Goal: Task Accomplishment & Management: Use online tool/utility

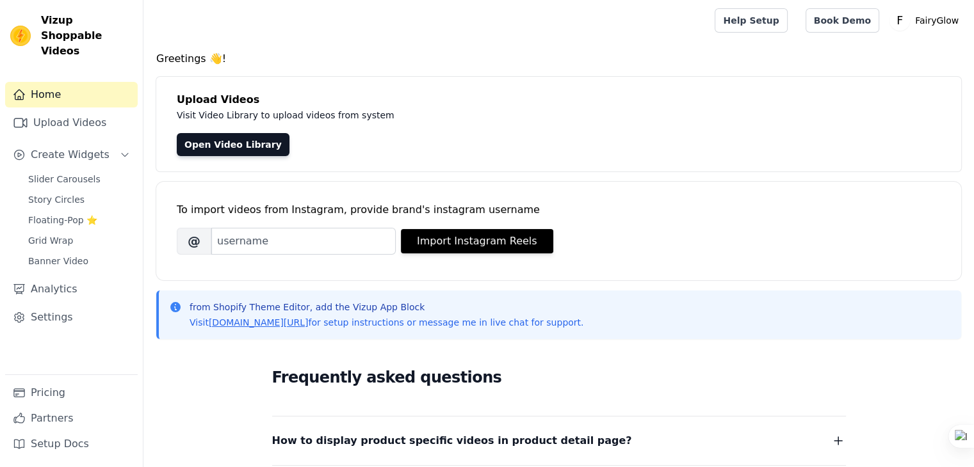
scroll to position [139415, 0]
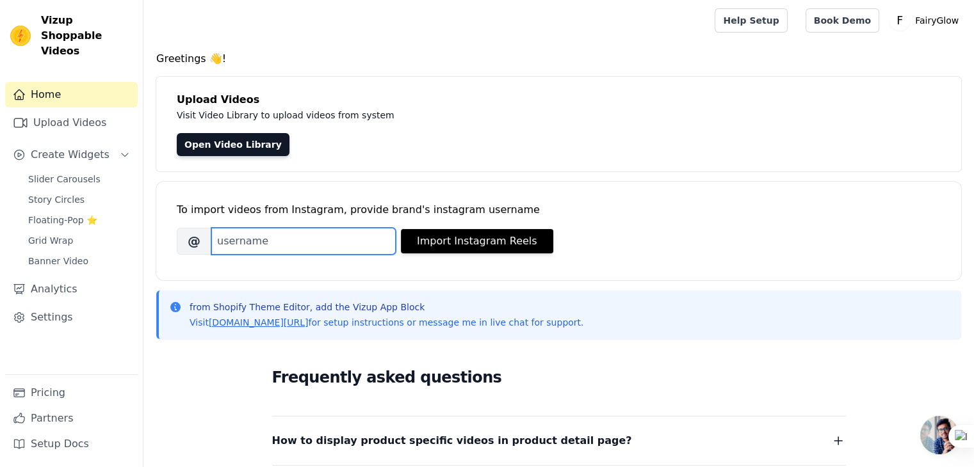
click at [346, 241] on input "Brand's Instagram Username" at bounding box center [303, 241] width 184 height 27
type input "tryfairyglow"
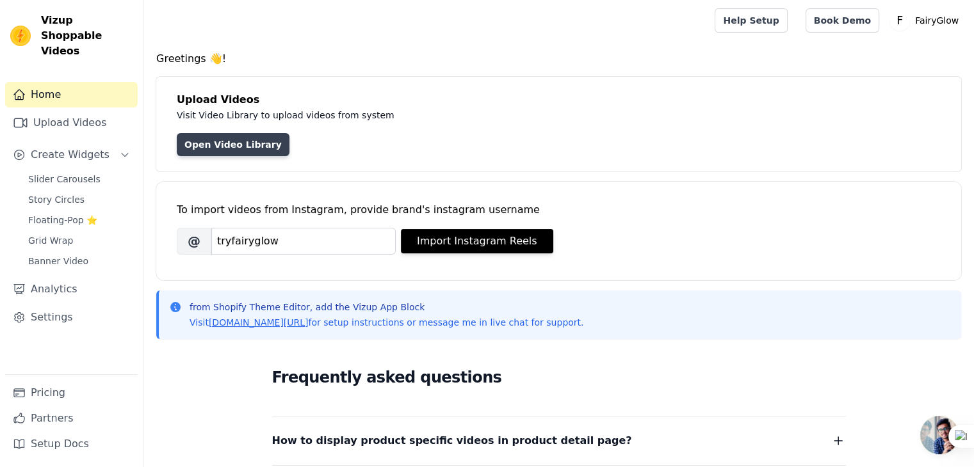
click at [209, 140] on link "Open Video Library" at bounding box center [233, 144] width 113 height 23
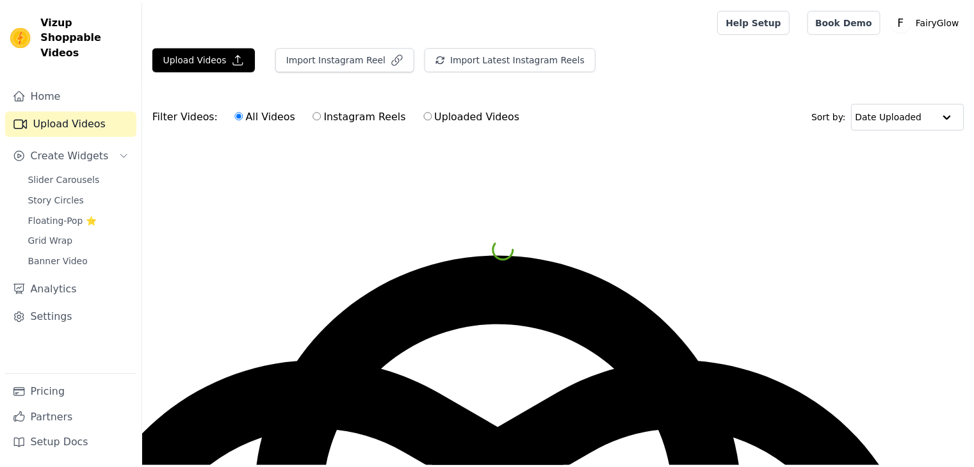
scroll to position [139415, 0]
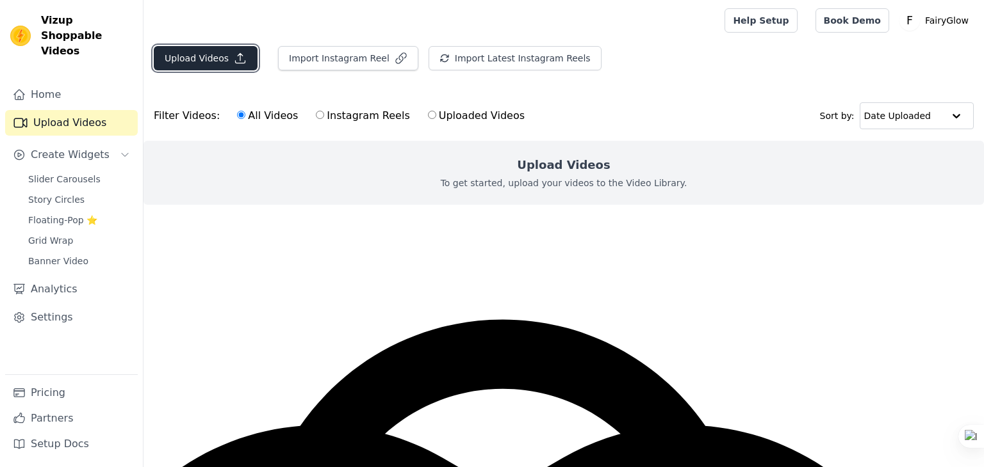
click at [238, 63] on icon "button" at bounding box center [240, 58] width 13 height 13
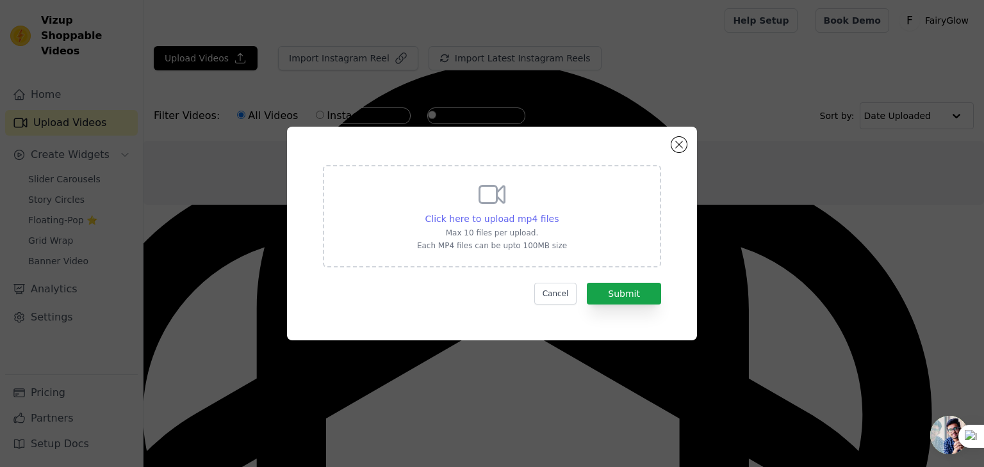
click at [513, 224] on span "Click here to upload mp4 files" at bounding box center [492, 219] width 134 height 10
click at [558, 213] on input "Click here to upload mp4 files Max 10 files per upload. Each MP4 files can be u…" at bounding box center [558, 212] width 1 height 1
click at [518, 222] on span "Click here to upload mp4 files" at bounding box center [492, 219] width 134 height 10
click at [558, 213] on input "Click here to upload mp4 files Max 10 files per upload. Each MP4 files can be u…" at bounding box center [558, 212] width 1 height 1
click at [564, 288] on button "Cancel" at bounding box center [555, 294] width 43 height 22
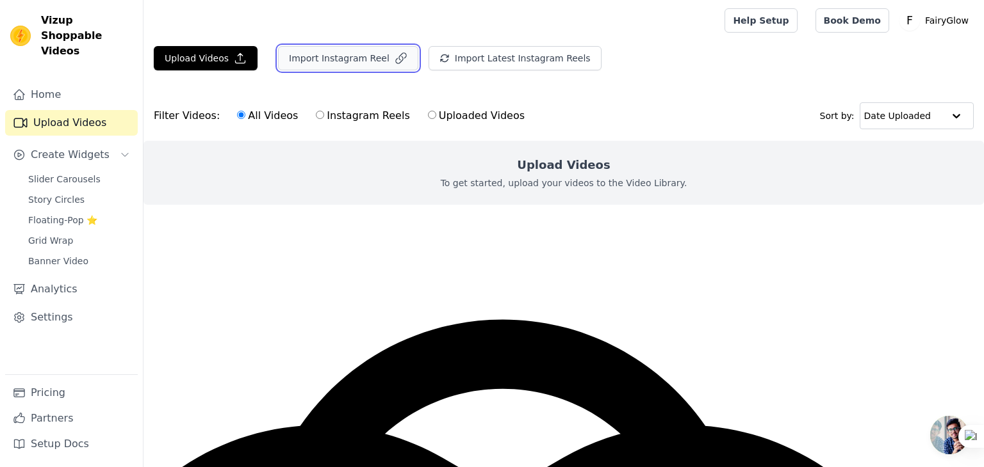
click at [337, 65] on button "Import Instagram Reel" at bounding box center [348, 58] width 140 height 24
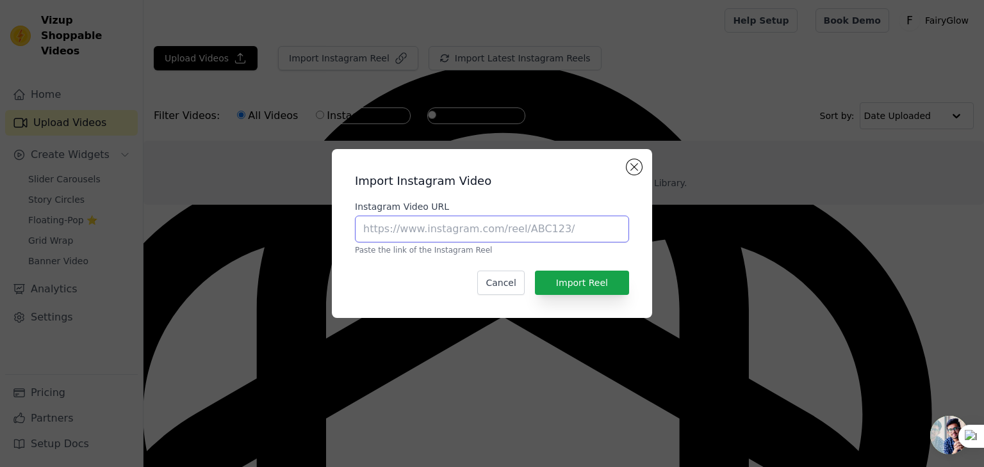
click at [424, 231] on input "Instagram Video URL" at bounding box center [492, 229] width 274 height 27
click at [625, 184] on h2 "Import Instagram Video" at bounding box center [492, 181] width 274 height 18
click at [630, 169] on button "Close modal" at bounding box center [633, 166] width 15 height 15
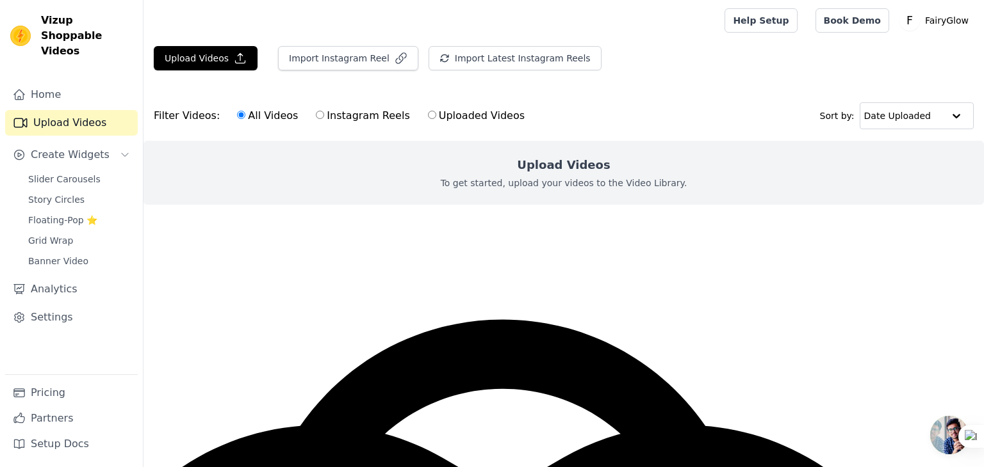
click at [348, 126] on div "All Videos Instagram Reels Uploaded Videos" at bounding box center [381, 115] width 302 height 29
click at [316, 117] on input "Instagram Reels" at bounding box center [320, 115] width 8 height 8
radio input "true"
click at [460, 195] on div "Upload Videos To get started, upload your videos to the Video Library." at bounding box center [563, 173] width 840 height 64
click at [498, 66] on button "Import Latest Instagram Reels" at bounding box center [514, 58] width 173 height 24
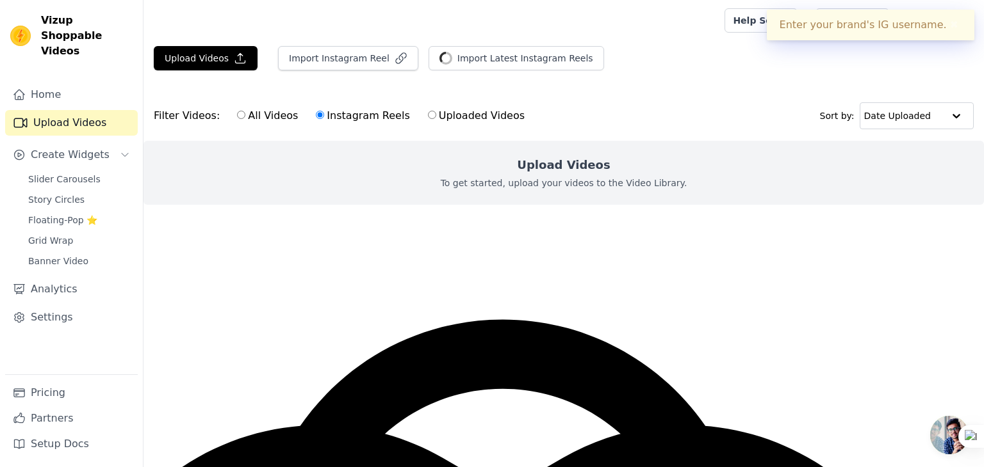
click at [302, 252] on main "Upload Videos Import Instagram Reel Import Latest Instagram Reels Import Latest…" at bounding box center [563, 148] width 840 height 215
click at [948, 30] on button "✖" at bounding box center [953, 24] width 15 height 15
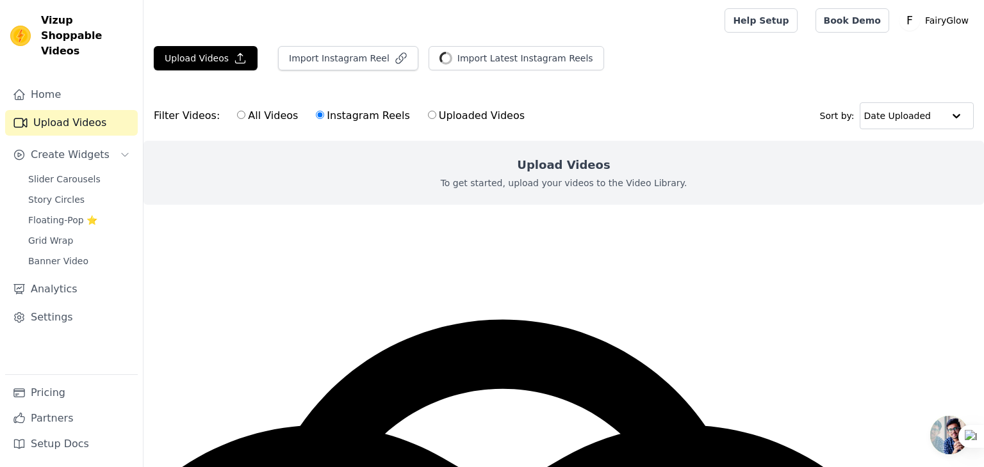
click at [41, 110] on link "Upload Videos" at bounding box center [71, 123] width 133 height 26
click at [44, 82] on link "Home" at bounding box center [71, 95] width 133 height 26
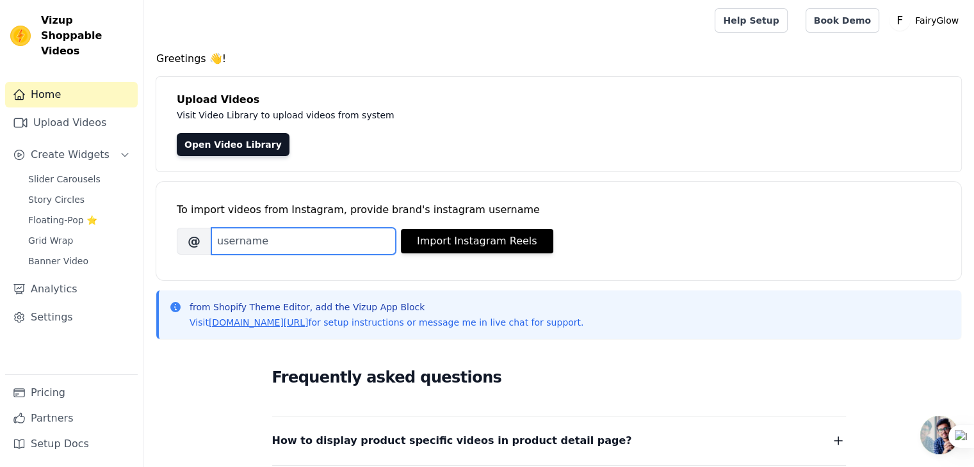
click at [274, 236] on input "Brand's Instagram Username" at bounding box center [303, 241] width 184 height 27
type input "tryfairyglow"
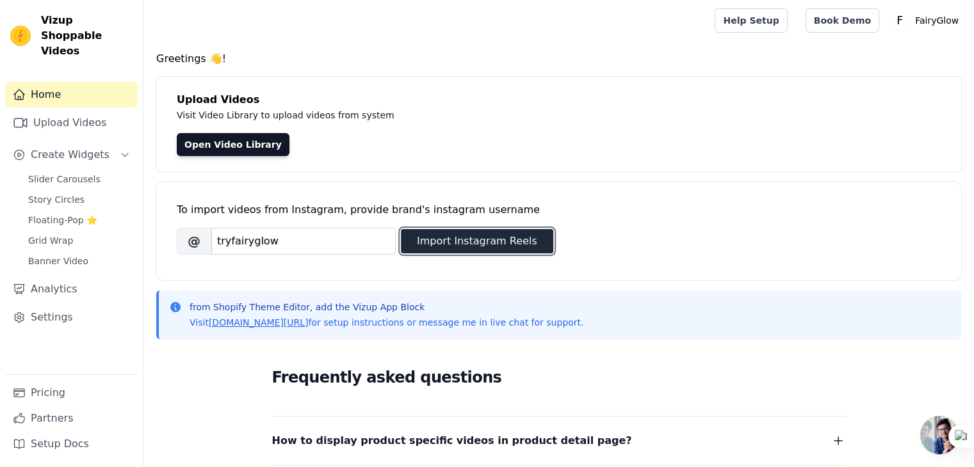
click at [454, 249] on button "Import Instagram Reels" at bounding box center [477, 241] width 152 height 24
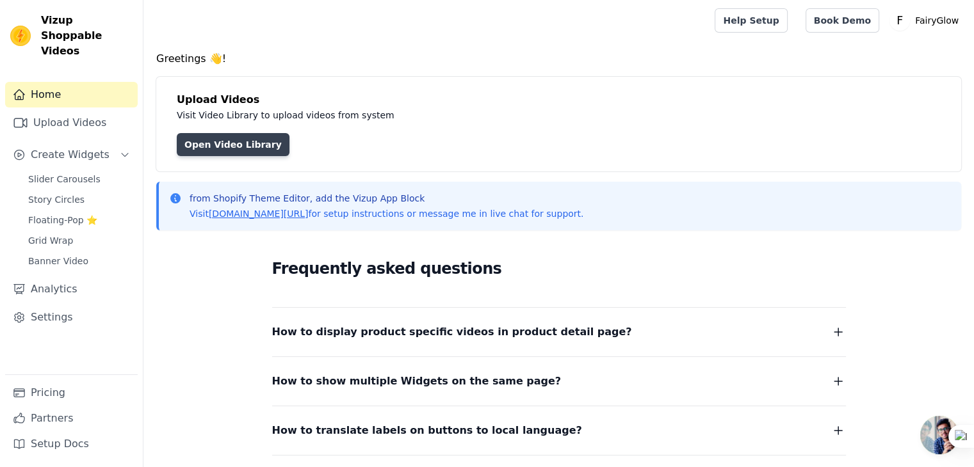
click at [229, 140] on link "Open Video Library" at bounding box center [233, 144] width 113 height 23
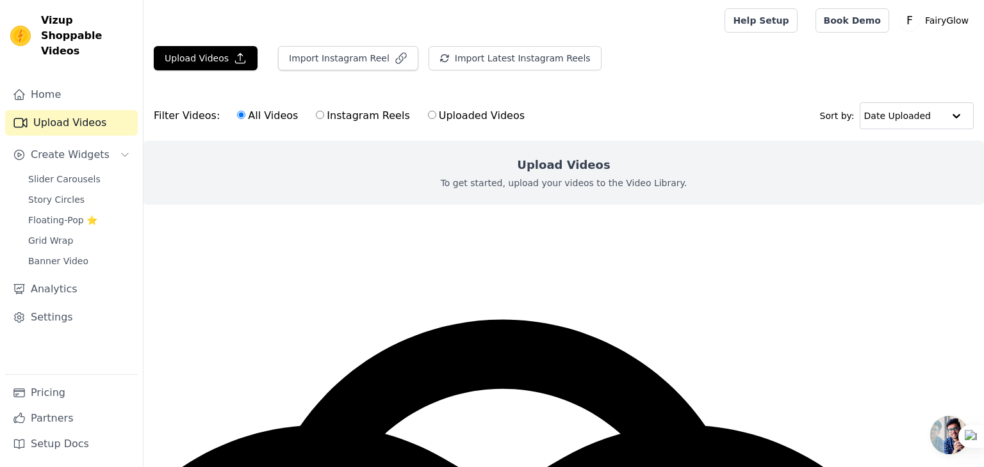
click at [449, 240] on main "Upload Videos Import Instagram Reel Import Latest Instagram Reels Import Latest…" at bounding box center [563, 148] width 840 height 215
click at [303, 153] on div "Upload Videos To get started, upload your videos to the Video Library." at bounding box center [563, 173] width 840 height 64
type textarea "To"
click at [303, 153] on div "Upload Videos To get started, upload your videos to the Video Library." at bounding box center [563, 173] width 840 height 64
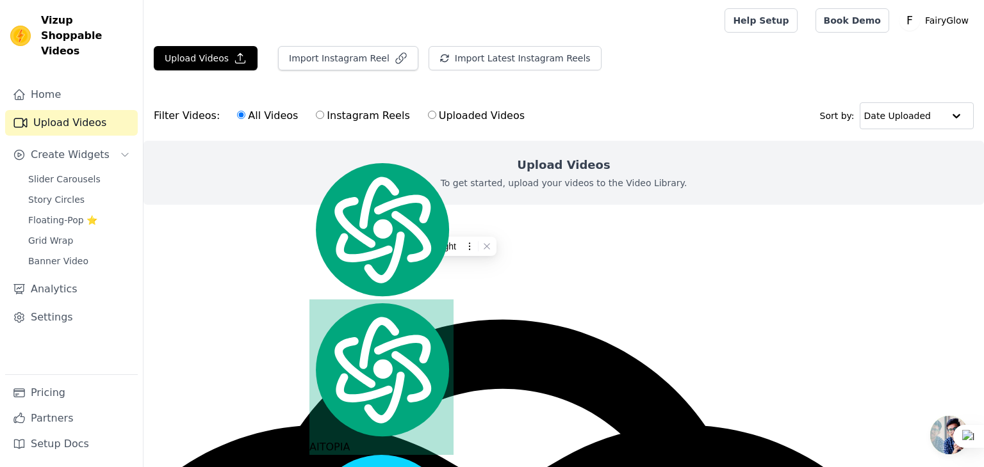
click at [466, 209] on ul at bounding box center [563, 215] width 840 height 20
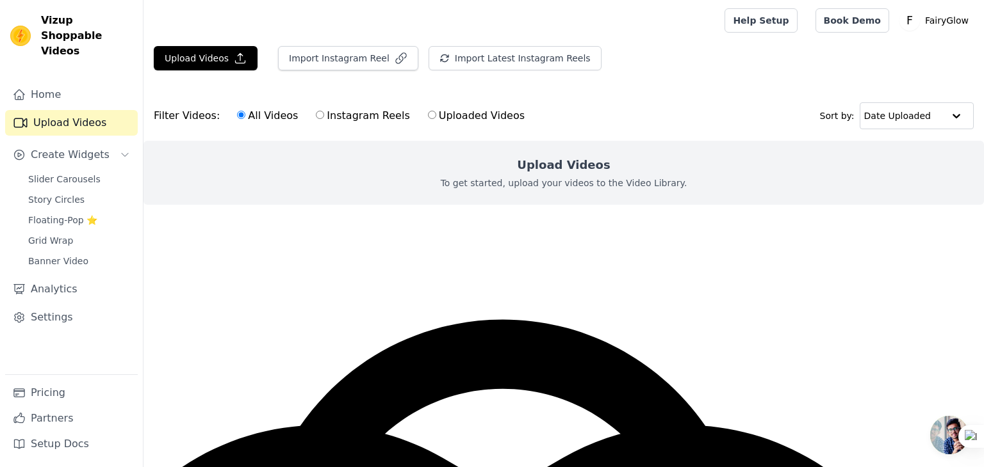
click at [316, 111] on label "Instagram Reels" at bounding box center [362, 116] width 95 height 17
click at [316, 111] on input "Instagram Reels" at bounding box center [320, 115] width 8 height 8
radio input "true"
click at [427, 112] on label "Uploaded Videos" at bounding box center [476, 116] width 98 height 17
click at [428, 112] on input "Uploaded Videos" at bounding box center [432, 115] width 8 height 8
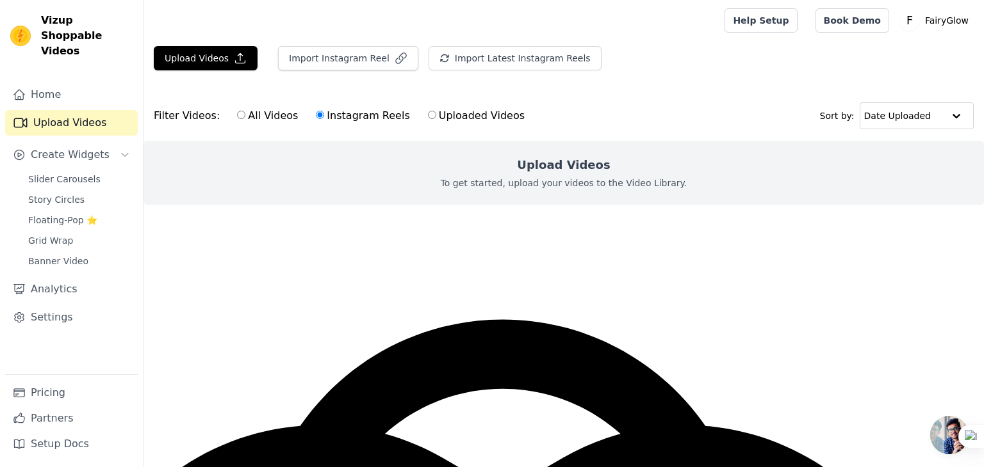
radio input "true"
click at [259, 122] on label "All Videos" at bounding box center [267, 116] width 62 height 17
click at [245, 119] on input "All Videos" at bounding box center [241, 115] width 8 height 8
radio input "true"
click at [193, 46] on button "Upload Videos" at bounding box center [206, 58] width 104 height 24
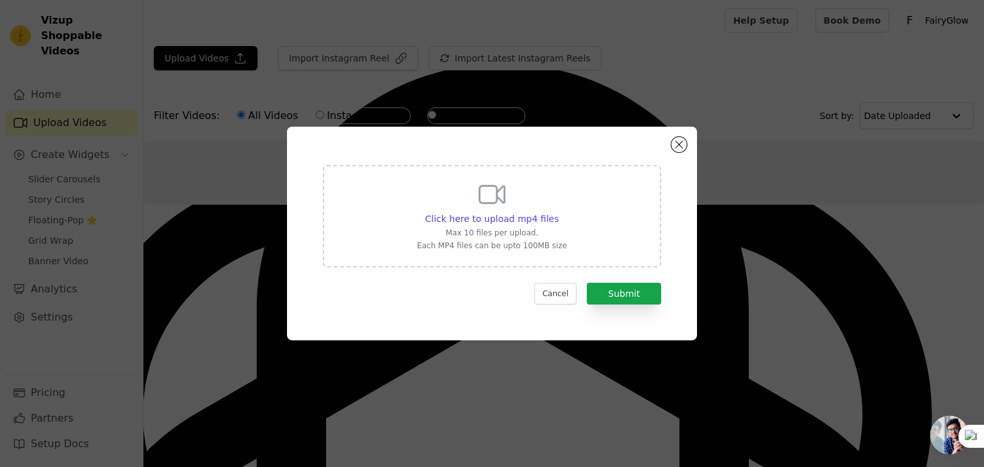
click at [482, 200] on icon at bounding box center [491, 194] width 31 height 31
click at [558, 212] on input "Click here to upload mp4 files Max 10 files per upload. Each MP4 files can be u…" at bounding box center [558, 212] width 1 height 1
click at [835, 144] on div "Click here to upload mp4 files Max 10 files per upload. Each MP4 files can be u…" at bounding box center [491, 233] width 943 height 255
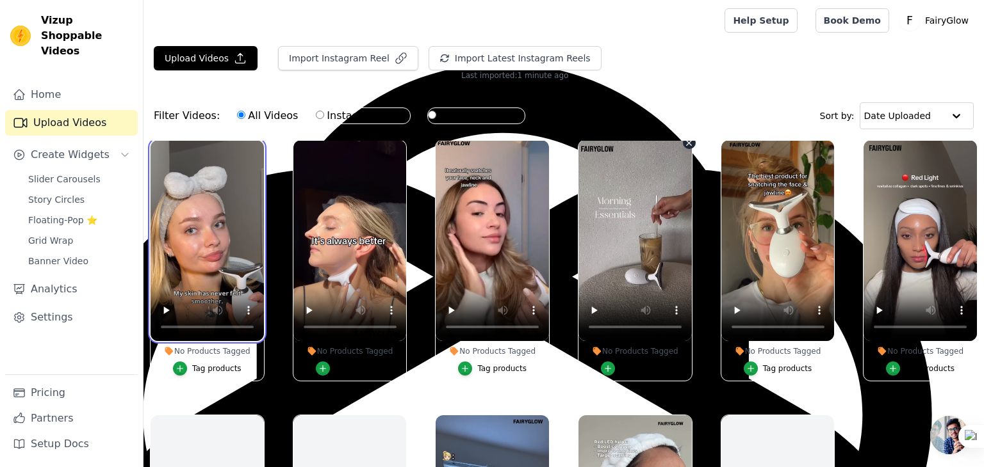
scroll to position [127, 0]
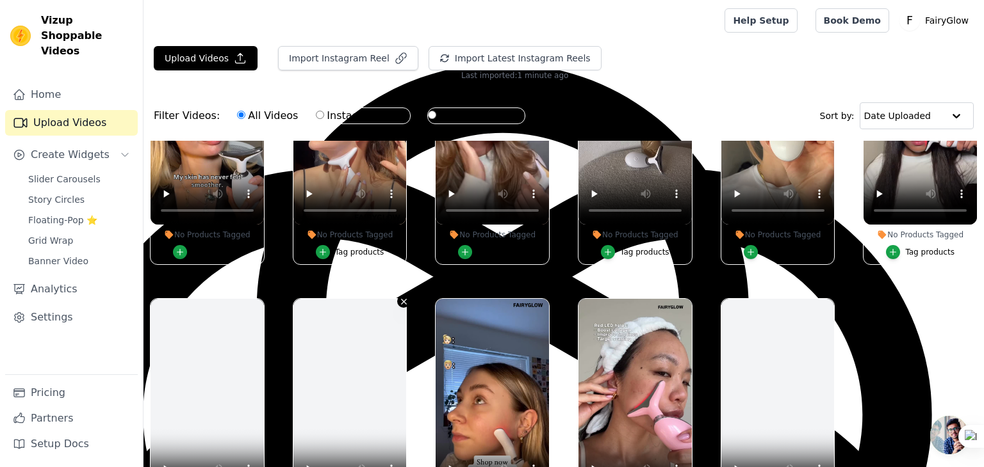
click at [402, 299] on icon "button" at bounding box center [404, 301] width 5 height 5
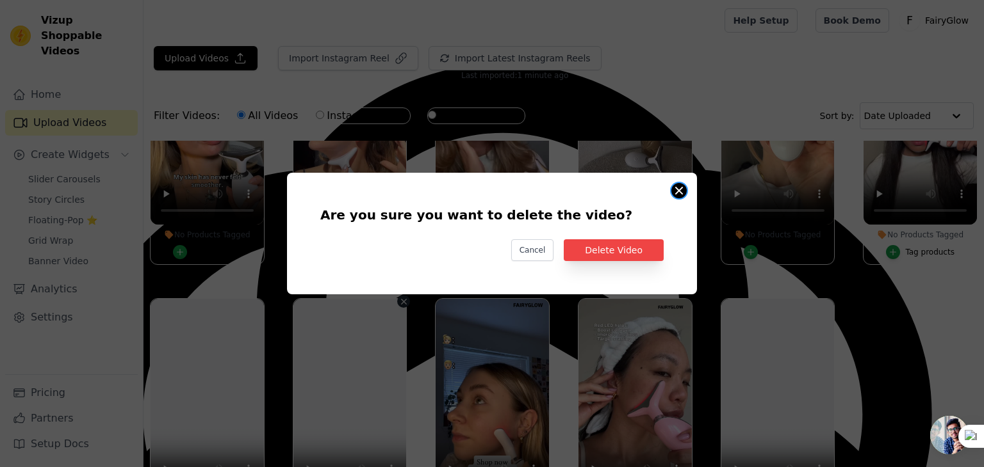
click at [676, 190] on button "Are you sure you want to delete the video? Cancel Delete Video No Products Tagg…" at bounding box center [678, 190] width 15 height 15
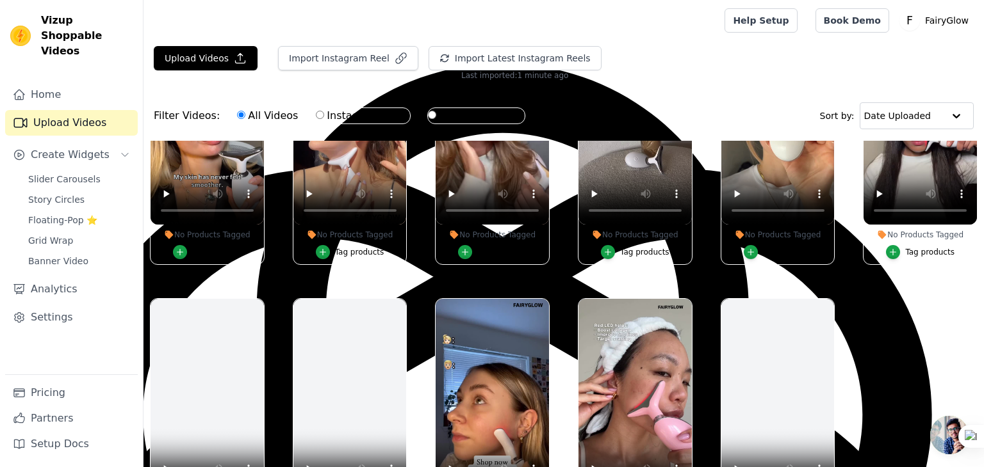
scroll to position [0, 0]
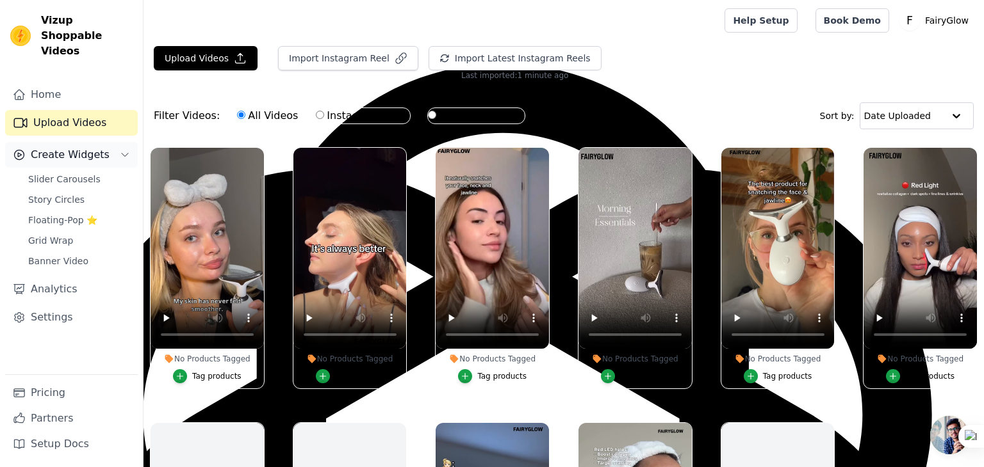
click at [62, 147] on span "Create Widgets" at bounding box center [70, 154] width 79 height 15
click at [81, 147] on span "Create Widgets" at bounding box center [70, 154] width 79 height 15
click at [58, 173] on span "Slider Carousels" at bounding box center [64, 179] width 72 height 13
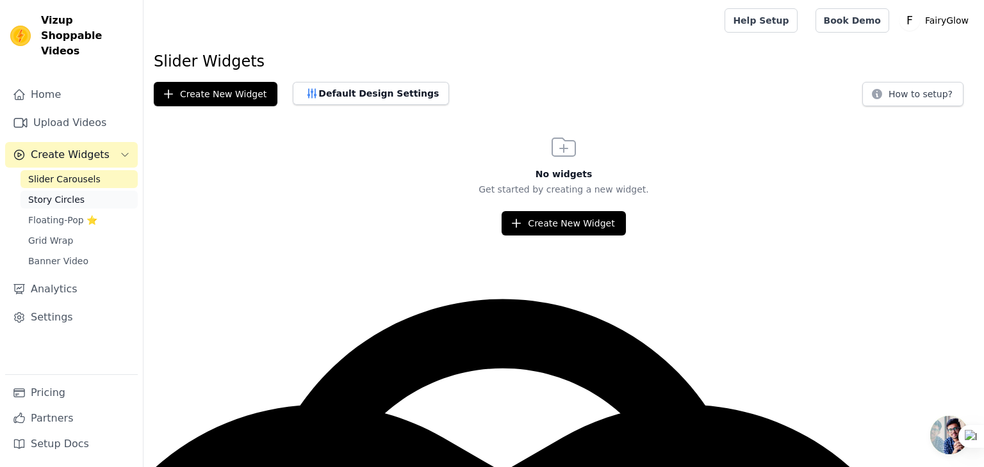
click at [81, 191] on link "Story Circles" at bounding box center [78, 200] width 117 height 18
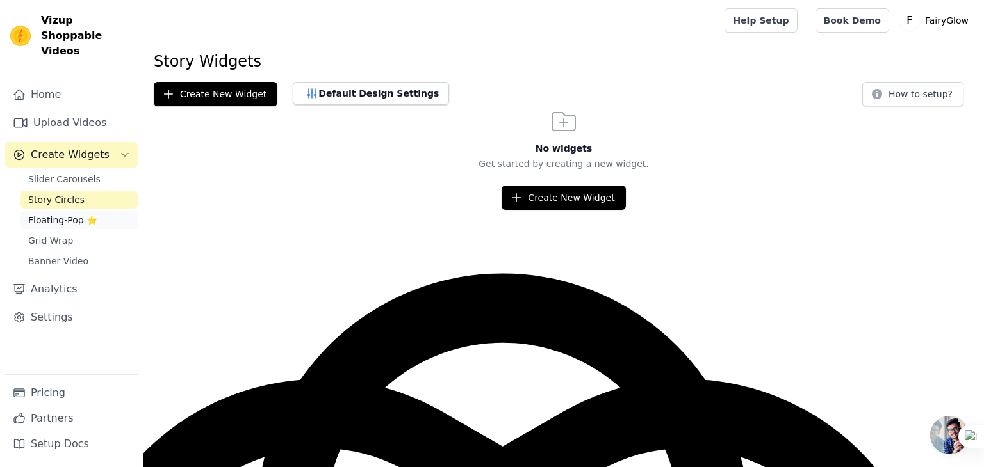
click at [54, 214] on span "Floating-Pop ⭐" at bounding box center [62, 220] width 69 height 13
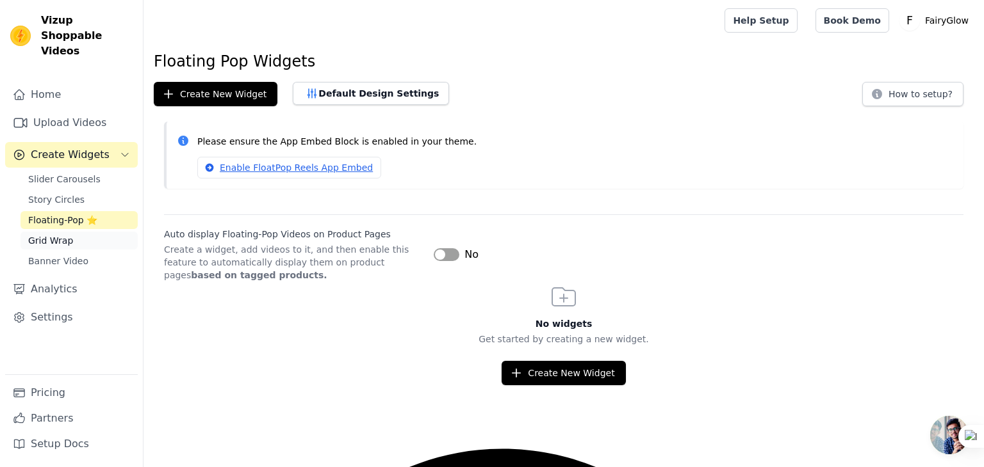
click at [60, 234] on span "Grid Wrap" at bounding box center [50, 240] width 45 height 13
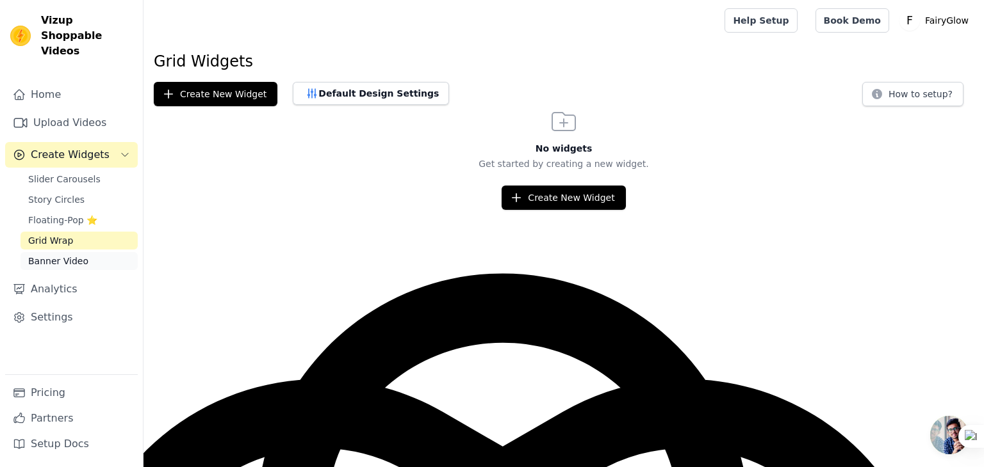
click at [58, 255] on span "Banner Video" at bounding box center [58, 261] width 60 height 13
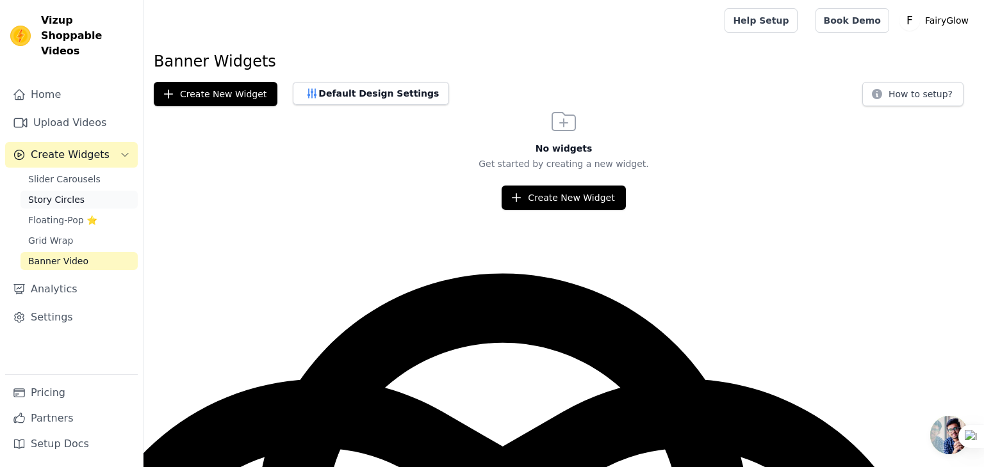
click at [74, 193] on span "Story Circles" at bounding box center [56, 199] width 56 height 13
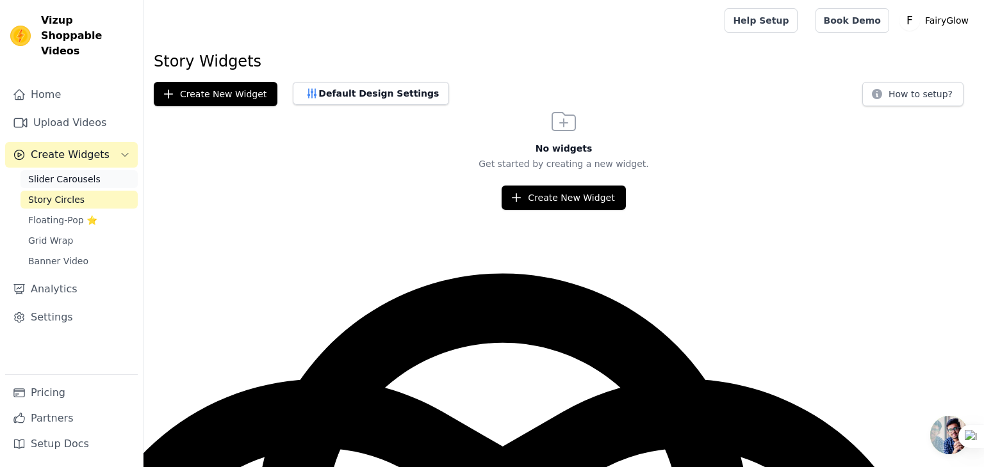
click at [79, 173] on span "Slider Carousels" at bounding box center [64, 179] width 72 height 13
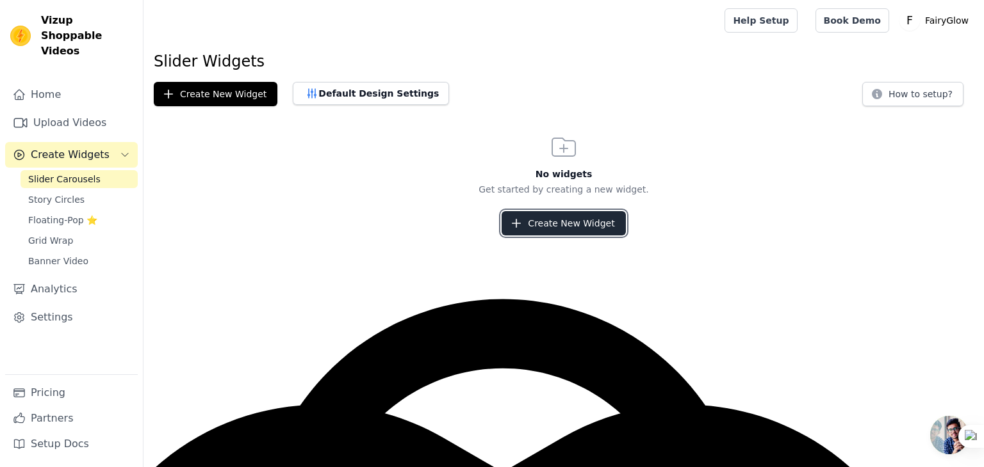
click at [560, 234] on button "Create New Widget" at bounding box center [563, 223] width 124 height 24
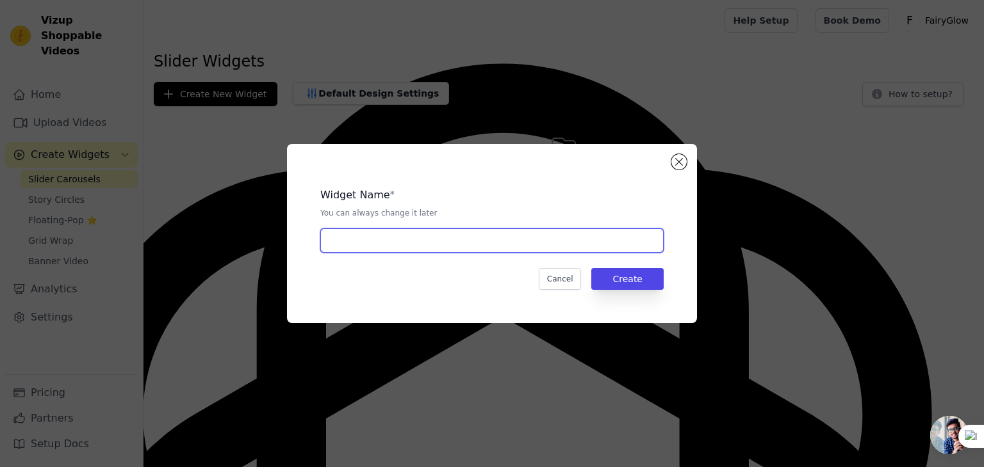
click at [508, 246] on input "text" at bounding box center [491, 241] width 343 height 24
type input "FairyGlow"
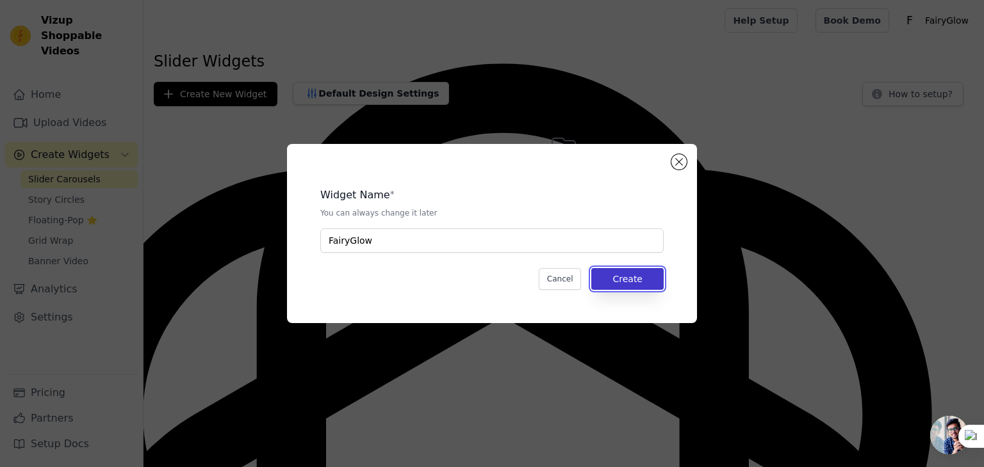
click at [637, 277] on button "Create" at bounding box center [627, 279] width 72 height 22
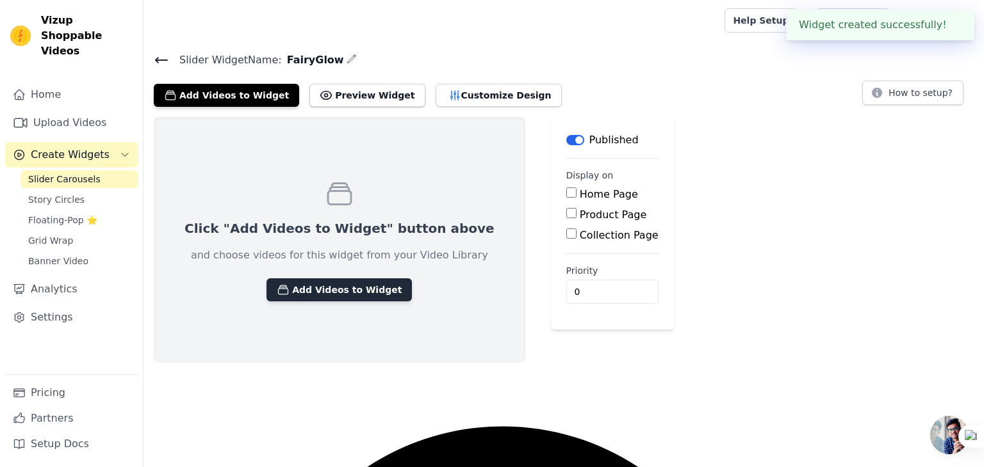
click at [364, 292] on button "Add Videos to Widget" at bounding box center [338, 290] width 145 height 23
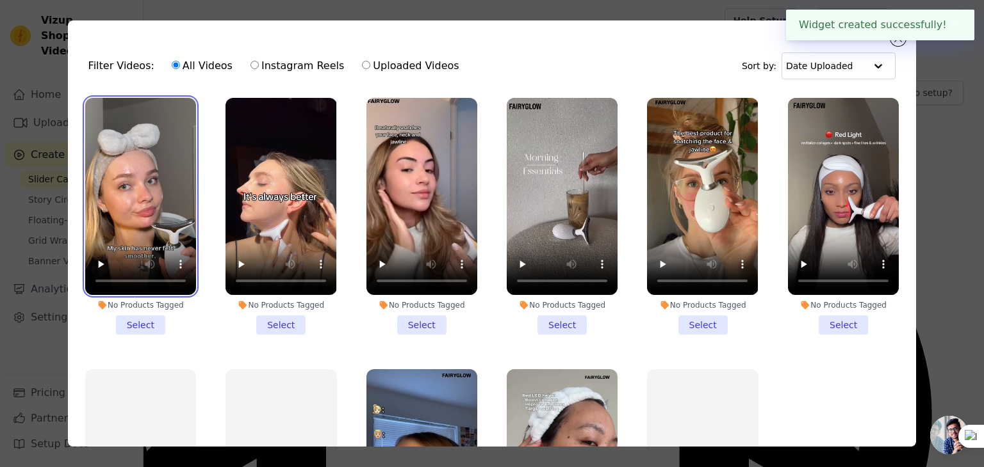
click at [149, 174] on video at bounding box center [140, 196] width 111 height 197
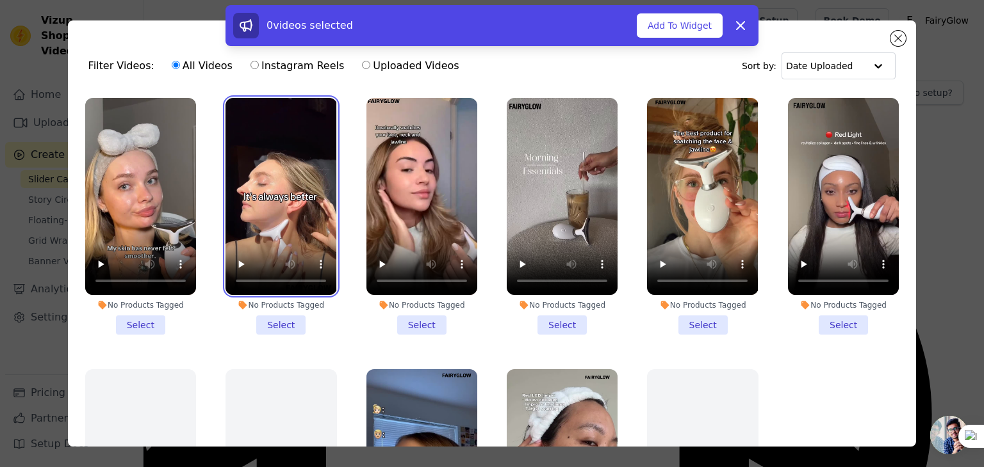
click at [297, 191] on video at bounding box center [280, 196] width 111 height 197
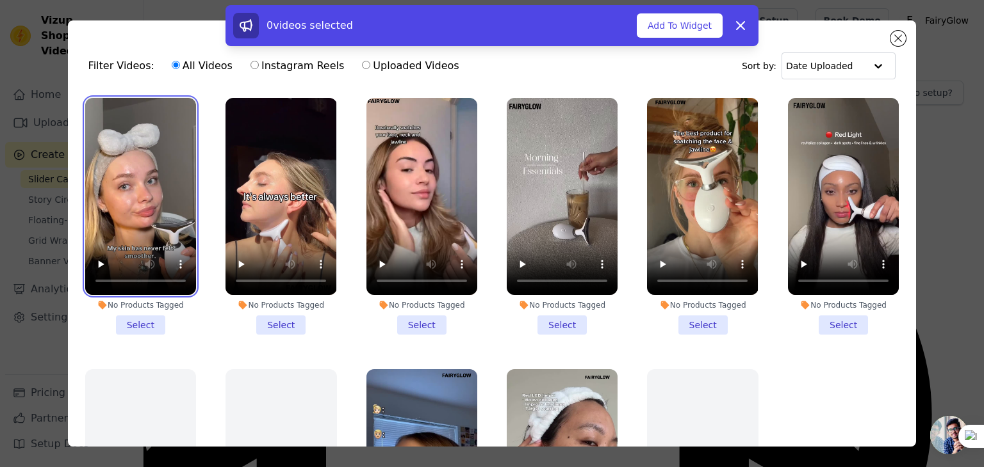
click at [170, 175] on video at bounding box center [140, 196] width 111 height 197
drag, startPoint x: 153, startPoint y: 148, endPoint x: 616, endPoint y: 117, distance: 464.0
click at [616, 117] on ul "No Products Tagged Select No Products Tagged Select No Products Tagged Select N…" at bounding box center [492, 304] width 828 height 426
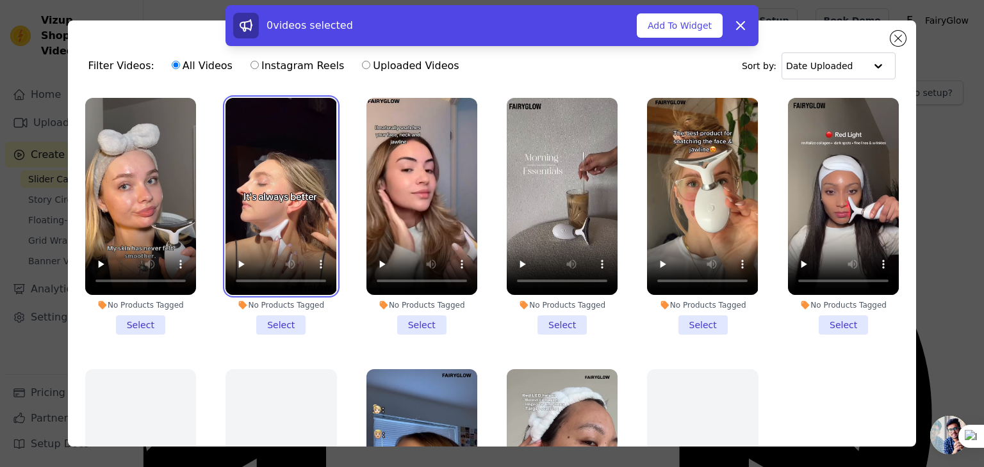
click at [291, 200] on video at bounding box center [280, 196] width 111 height 197
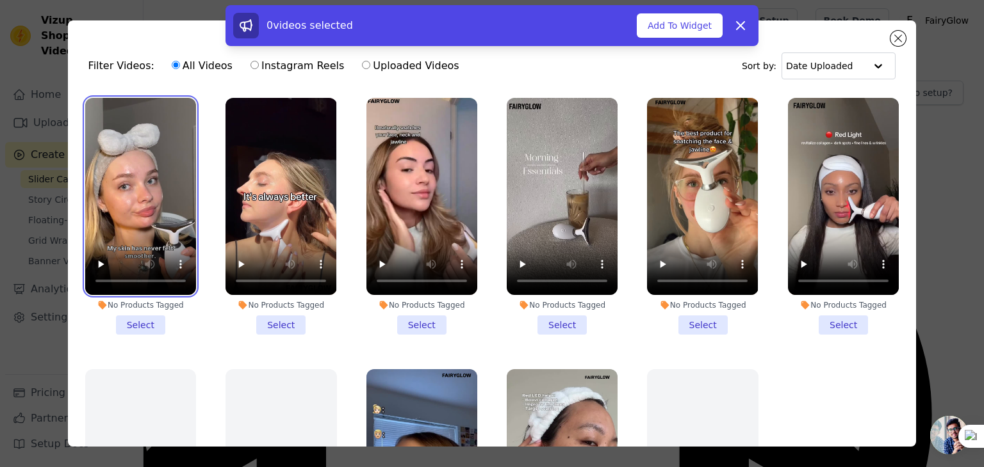
click at [161, 190] on video at bounding box center [140, 196] width 111 height 197
click at [149, 322] on li "No Products Tagged Select" at bounding box center [140, 216] width 111 height 237
click at [0, 0] on input "No Products Tagged Select" at bounding box center [0, 0] width 0 height 0
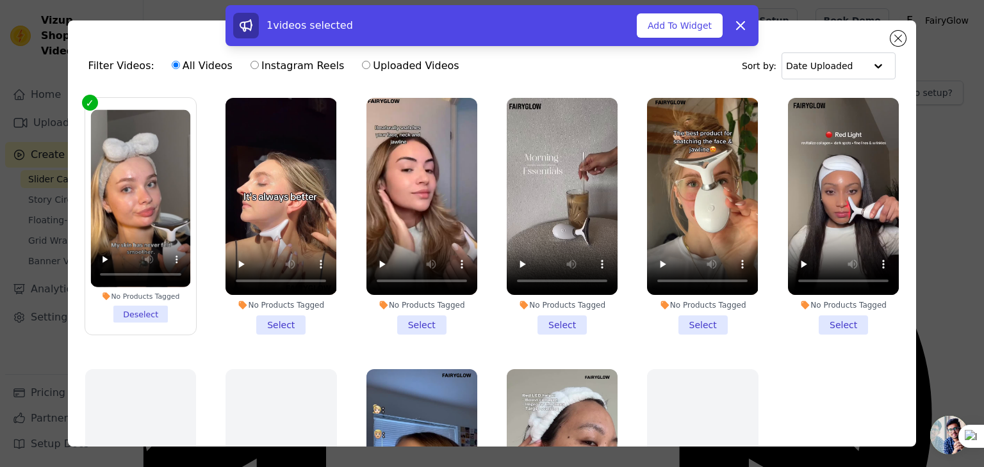
click at [277, 316] on li "No Products Tagged Select" at bounding box center [280, 216] width 111 height 237
click at [0, 0] on input "No Products Tagged Select" at bounding box center [0, 0] width 0 height 0
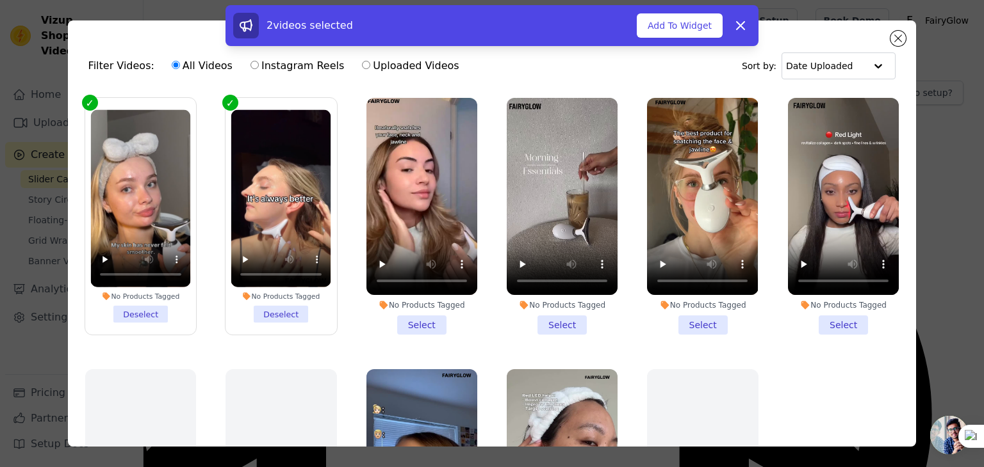
click at [427, 318] on li "No Products Tagged Select" at bounding box center [421, 216] width 111 height 237
click at [0, 0] on input "No Products Tagged Select" at bounding box center [0, 0] width 0 height 0
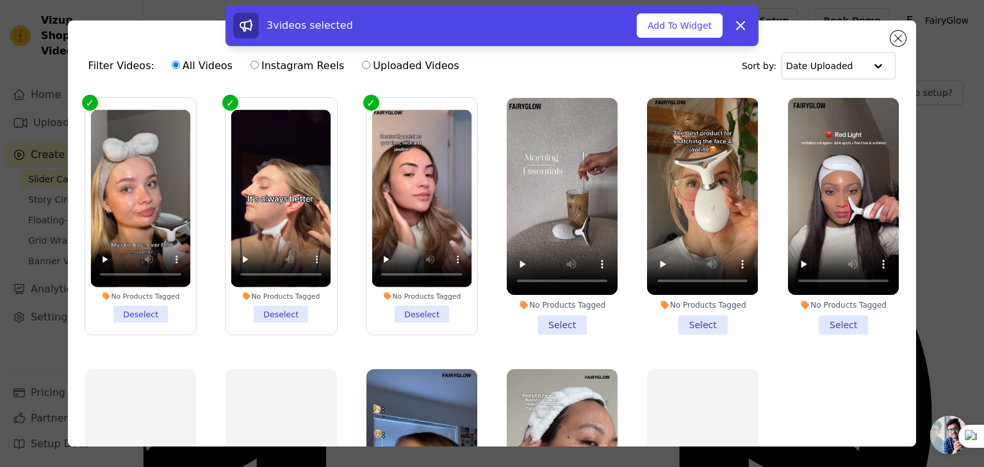
click at [551, 320] on li "No Products Tagged Select" at bounding box center [562, 216] width 111 height 237
click at [0, 0] on input "No Products Tagged Select" at bounding box center [0, 0] width 0 height 0
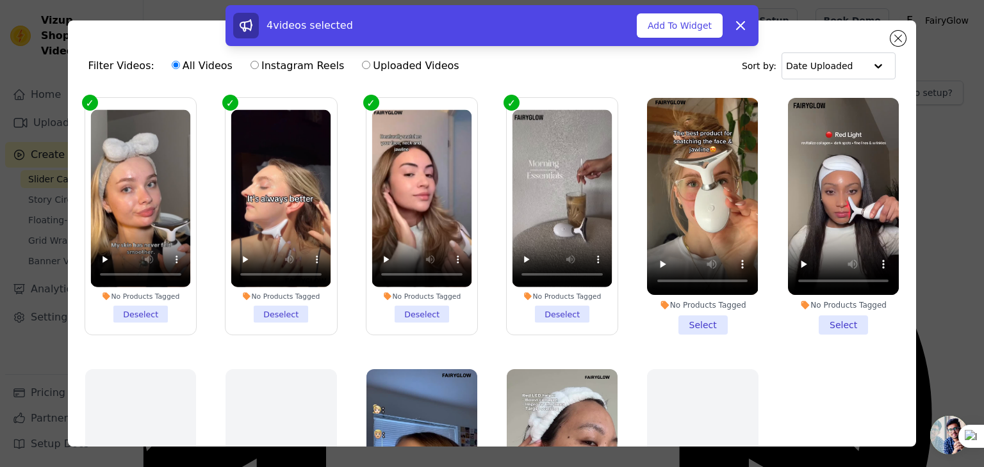
click at [700, 318] on li "No Products Tagged Select" at bounding box center [702, 216] width 111 height 237
click at [0, 0] on input "No Products Tagged Select" at bounding box center [0, 0] width 0 height 0
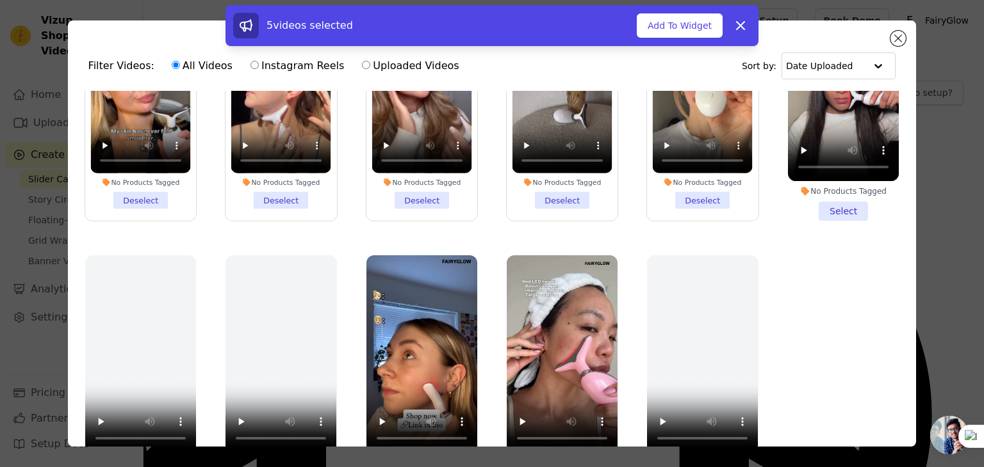
scroll to position [111, 0]
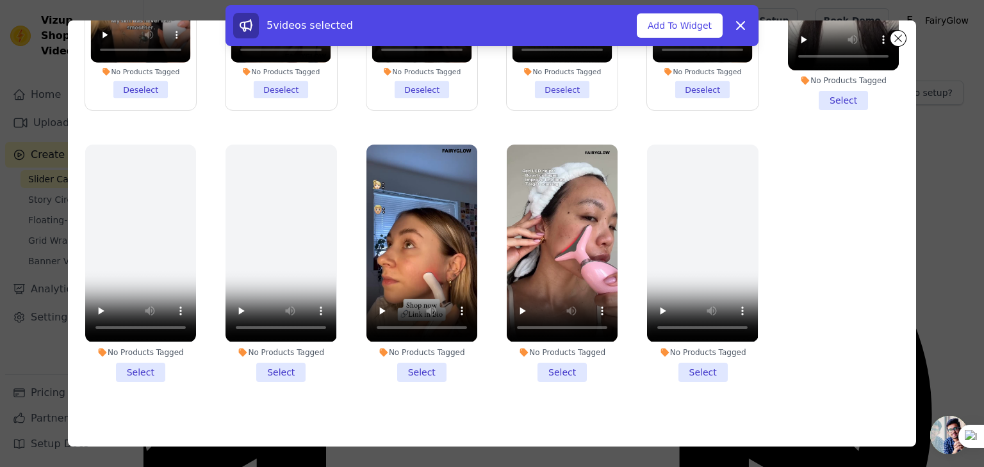
click at [423, 364] on li "No Products Tagged Select" at bounding box center [421, 263] width 111 height 237
click at [0, 0] on input "No Products Tagged Select" at bounding box center [0, 0] width 0 height 0
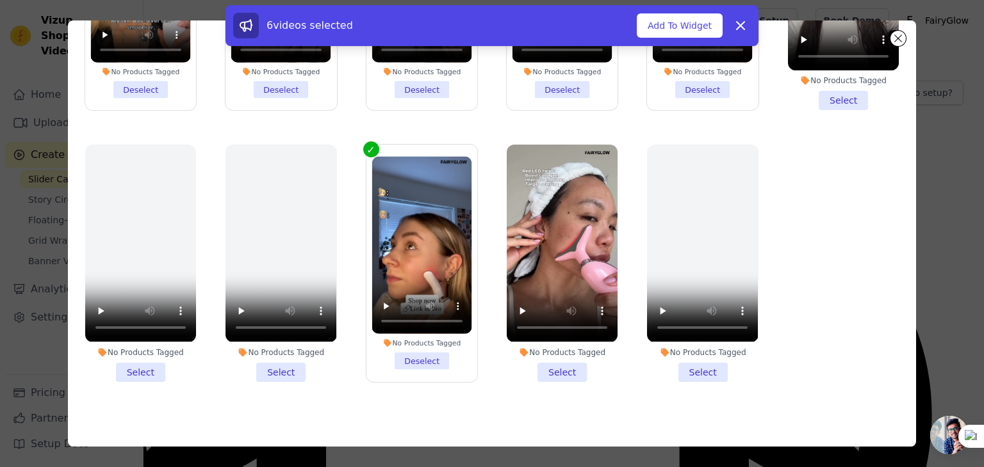
click at [689, 362] on li "No Products Tagged Select" at bounding box center [702, 263] width 111 height 237
click at [0, 0] on input "No Products Tagged Select" at bounding box center [0, 0] width 0 height 0
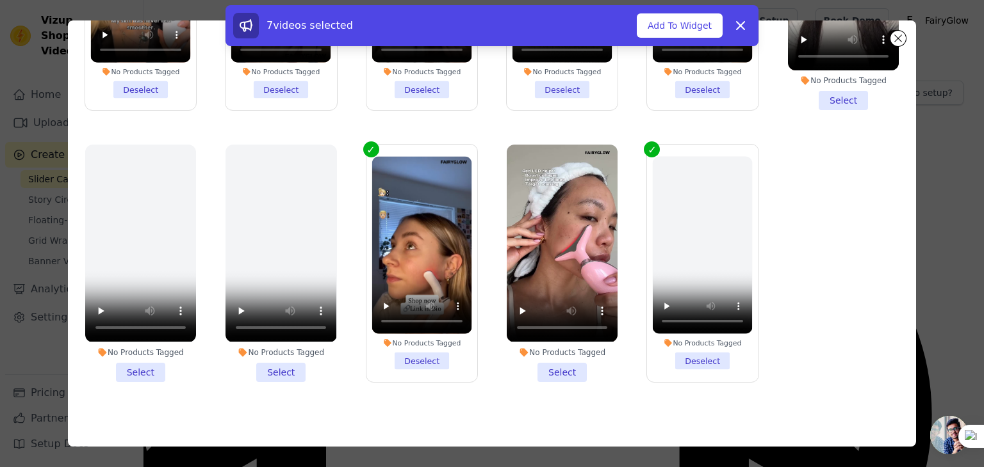
click at [555, 356] on li "No Products Tagged Select" at bounding box center [562, 263] width 111 height 237
click at [0, 0] on input "No Products Tagged Select" at bounding box center [0, 0] width 0 height 0
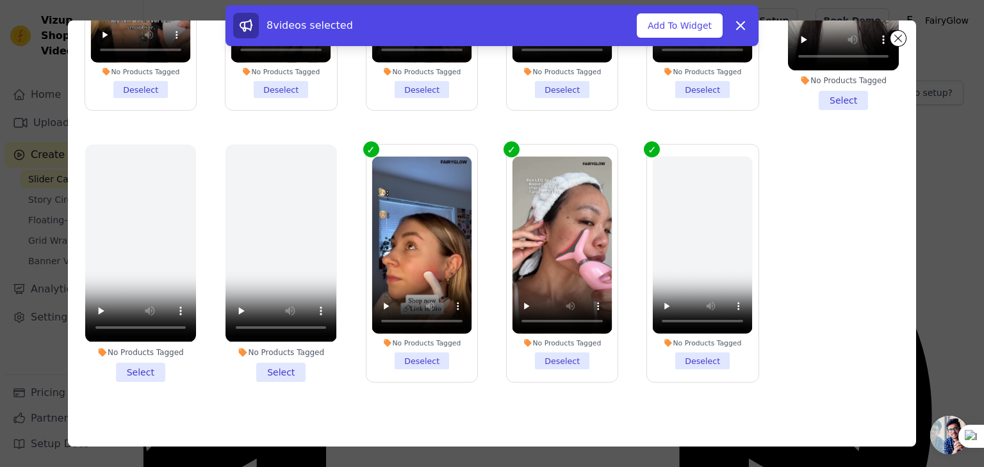
scroll to position [0, 0]
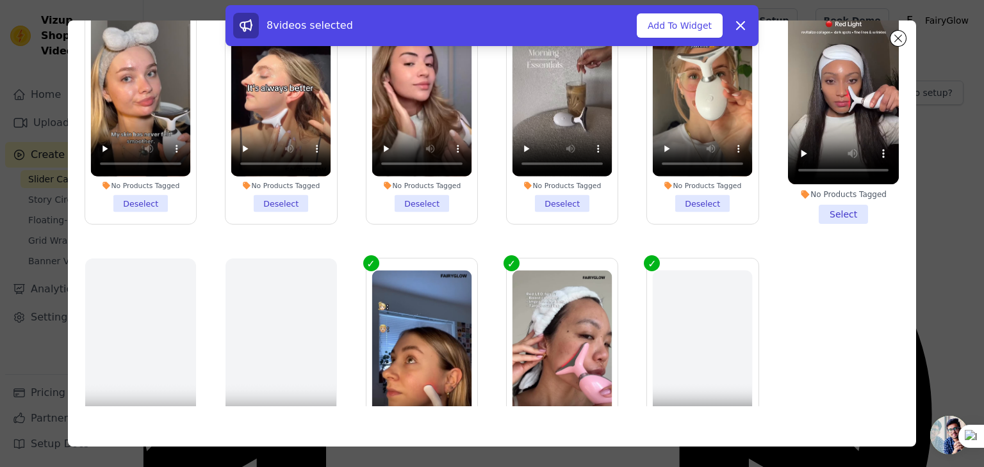
click at [836, 199] on li "No Products Tagged Select" at bounding box center [843, 105] width 111 height 237
click at [0, 0] on input "No Products Tagged Select" at bounding box center [0, 0] width 0 height 0
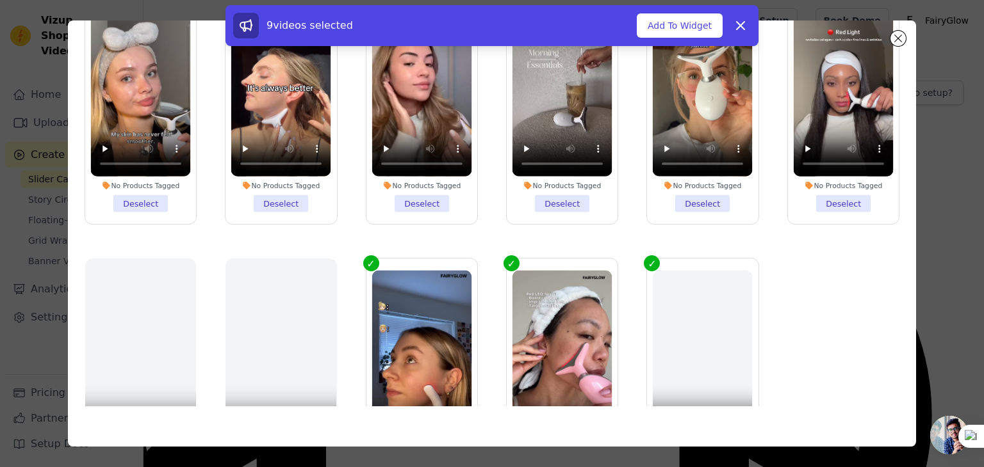
scroll to position [114, 0]
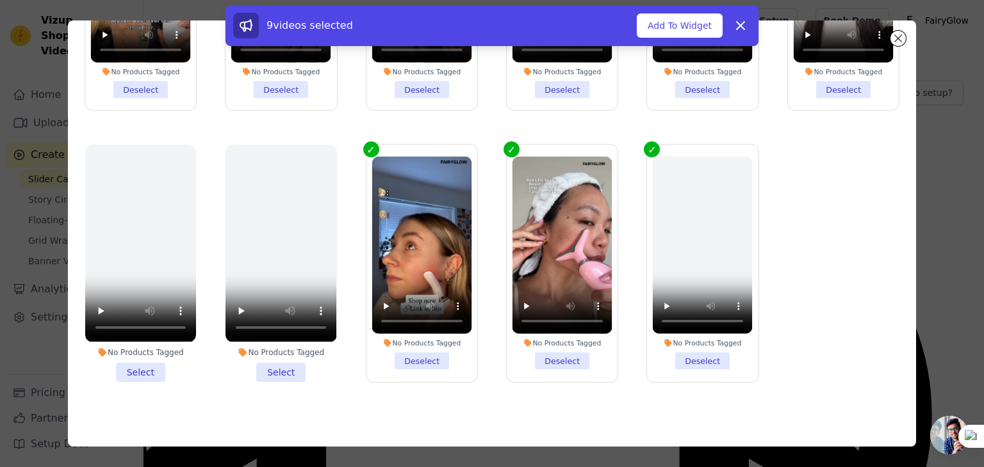
click at [690, 350] on li "No Products Tagged Deselect" at bounding box center [703, 263] width 100 height 213
click at [0, 0] on input "No Products Tagged Deselect" at bounding box center [0, 0] width 0 height 0
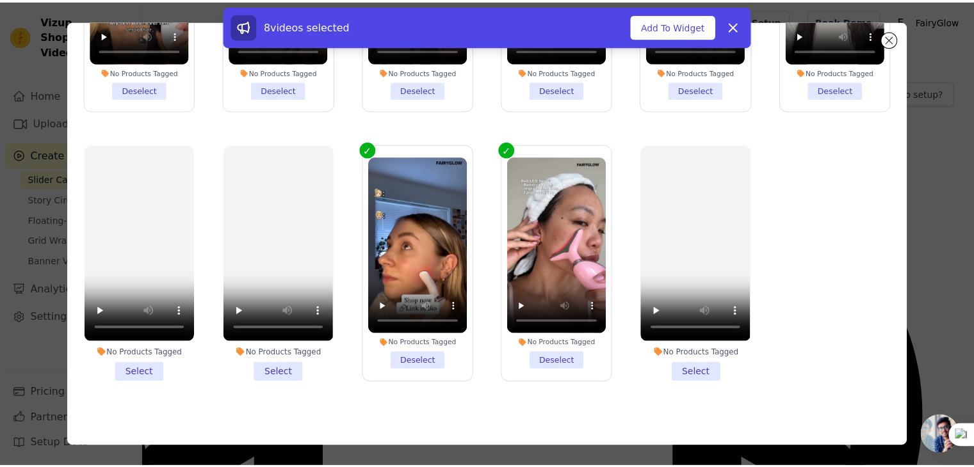
scroll to position [0, 0]
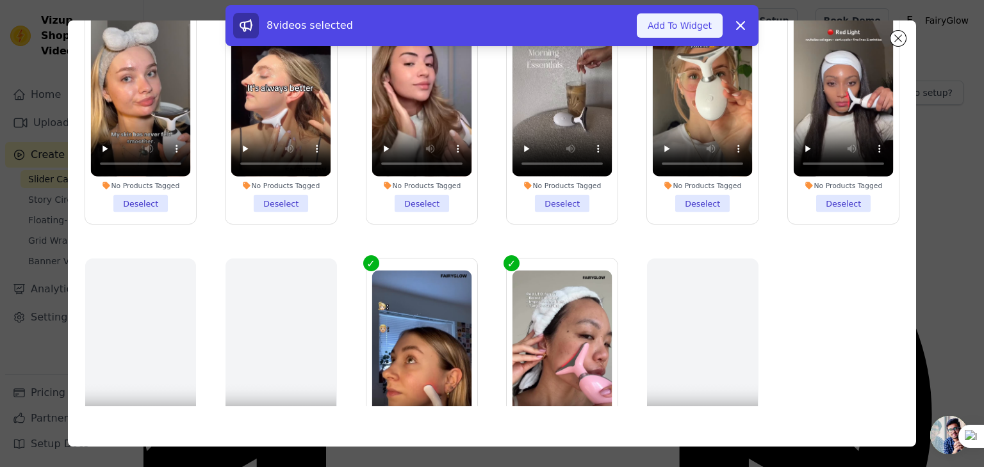
click at [667, 25] on button "Add To Widget" at bounding box center [680, 25] width 86 height 24
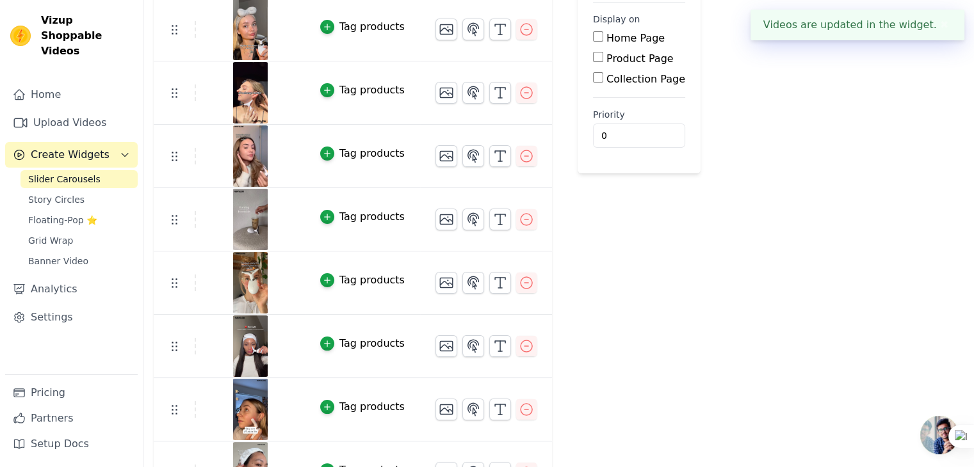
scroll to position [36, 0]
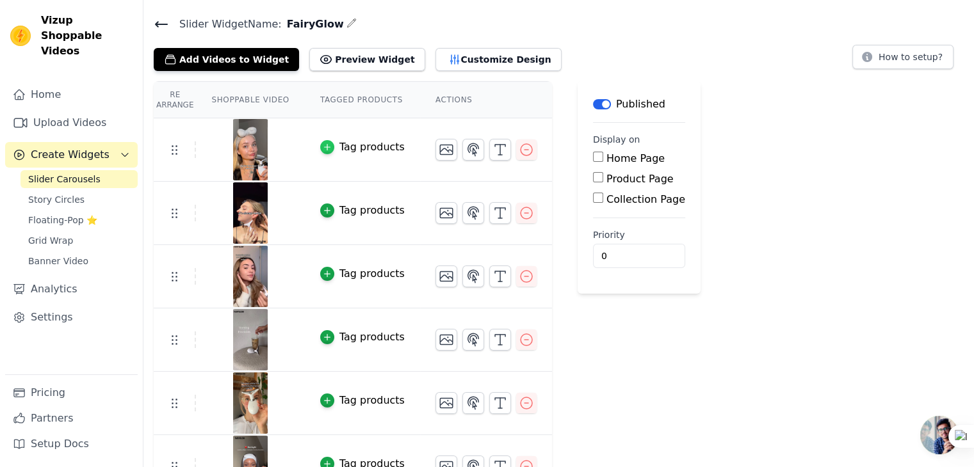
click at [324, 147] on icon "button" at bounding box center [327, 148] width 6 height 6
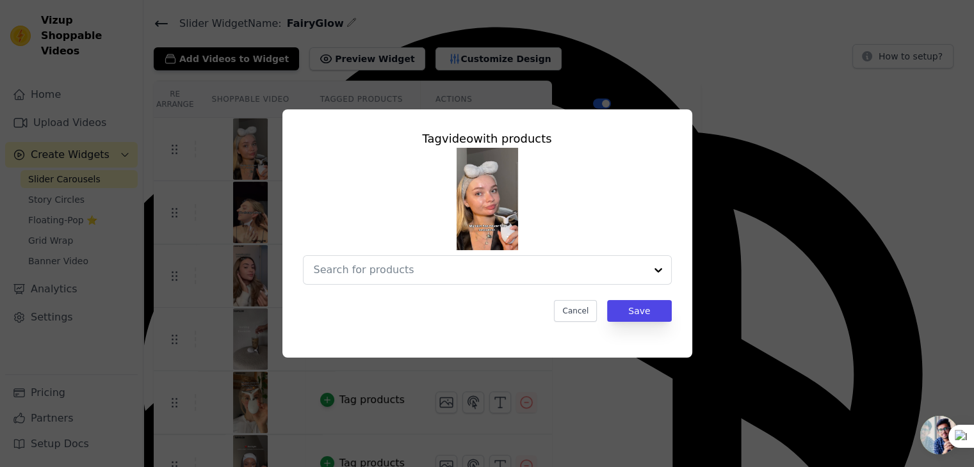
scroll to position [0, 0]
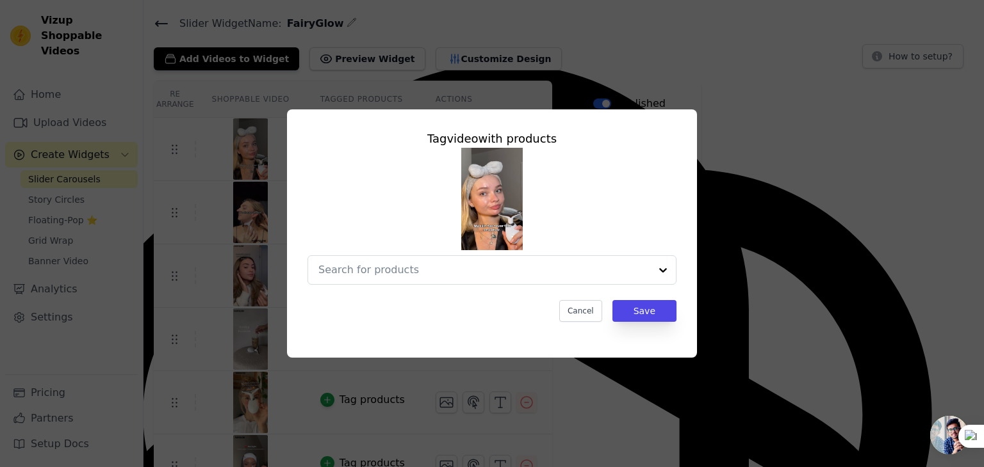
click at [605, 251] on div at bounding box center [491, 216] width 369 height 137
click at [571, 278] on div at bounding box center [484, 270] width 332 height 28
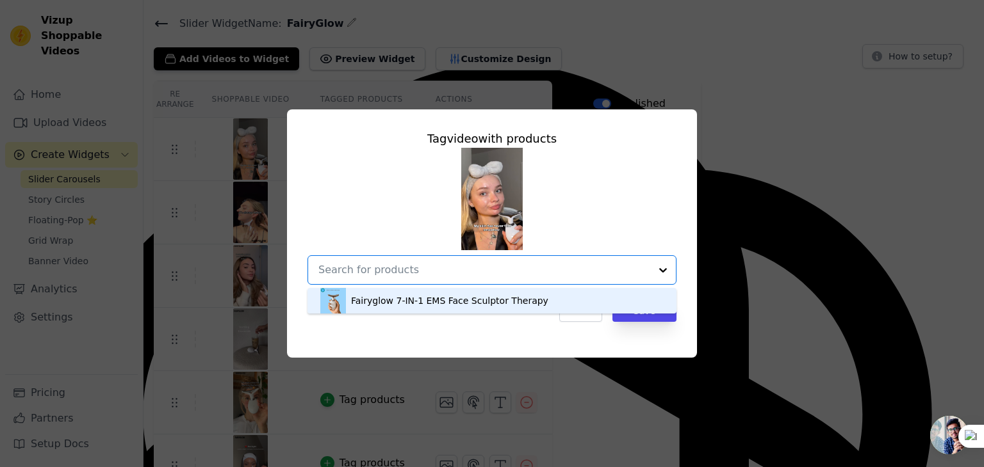
click at [517, 305] on div "Fairyglow 7-IN-1 EMS Face Sculptor Therapy" at bounding box center [449, 301] width 197 height 13
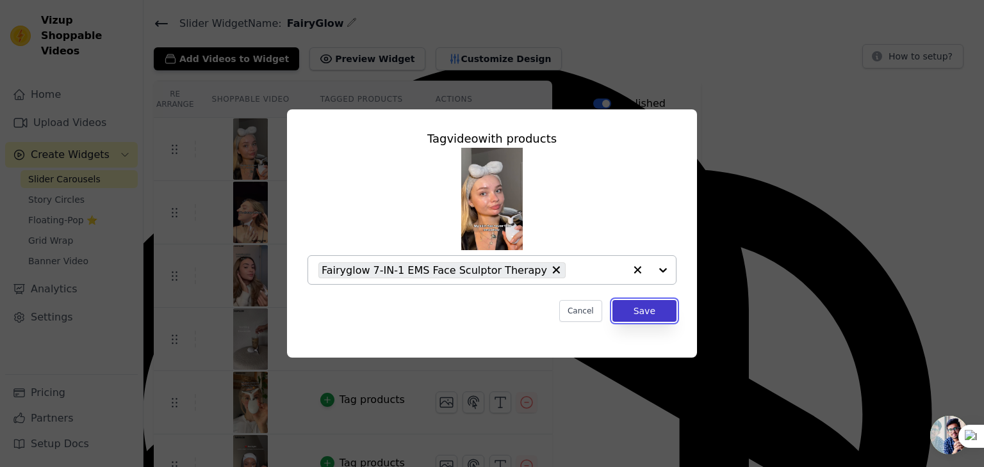
click at [656, 321] on button "Save" at bounding box center [644, 311] width 64 height 22
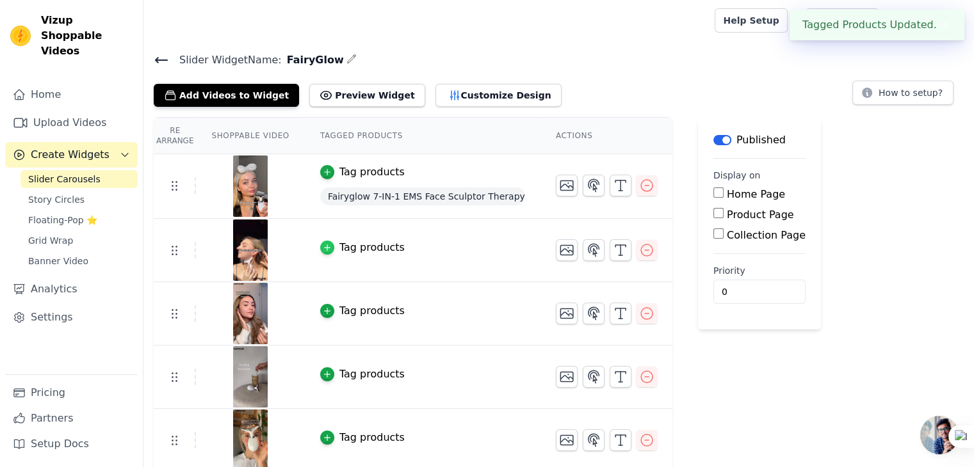
click at [323, 246] on icon "button" at bounding box center [327, 247] width 9 height 9
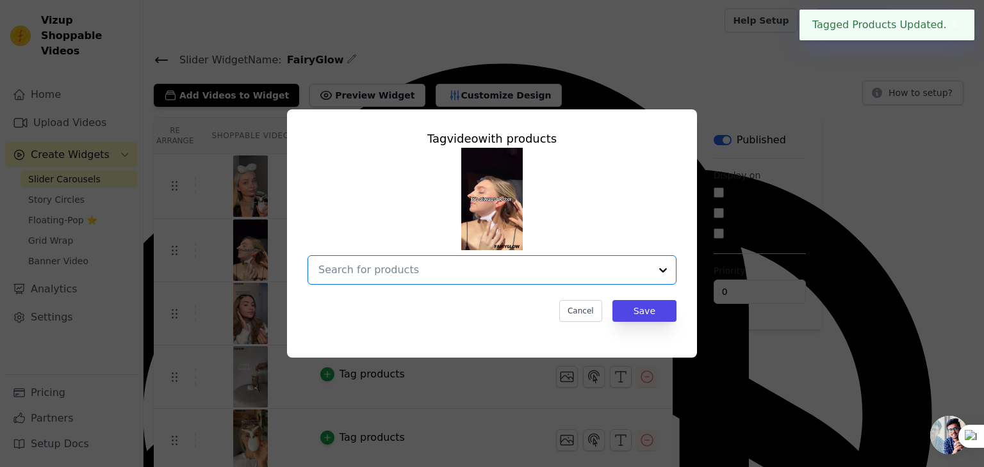
click at [425, 264] on input "text" at bounding box center [484, 270] width 332 height 15
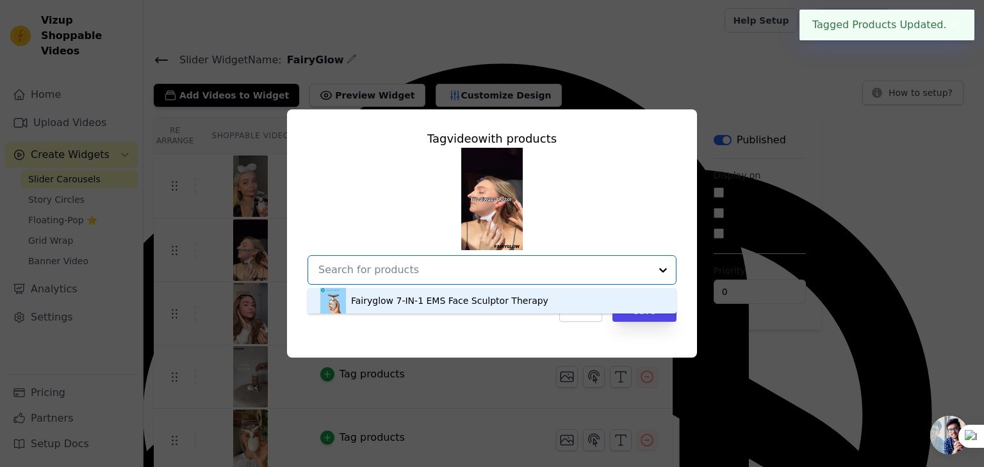
click at [400, 295] on div "Fairyglow 7-IN-1 EMS Face Sculptor Therapy" at bounding box center [449, 301] width 197 height 13
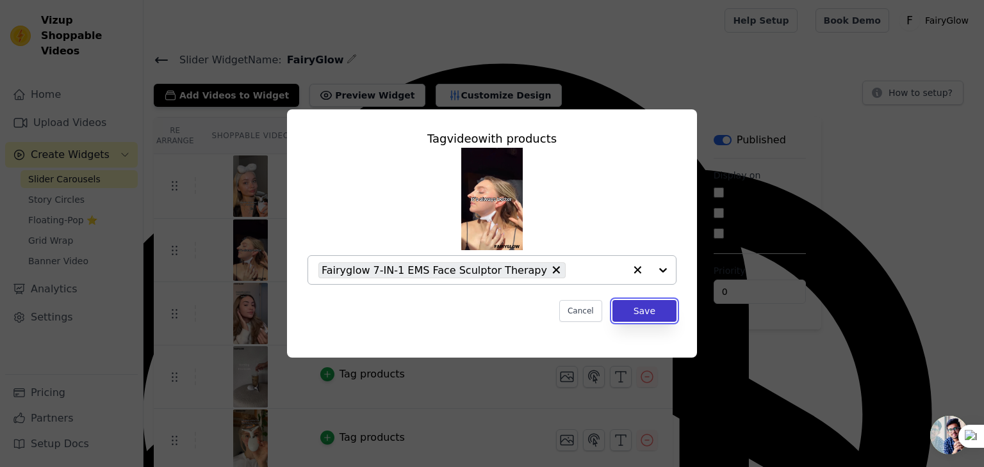
click at [619, 313] on button "Save" at bounding box center [644, 311] width 64 height 22
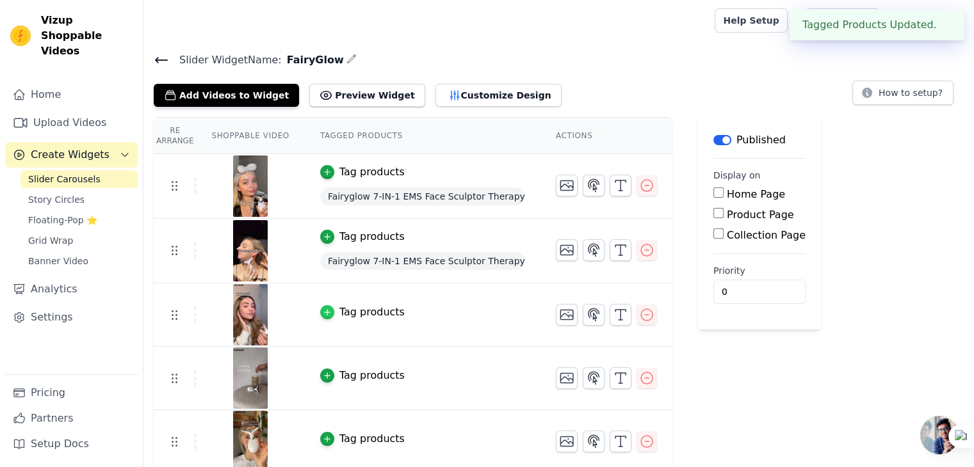
click at [323, 311] on icon "button" at bounding box center [327, 312] width 9 height 9
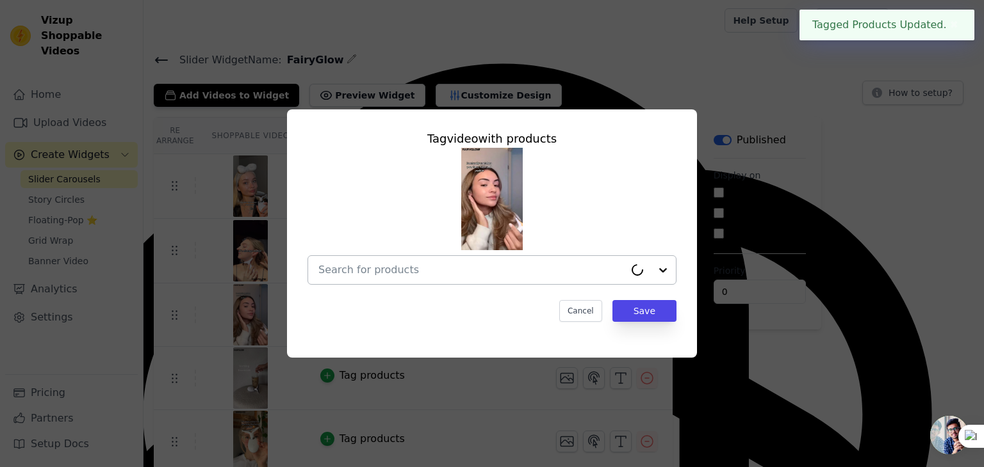
click at [592, 275] on input "text" at bounding box center [471, 270] width 306 height 15
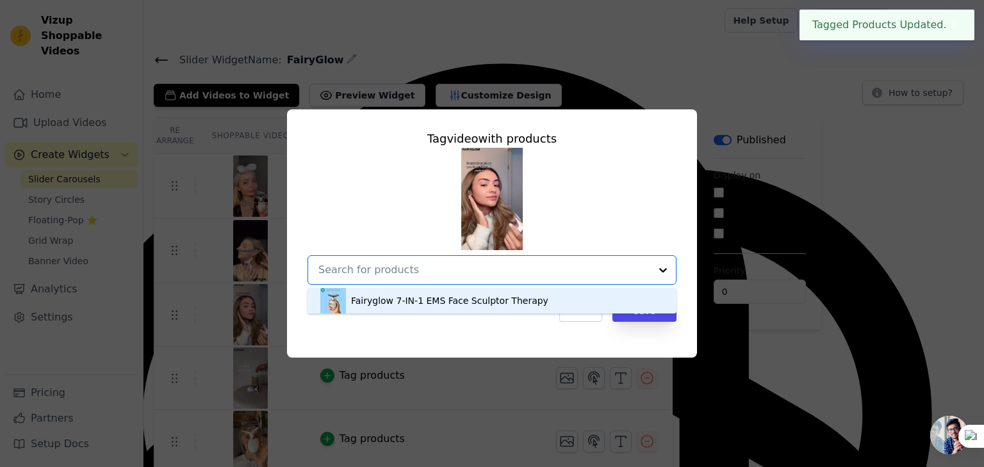
click at [505, 300] on div "Fairyglow 7-IN-1 EMS Face Sculptor Therapy" at bounding box center [449, 301] width 197 height 13
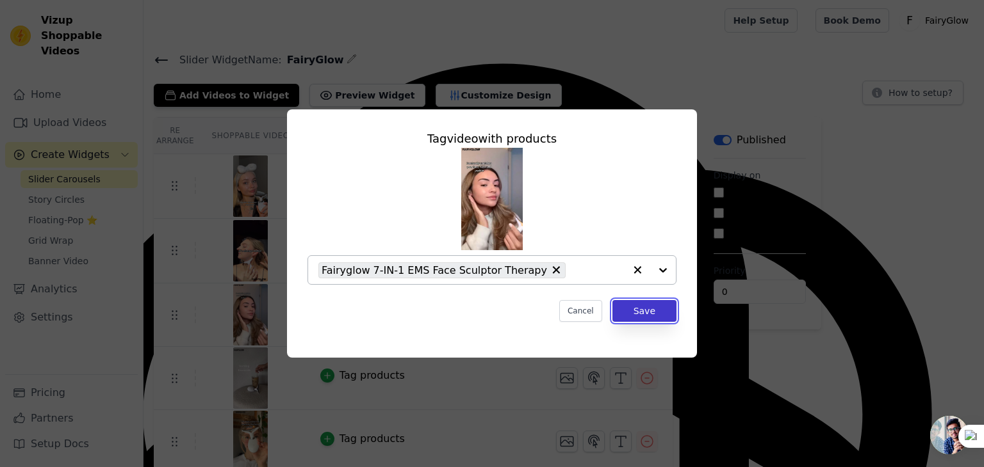
click at [646, 313] on button "Save" at bounding box center [644, 311] width 64 height 22
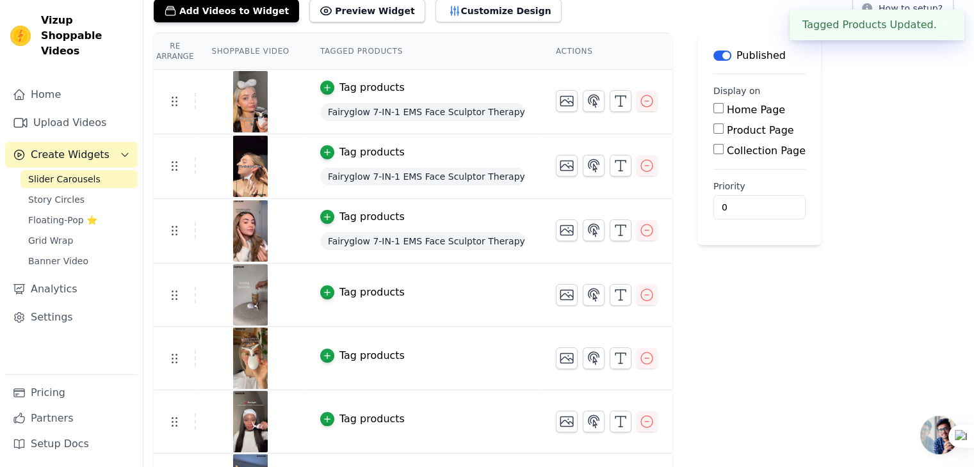
scroll to position [100, 0]
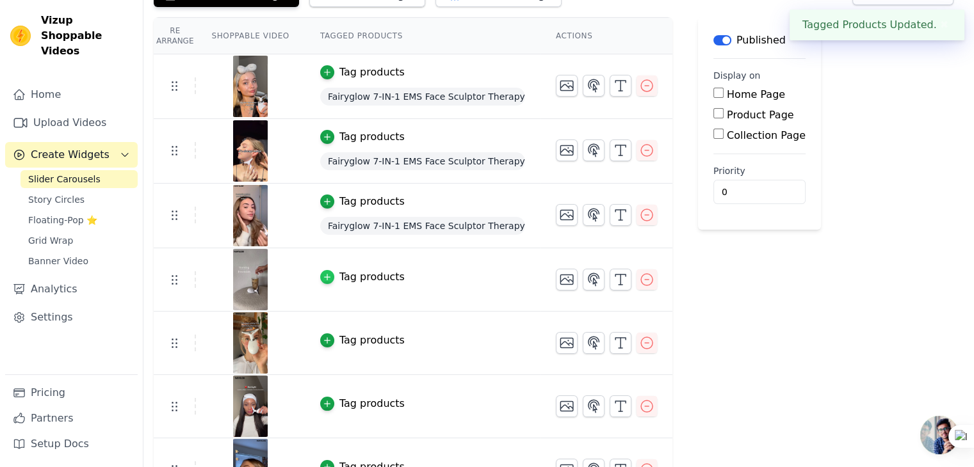
click at [325, 277] on div "button" at bounding box center [327, 277] width 14 height 14
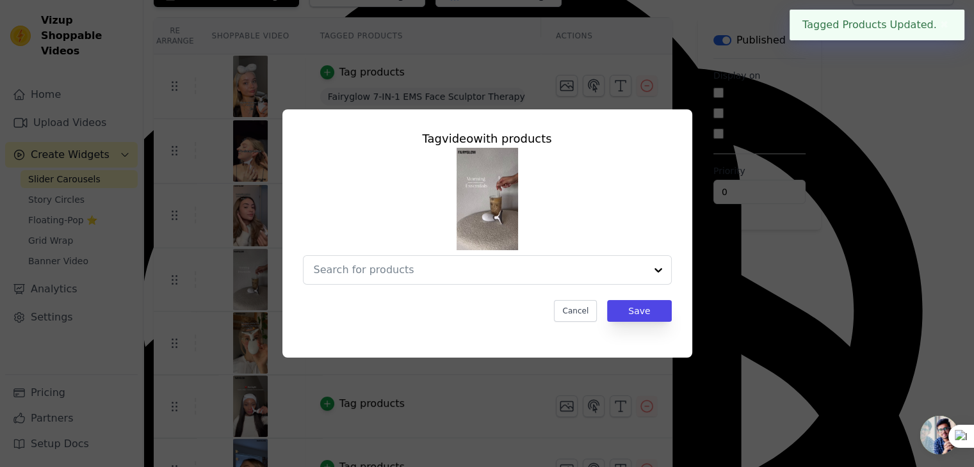
scroll to position [0, 0]
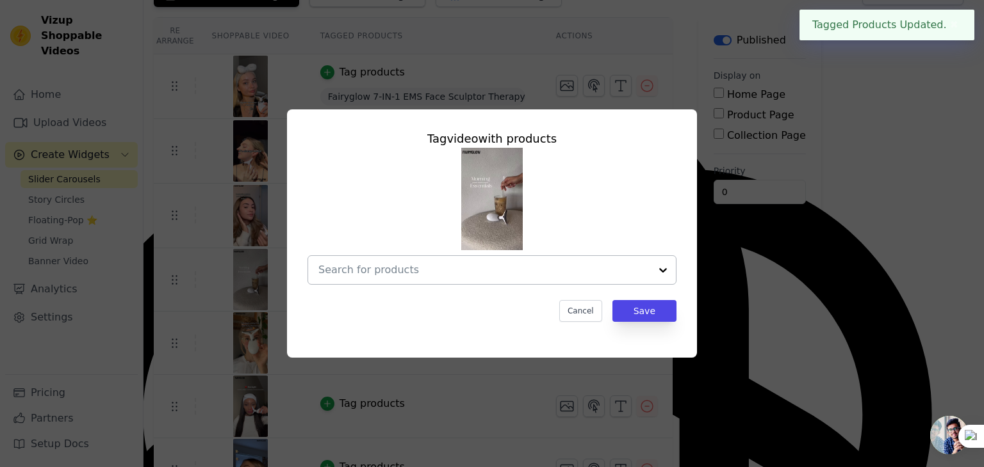
click at [476, 284] on div at bounding box center [491, 270] width 369 height 29
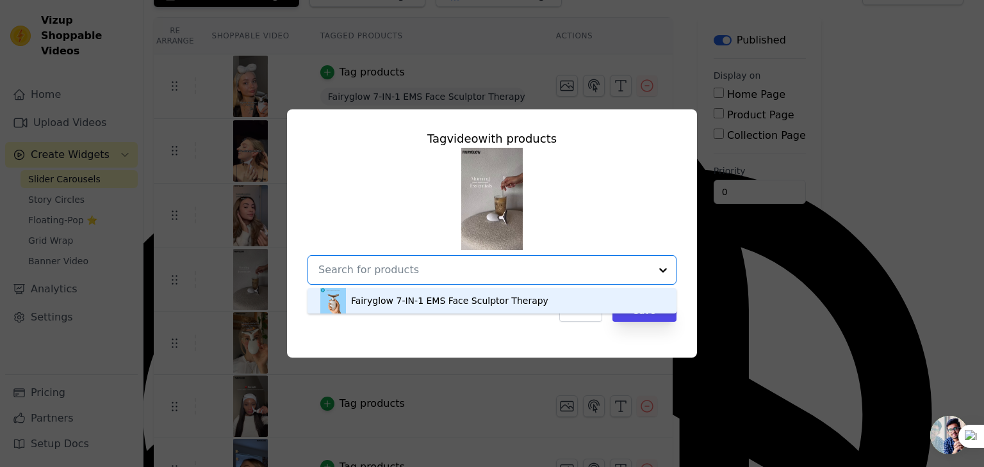
click at [483, 300] on div "Fairyglow 7-IN-1 EMS Face Sculptor Therapy" at bounding box center [449, 301] width 197 height 13
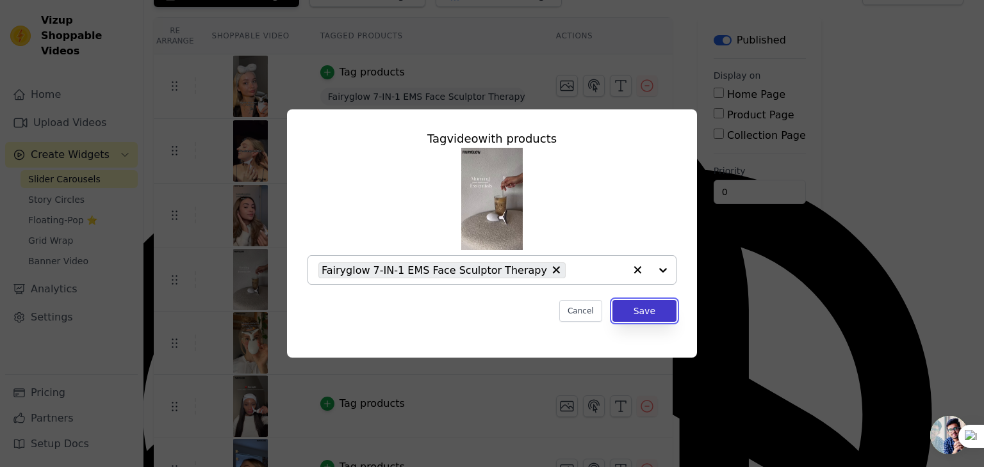
click at [634, 306] on button "Save" at bounding box center [644, 311] width 64 height 22
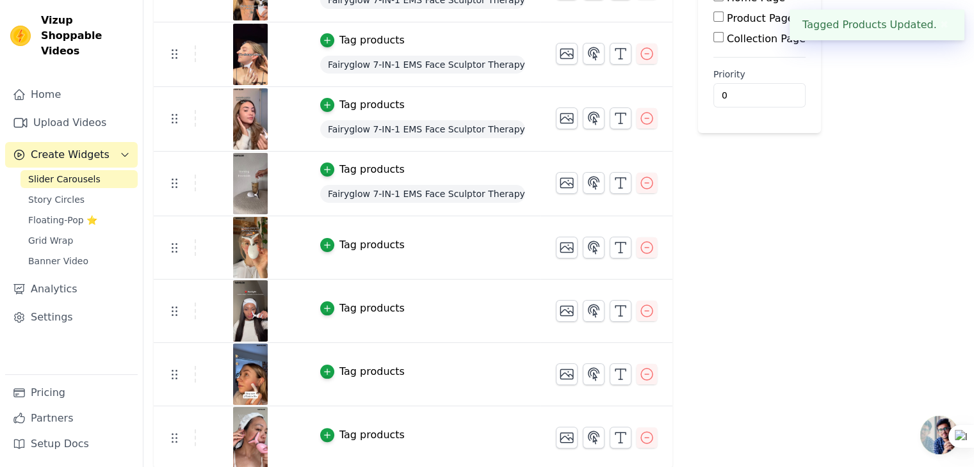
scroll to position [197, 0]
click at [326, 246] on button "Tag products" at bounding box center [362, 244] width 85 height 15
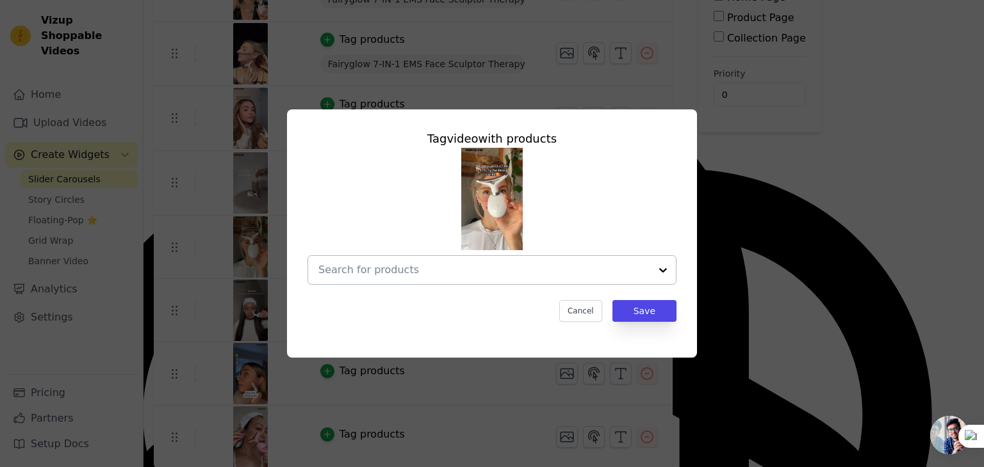
click at [433, 280] on div at bounding box center [484, 270] width 332 height 28
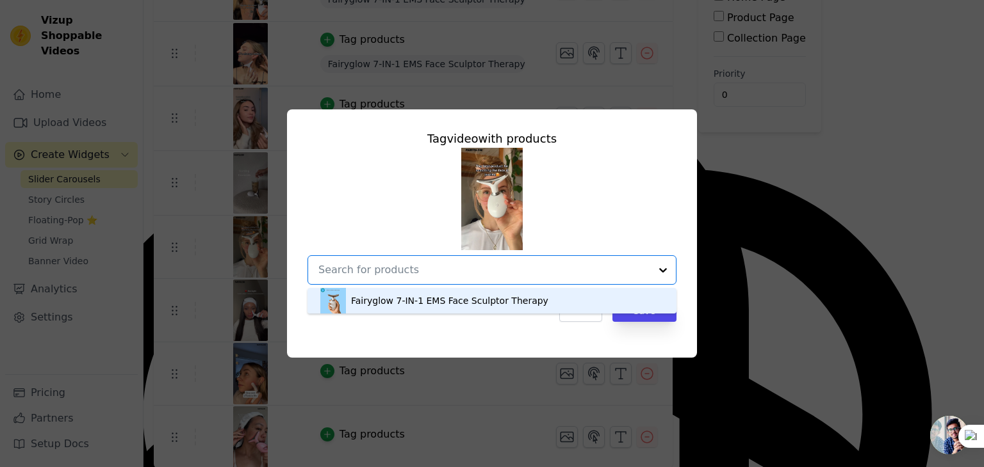
click at [423, 304] on div "Fairyglow 7-IN-1 EMS Face Sculptor Therapy" at bounding box center [449, 301] width 197 height 13
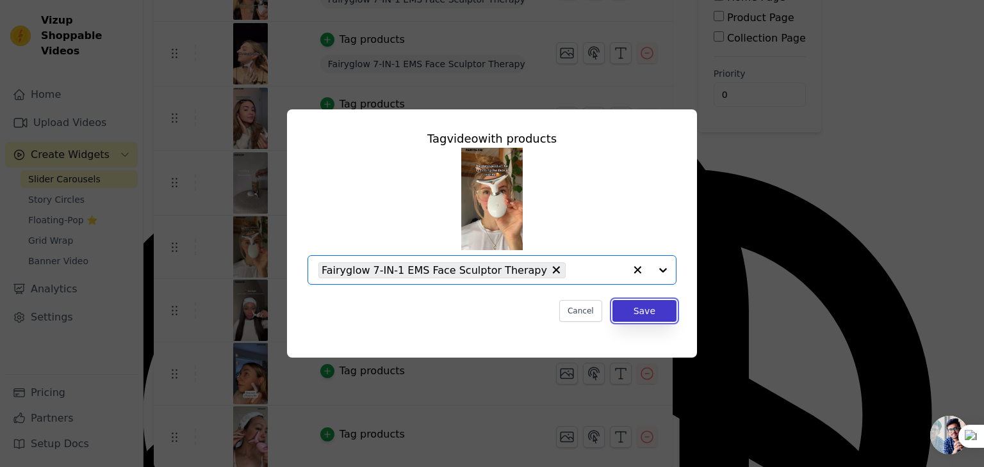
click at [632, 315] on button "Save" at bounding box center [644, 311] width 64 height 22
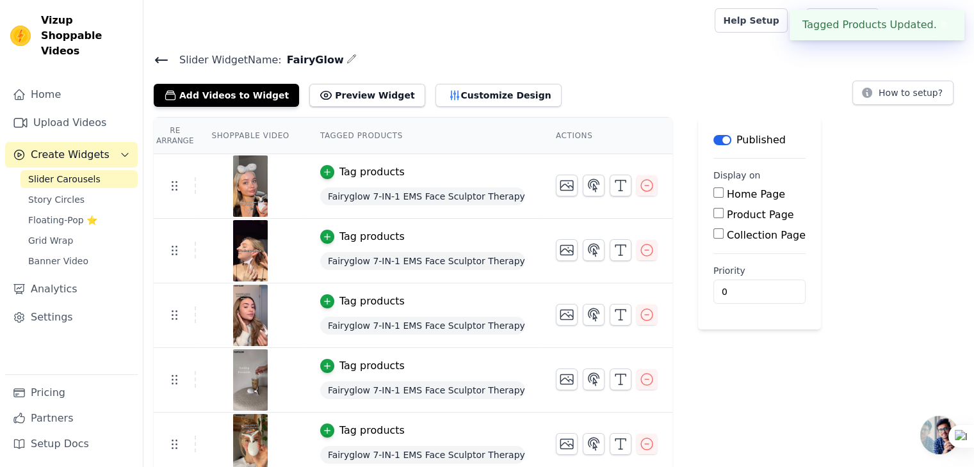
scroll to position [199, 0]
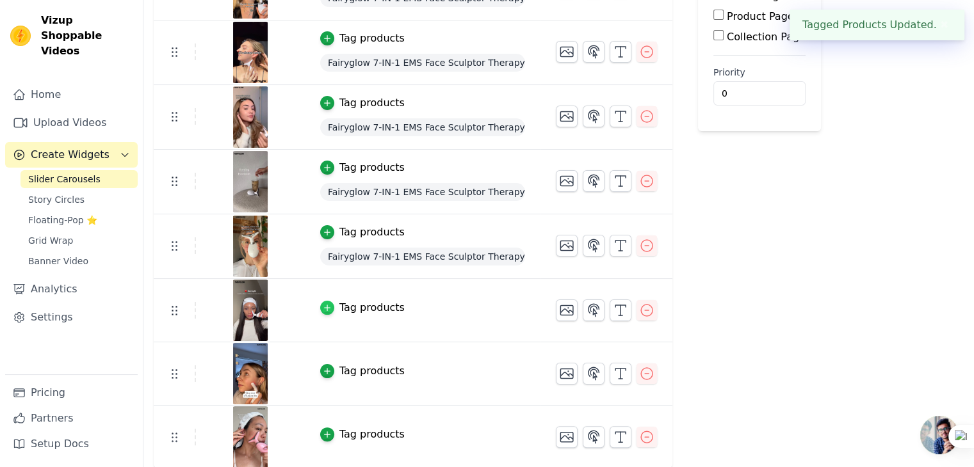
click at [320, 311] on div "button" at bounding box center [327, 308] width 14 height 14
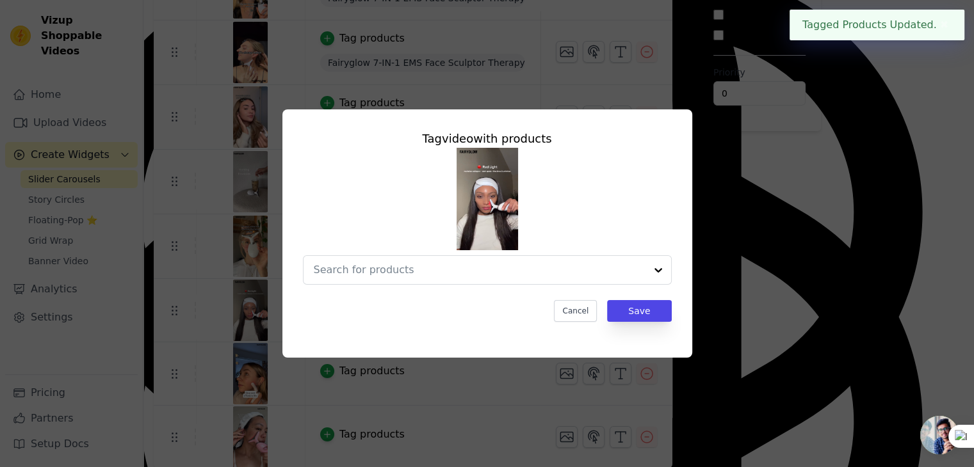
scroll to position [0, 0]
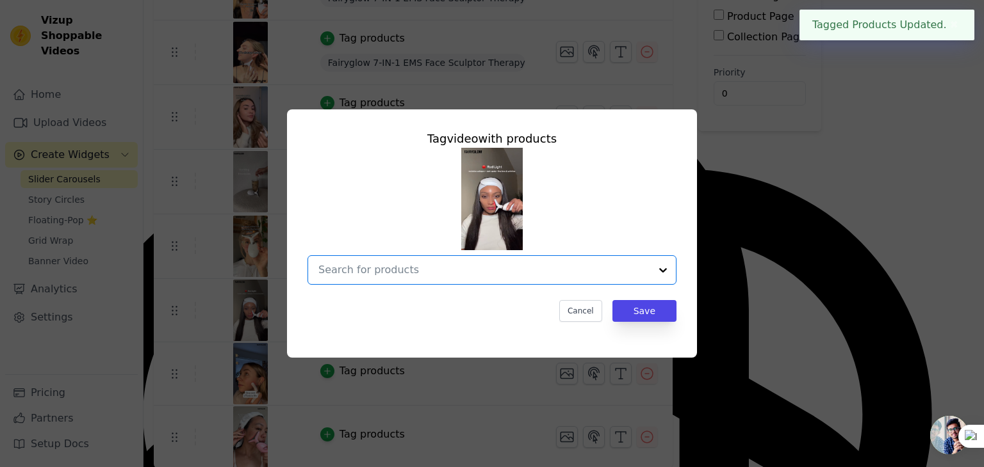
click at [389, 272] on input "text" at bounding box center [484, 270] width 332 height 15
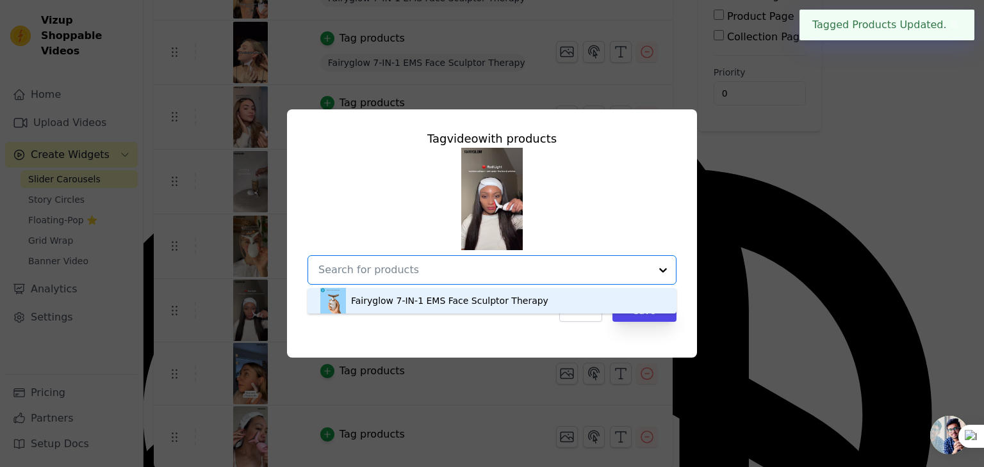
click at [405, 305] on div "Fairyglow 7-IN-1 EMS Face Sculptor Therapy" at bounding box center [449, 301] width 197 height 13
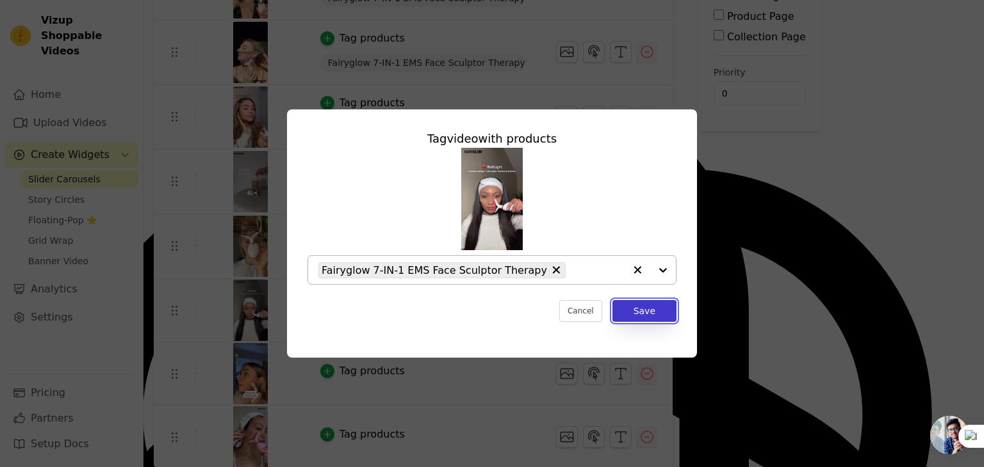
click at [640, 302] on button "Save" at bounding box center [644, 311] width 64 height 22
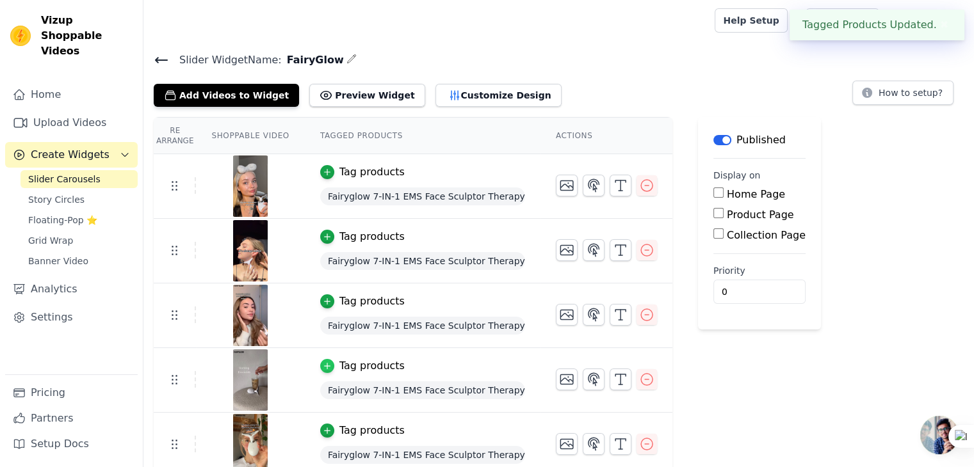
scroll to position [200, 0]
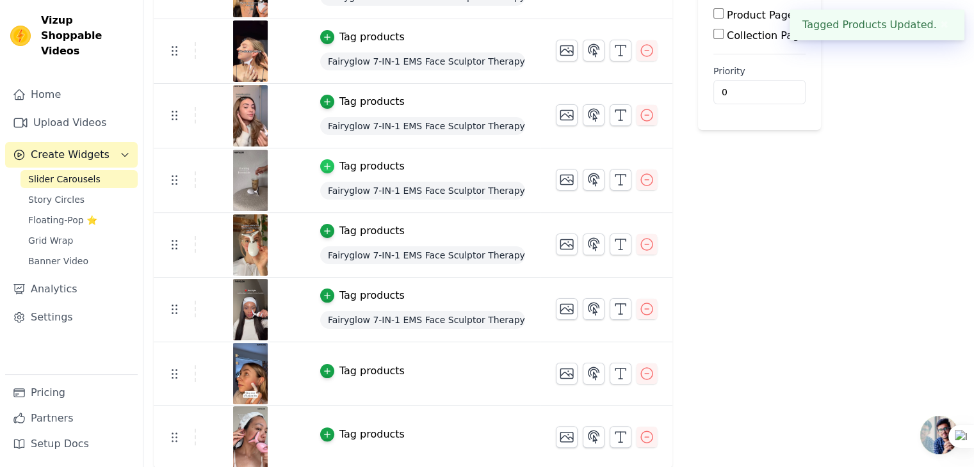
click at [323, 369] on div "button" at bounding box center [327, 371] width 14 height 14
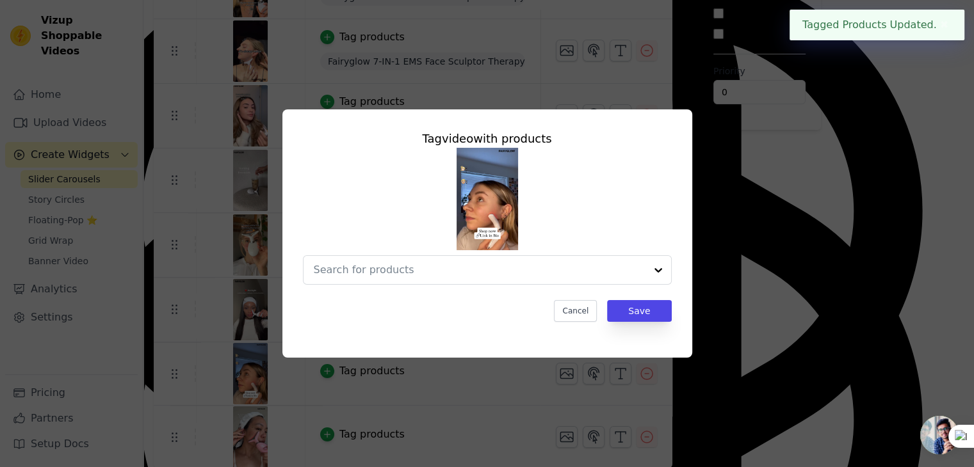
scroll to position [0, 0]
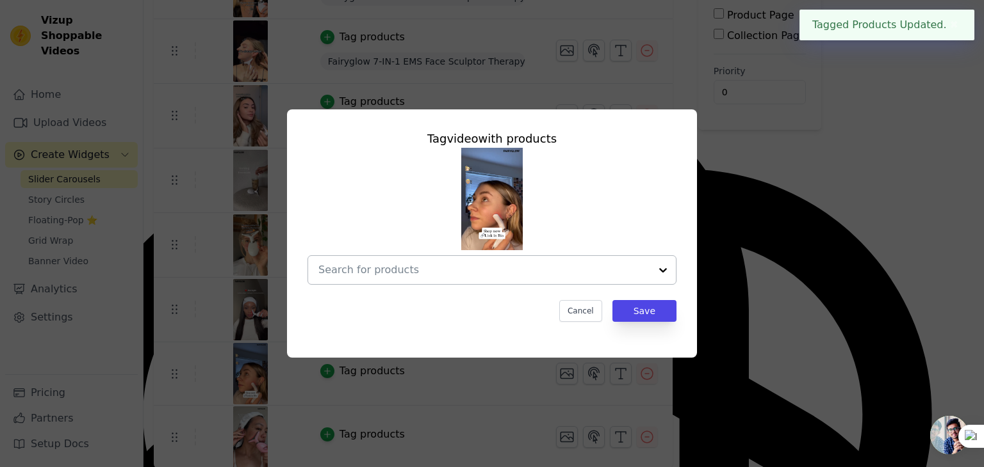
click at [433, 272] on input "text" at bounding box center [484, 270] width 332 height 15
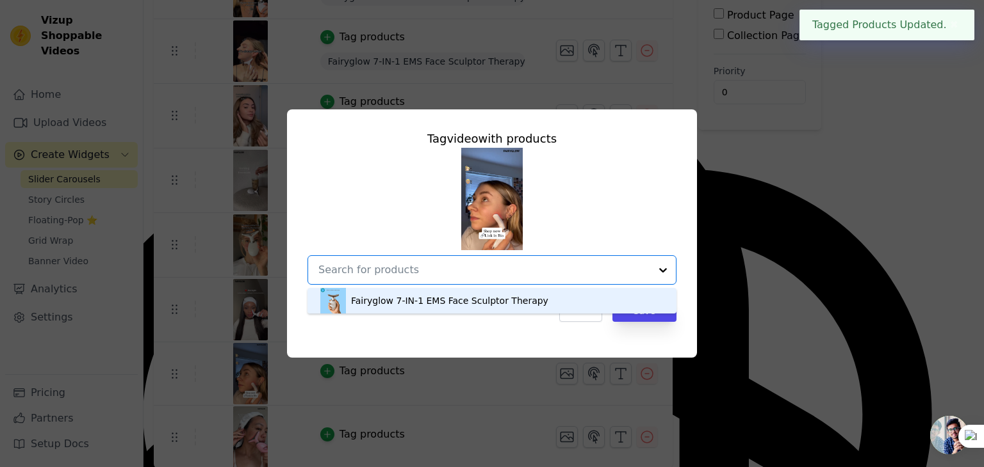
click at [416, 300] on div "Fairyglow 7-IN-1 EMS Face Sculptor Therapy" at bounding box center [449, 301] width 197 height 13
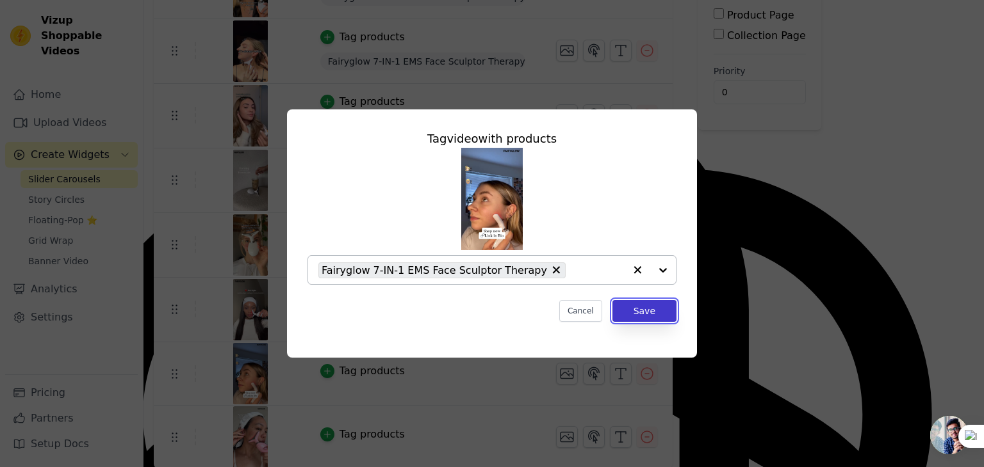
click at [644, 311] on button "Save" at bounding box center [644, 311] width 64 height 22
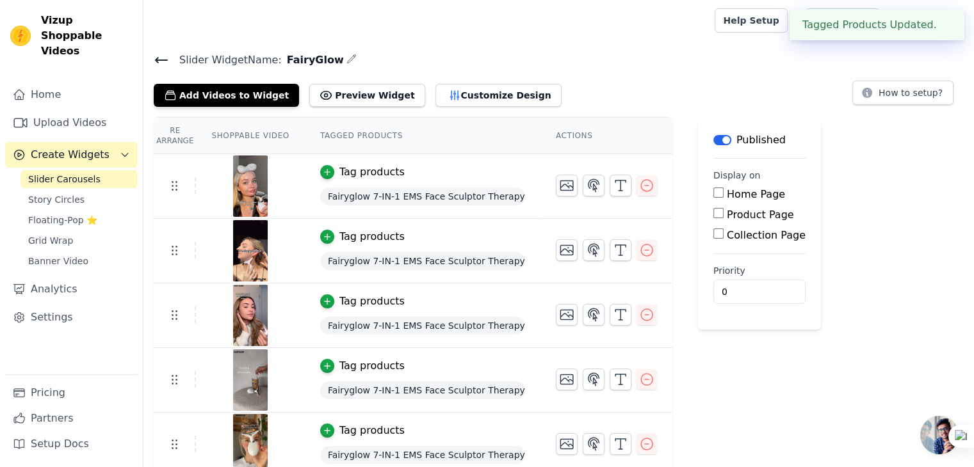
scroll to position [201, 0]
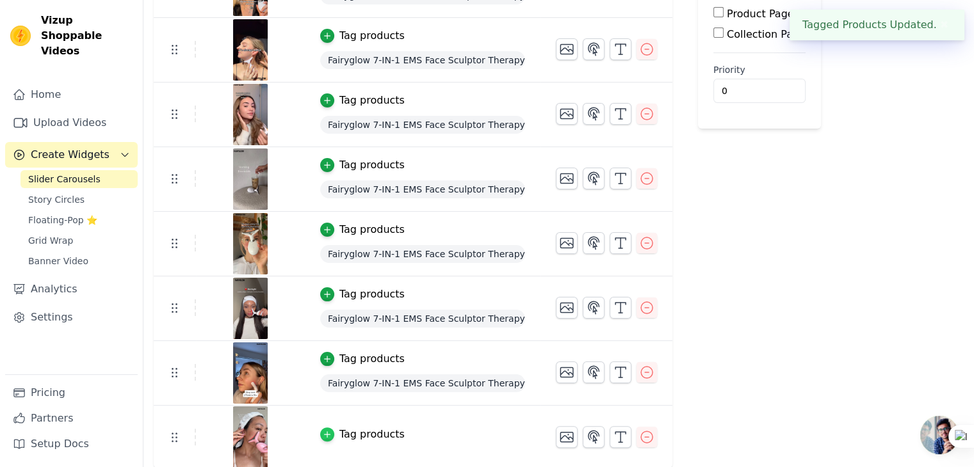
click at [323, 430] on icon "button" at bounding box center [327, 434] width 9 height 9
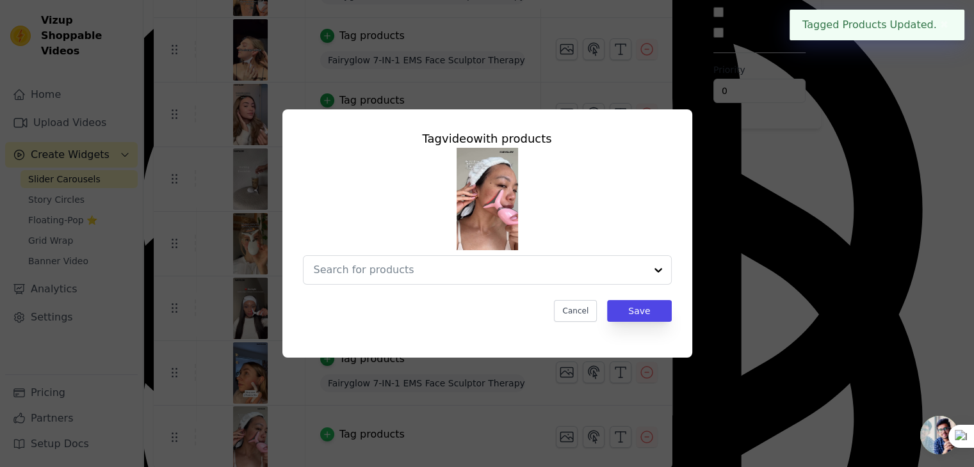
scroll to position [0, 0]
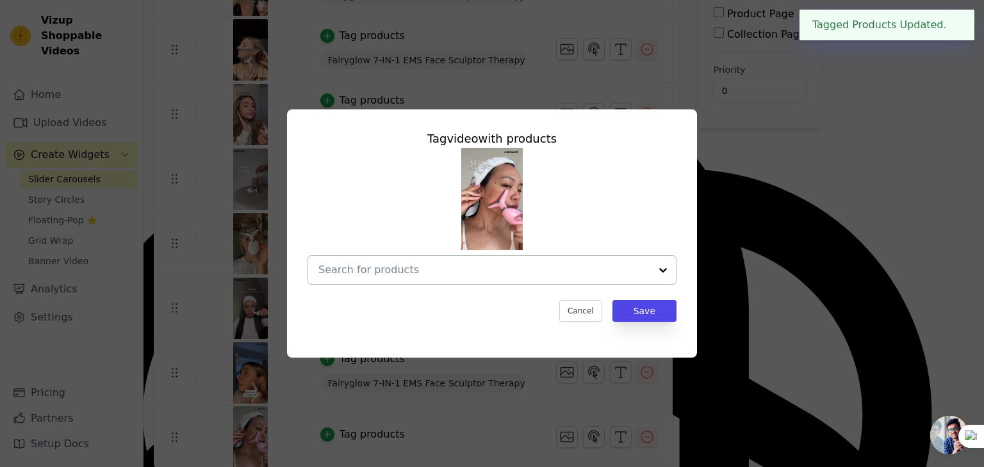
click at [456, 279] on div at bounding box center [484, 270] width 332 height 28
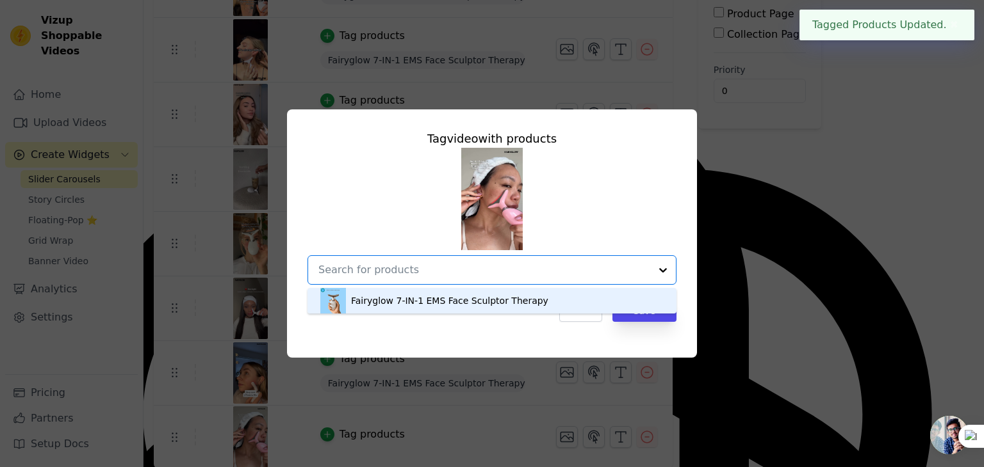
click at [421, 312] on div "Fairyglow 7-IN-1 EMS Face Sculptor Therapy" at bounding box center [491, 301] width 343 height 26
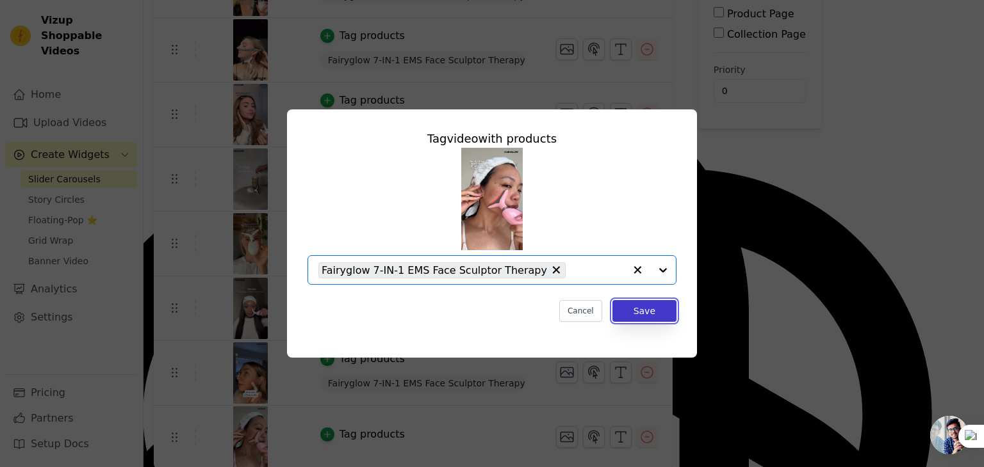
click at [626, 313] on button "Save" at bounding box center [644, 311] width 64 height 22
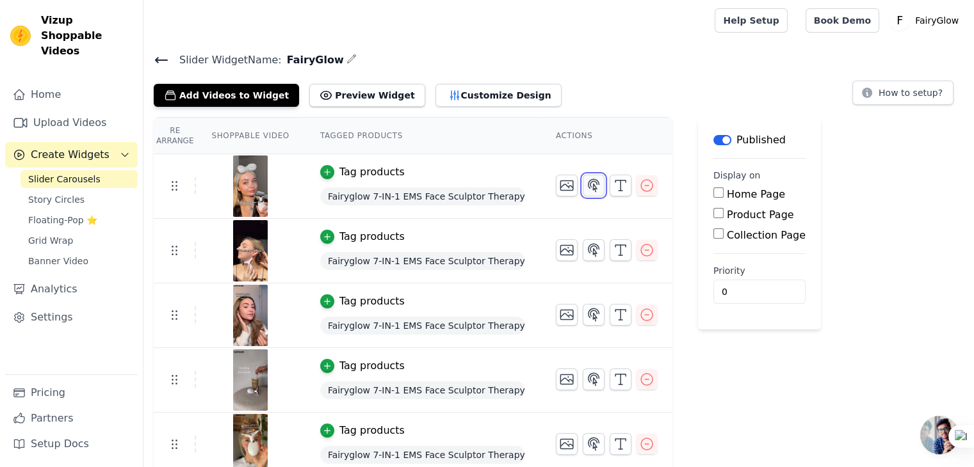
click at [586, 182] on icon "button" at bounding box center [593, 185] width 15 height 15
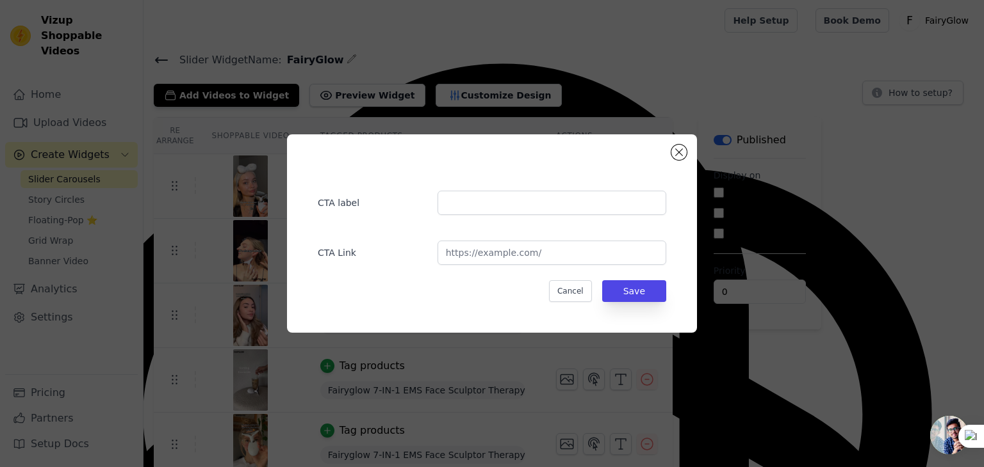
click at [576, 182] on div "CTA label" at bounding box center [492, 196] width 348 height 37
click at [677, 149] on button "Close modal" at bounding box center [678, 152] width 15 height 15
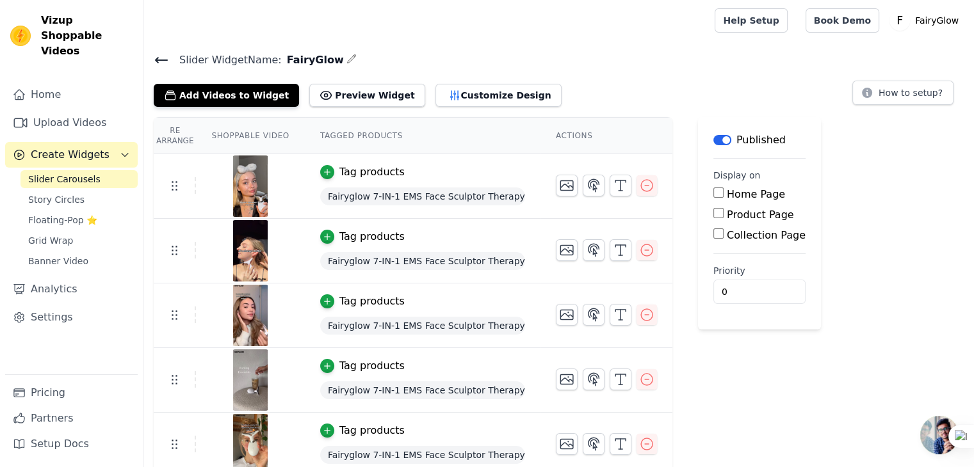
click at [651, 99] on div "Add Videos to Widget Preview Widget Customize Design How to setup?" at bounding box center [559, 93] width 810 height 28
click at [713, 217] on div "Product Page" at bounding box center [759, 214] width 92 height 15
click at [713, 213] on input "Product Page" at bounding box center [718, 213] width 10 height 10
checkbox input "true"
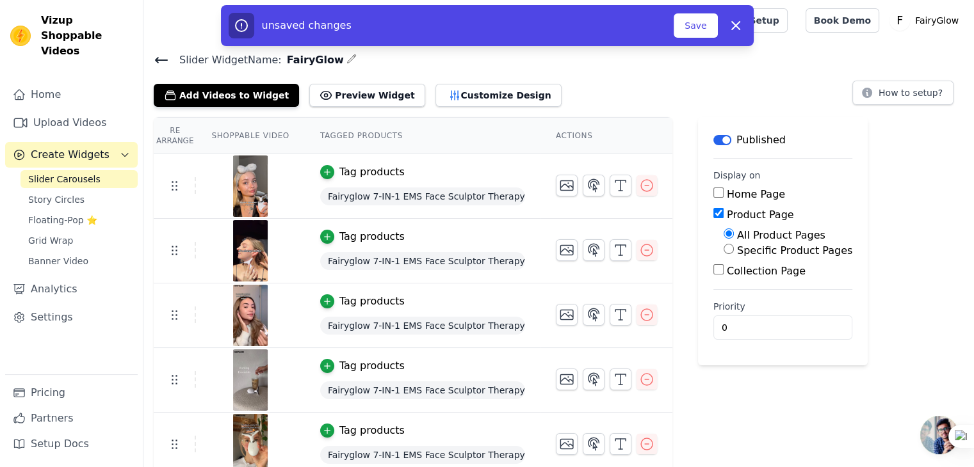
click at [724, 249] on input "Specific Product Pages" at bounding box center [729, 249] width 10 height 10
radio input "true"
click at [736, 287] on button "Select Products" at bounding box center [767, 280] width 86 height 22
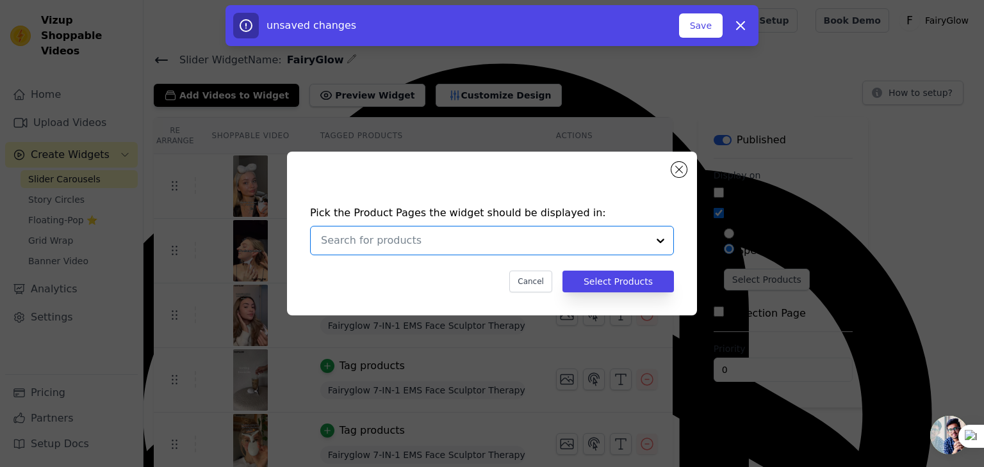
click at [565, 236] on input "text" at bounding box center [484, 240] width 327 height 15
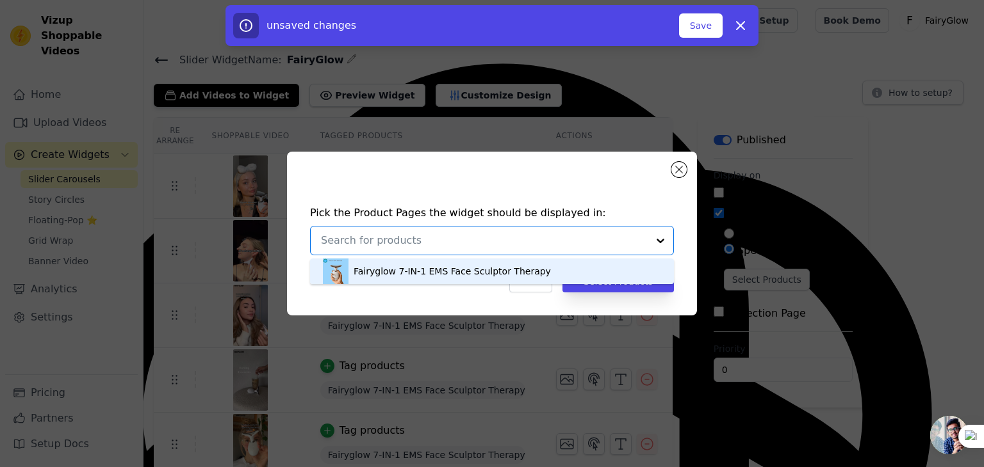
click at [497, 268] on div "Fairyglow 7-IN-1 EMS Face Sculptor Therapy" at bounding box center [451, 271] width 197 height 13
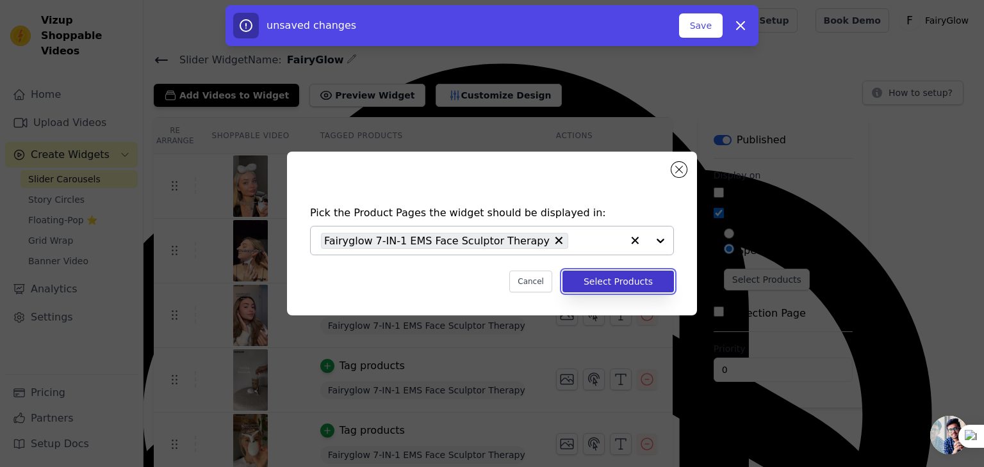
click at [628, 279] on button "Select Products" at bounding box center [617, 282] width 111 height 22
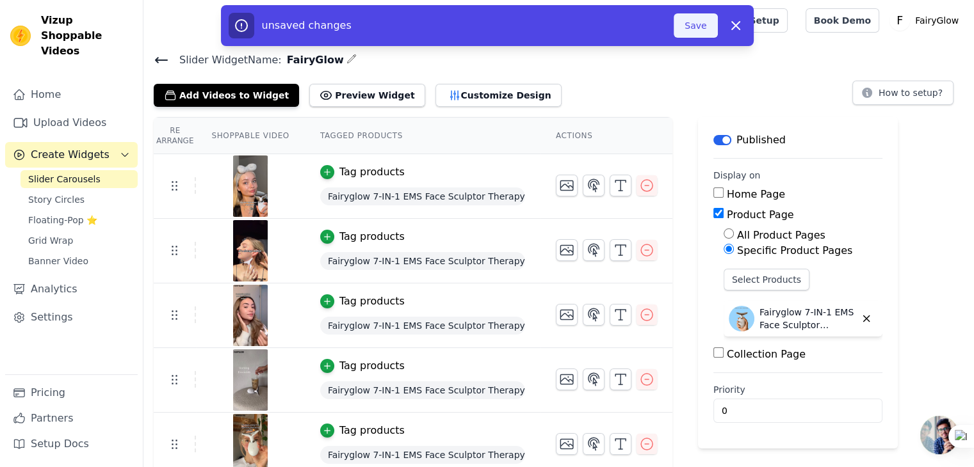
click at [695, 17] on button "Save" at bounding box center [696, 25] width 44 height 24
click at [688, 30] on button "Save" at bounding box center [696, 25] width 44 height 24
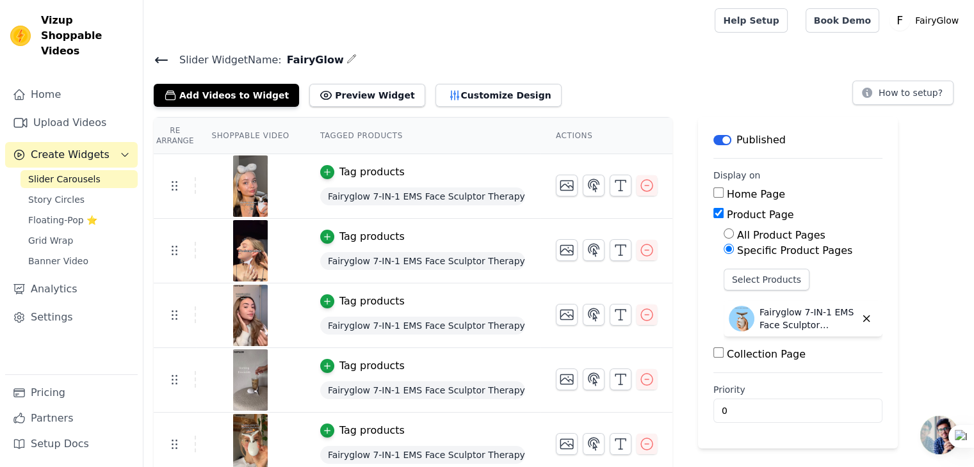
click at [713, 136] on button "Label" at bounding box center [722, 140] width 18 height 10
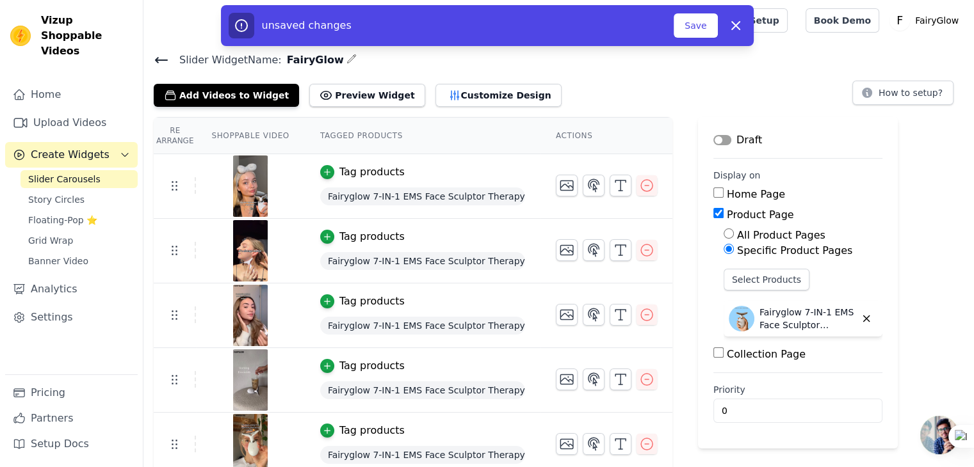
click at [713, 136] on button "Label" at bounding box center [722, 140] width 18 height 10
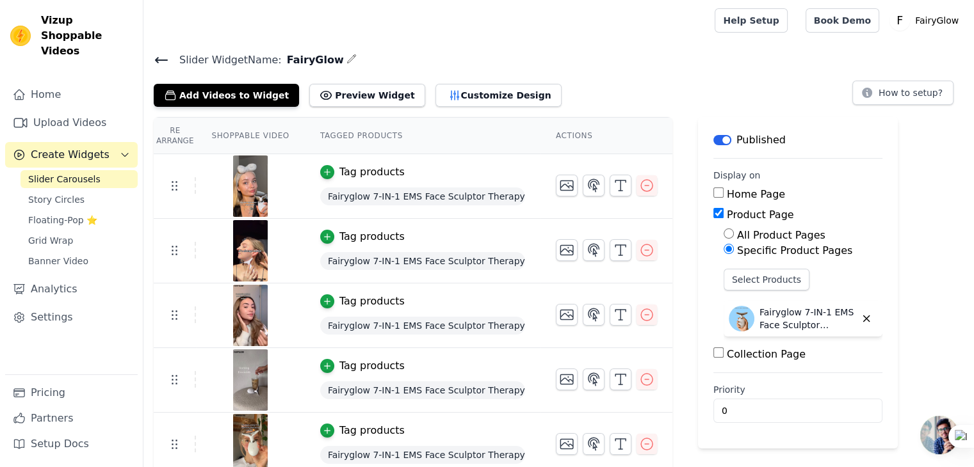
click at [704, 129] on main "Label Published Display on Home Page Product Page All Product Pages Specific Pr…" at bounding box center [798, 283] width 200 height 332
click at [713, 143] on button "Label" at bounding box center [722, 140] width 18 height 10
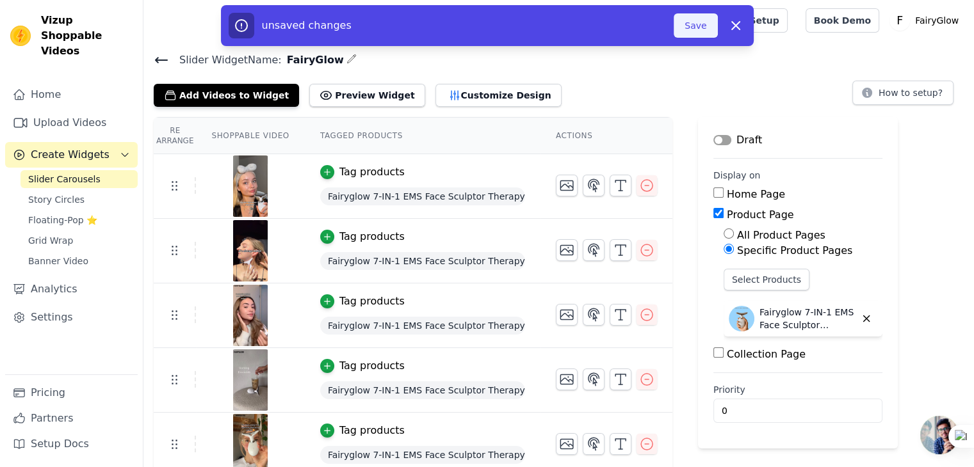
click at [694, 28] on button "Save" at bounding box center [696, 25] width 44 height 24
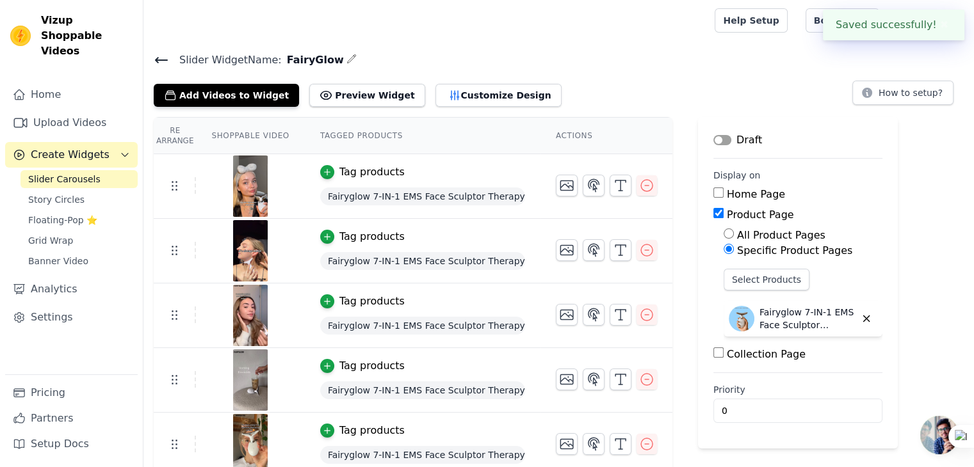
click at [713, 145] on div "Draft" at bounding box center [737, 140] width 49 height 15
click at [713, 136] on button "Label" at bounding box center [722, 140] width 18 height 10
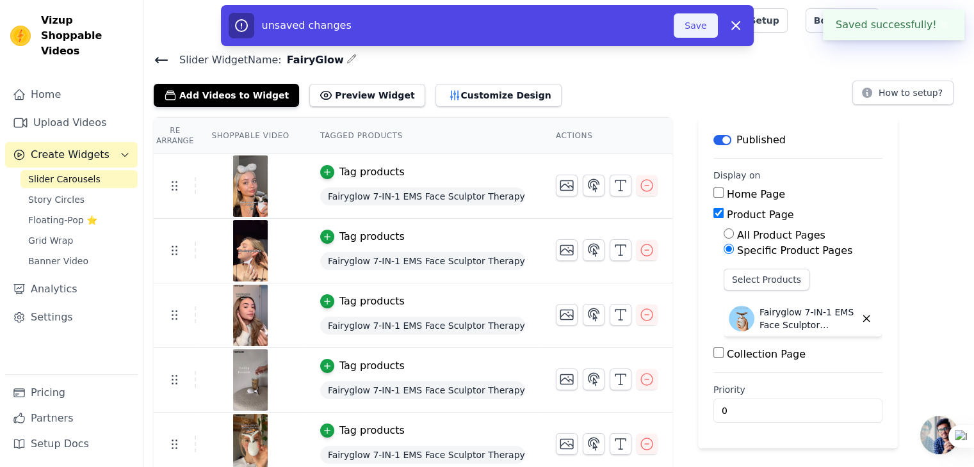
click at [697, 20] on button "Save" at bounding box center [696, 25] width 44 height 24
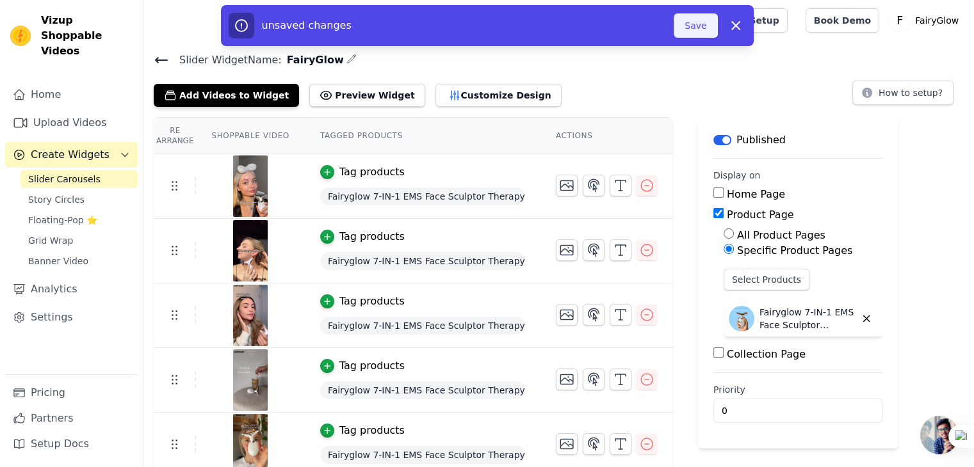
click at [699, 26] on button "Save" at bounding box center [696, 25] width 44 height 24
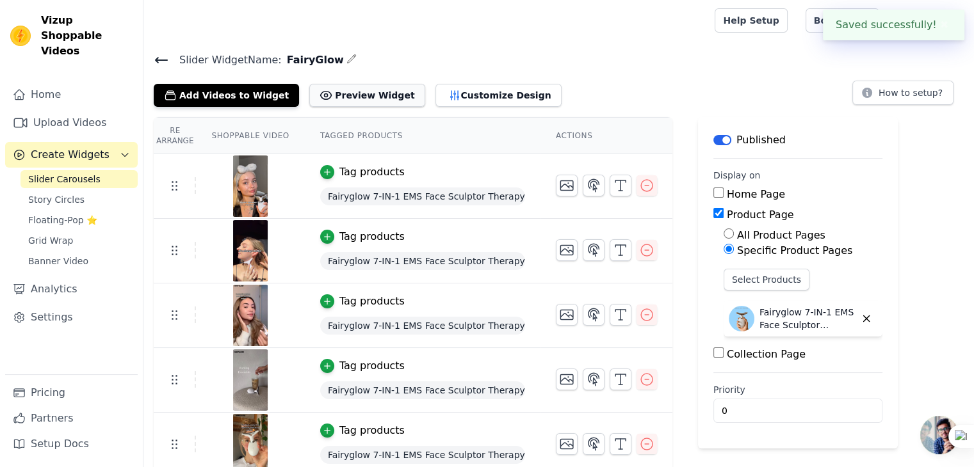
click at [361, 88] on button "Preview Widget" at bounding box center [366, 95] width 115 height 23
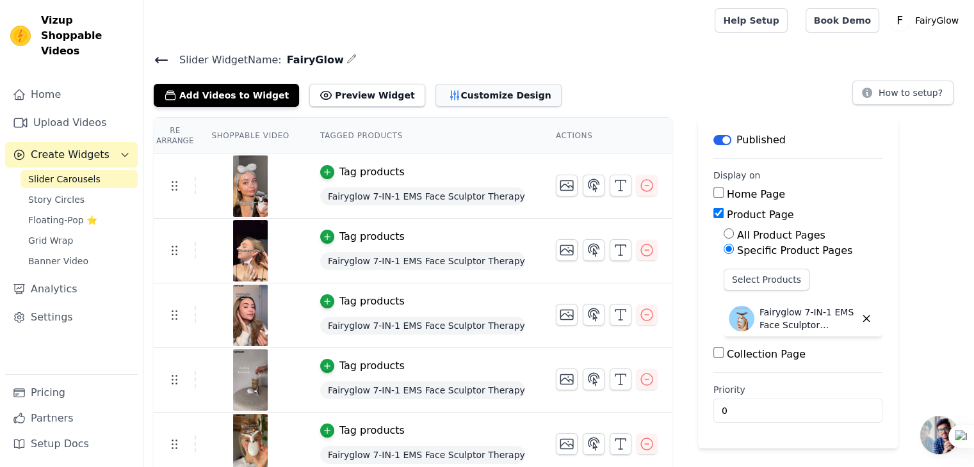
click at [437, 96] on button "Customize Design" at bounding box center [498, 95] width 126 height 23
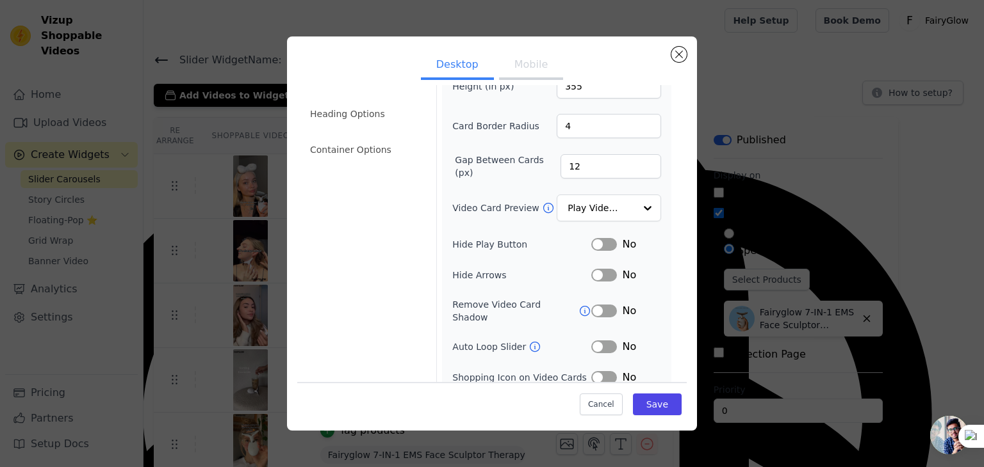
scroll to position [78, 0]
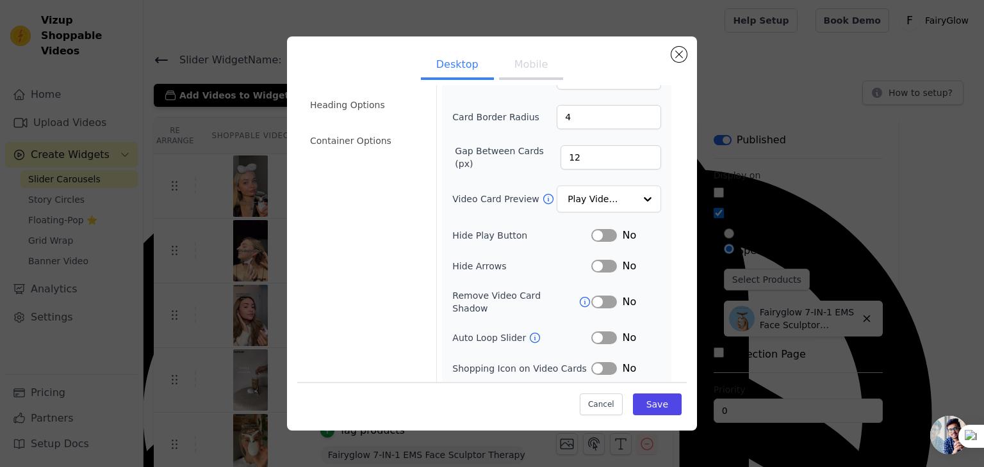
click at [599, 238] on button "Label" at bounding box center [604, 235] width 26 height 13
click at [591, 268] on button "Label" at bounding box center [604, 266] width 26 height 13
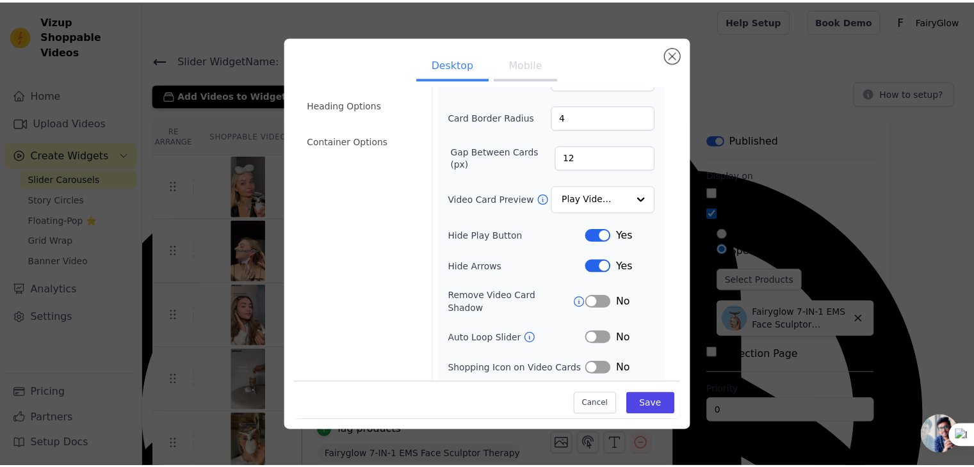
scroll to position [100, 0]
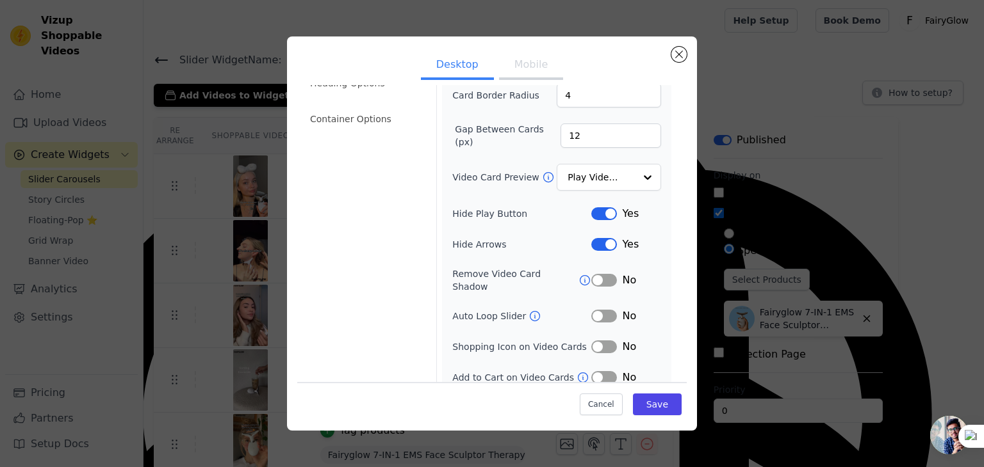
click at [595, 310] on button "Label" at bounding box center [604, 316] width 26 height 13
click at [647, 407] on button "Save" at bounding box center [657, 405] width 49 height 22
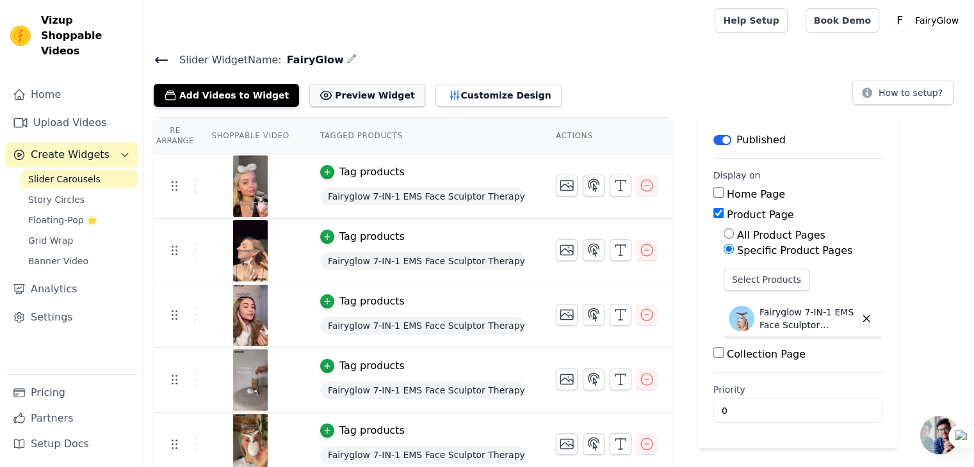
click at [319, 93] on button "Preview Widget" at bounding box center [366, 95] width 115 height 23
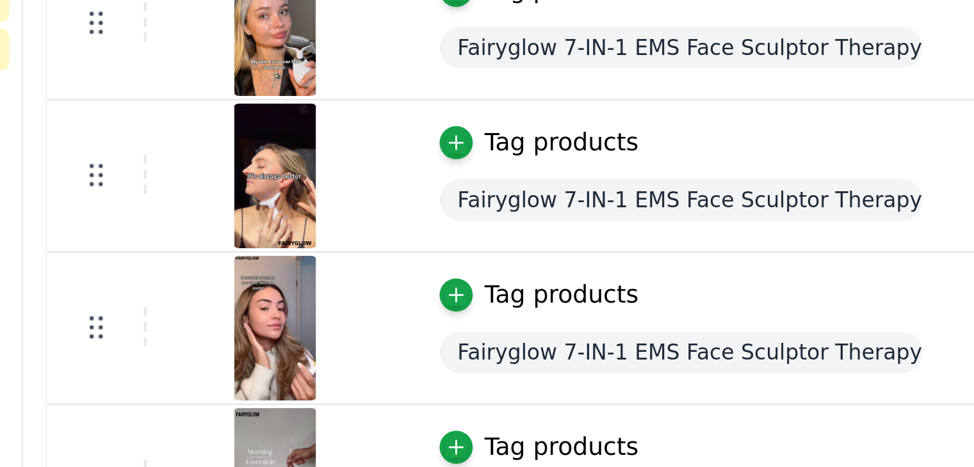
scroll to position [18, 0]
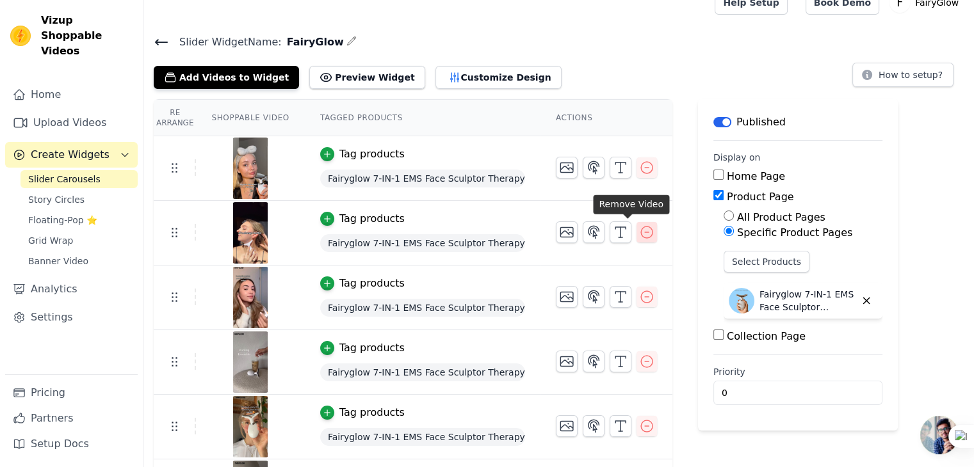
click at [639, 231] on icon "button" at bounding box center [646, 232] width 15 height 15
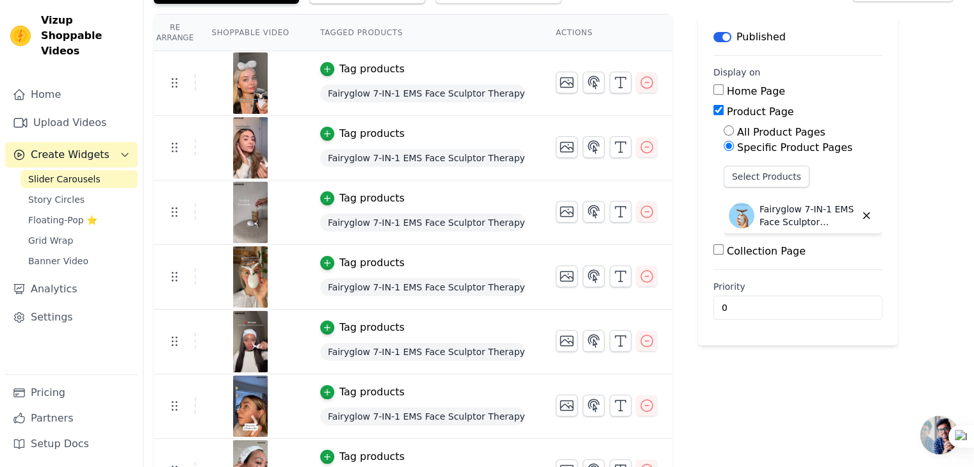
scroll to position [101, 0]
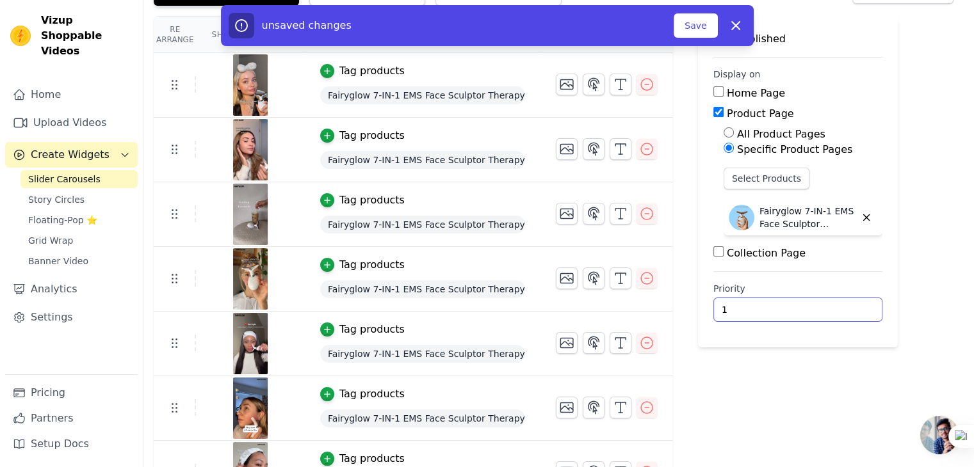
click at [834, 308] on input "1" at bounding box center [797, 310] width 169 height 24
click at [832, 315] on input "1" at bounding box center [797, 310] width 169 height 24
type input "0"
click at [832, 311] on input "0" at bounding box center [797, 310] width 169 height 24
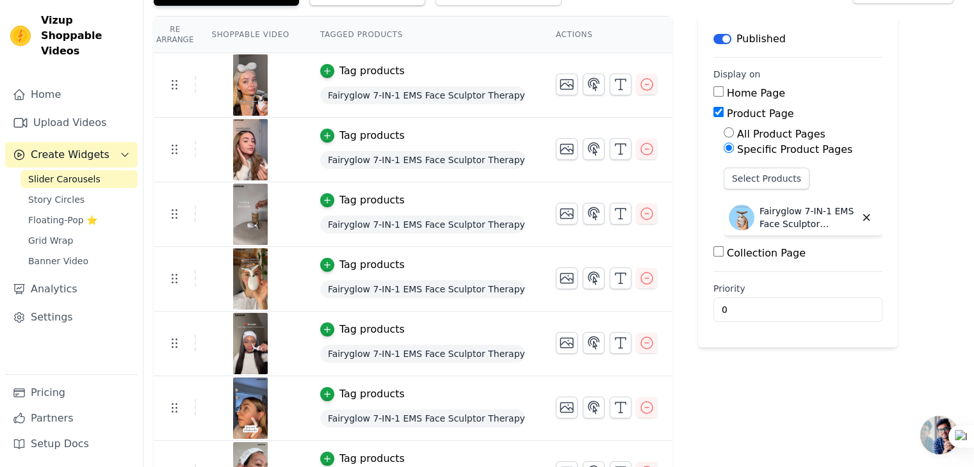
click at [788, 380] on div "Label Published Display on Home Page Product Page All Product Pages Specific Pr…" at bounding box center [798, 261] width 200 height 490
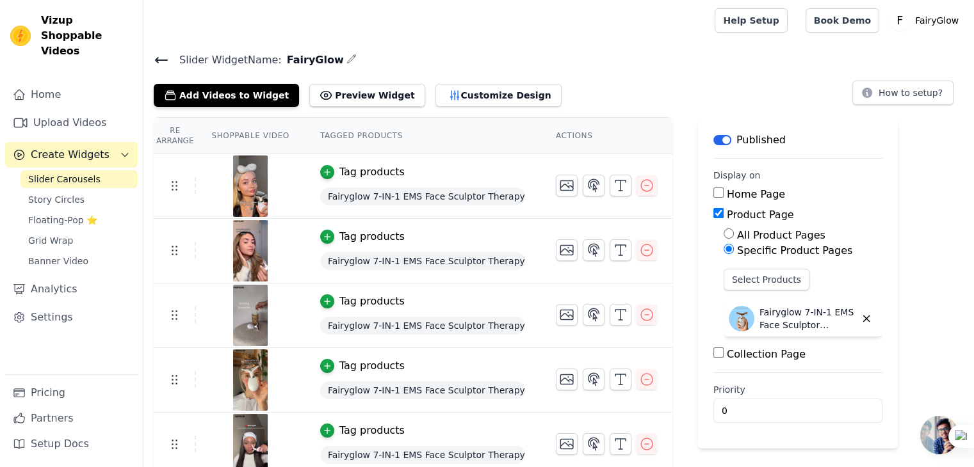
click at [181, 193] on tr "Tag products Fairyglow 7-IN-1 EMS Face Sculptor Therapy" at bounding box center [413, 186] width 519 height 65
click at [337, 95] on button "Preview Widget" at bounding box center [366, 95] width 115 height 23
click at [440, 99] on button "Customize Design" at bounding box center [498, 95] width 126 height 23
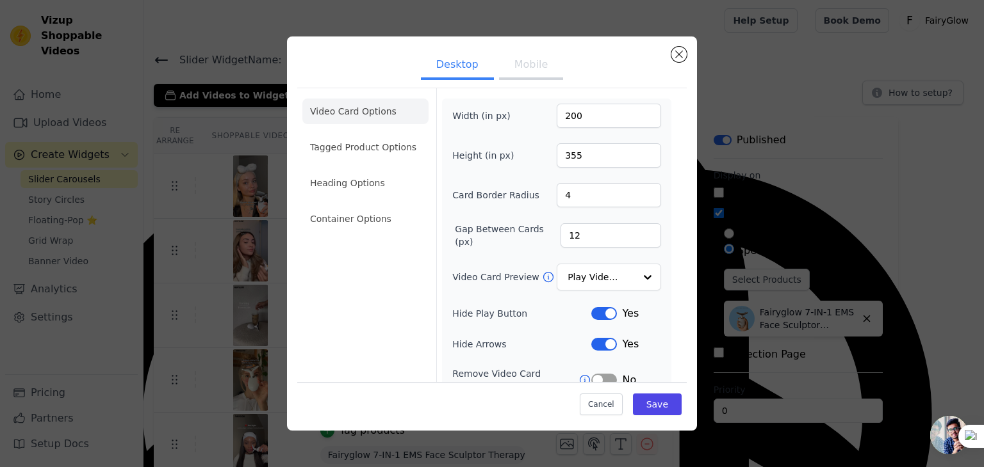
click at [520, 60] on button "Mobile" at bounding box center [531, 66] width 64 height 28
click at [590, 275] on input "Video Card Preview" at bounding box center [601, 278] width 66 height 26
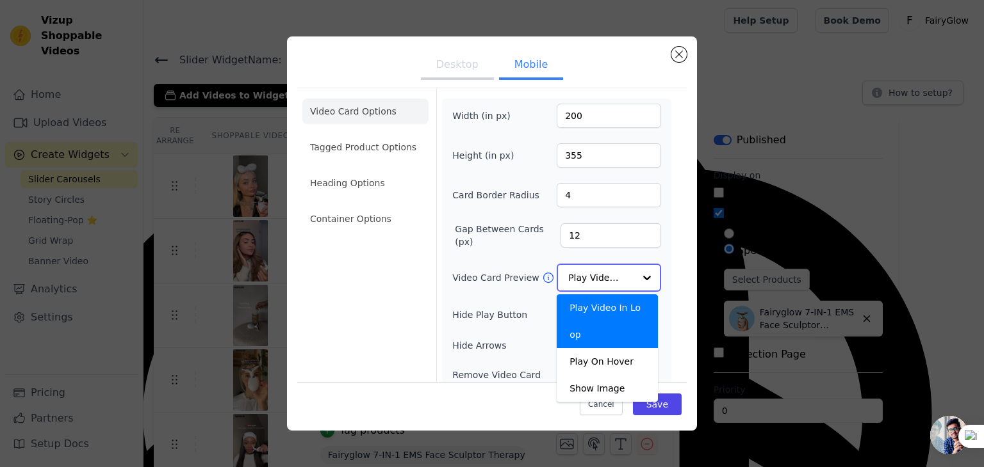
click at [590, 275] on input "Video Card Preview" at bounding box center [601, 278] width 66 height 26
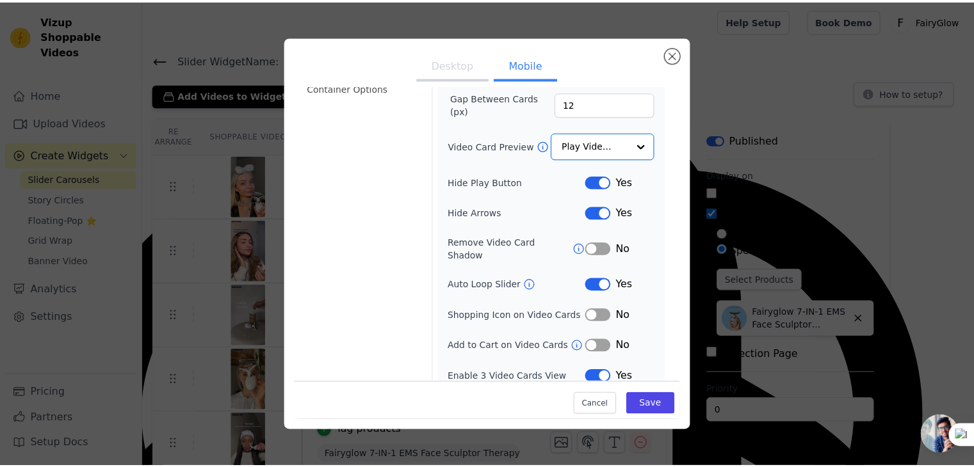
scroll to position [131, 0]
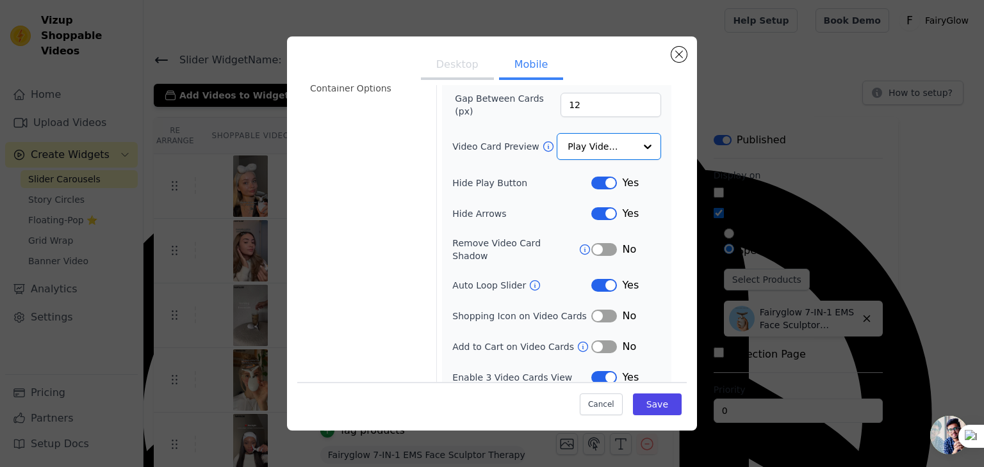
click at [279, 231] on div "Desktop Mobile Video Card Options Tagged Product Options Heading Options Contai…" at bounding box center [491, 233] width 943 height 435
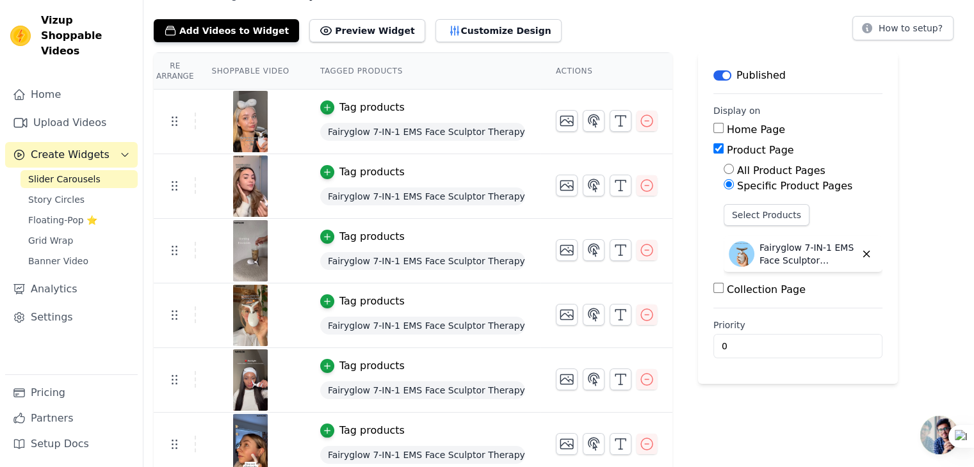
scroll to position [64, 0]
click at [473, 40] on button "Customize Design" at bounding box center [498, 31] width 126 height 23
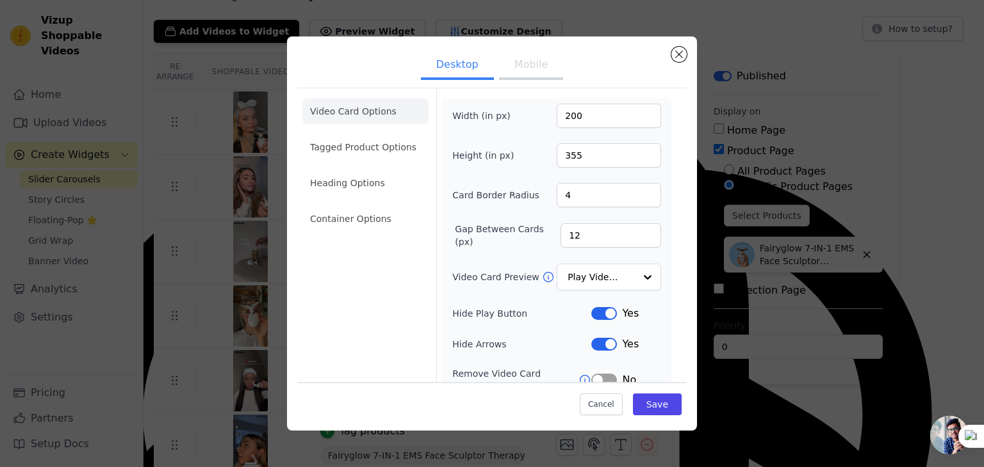
scroll to position [23, 0]
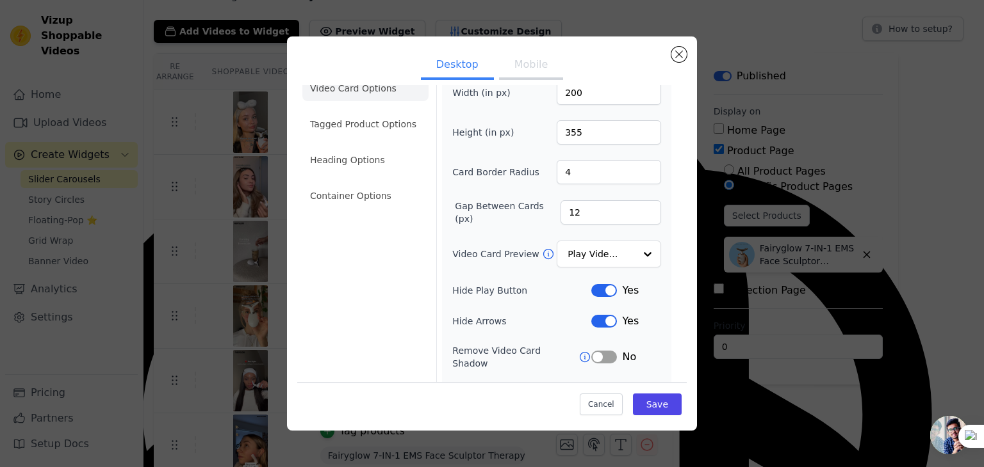
click at [388, 139] on ul "Video Card Options Tagged Product Options Heading Options Container Options" at bounding box center [365, 141] width 126 height 143
click at [372, 183] on li "Tagged Product Options" at bounding box center [365, 196] width 126 height 26
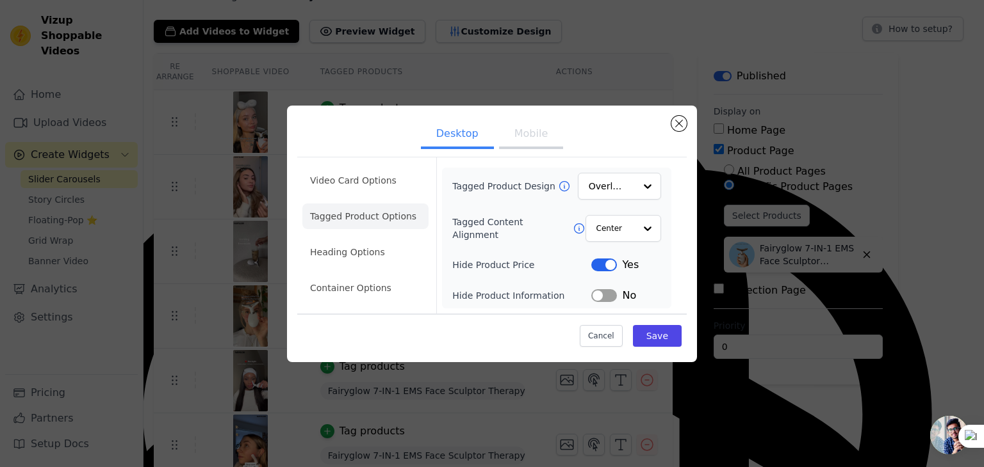
scroll to position [0, 0]
click at [350, 256] on li "Heading Options" at bounding box center [365, 253] width 126 height 26
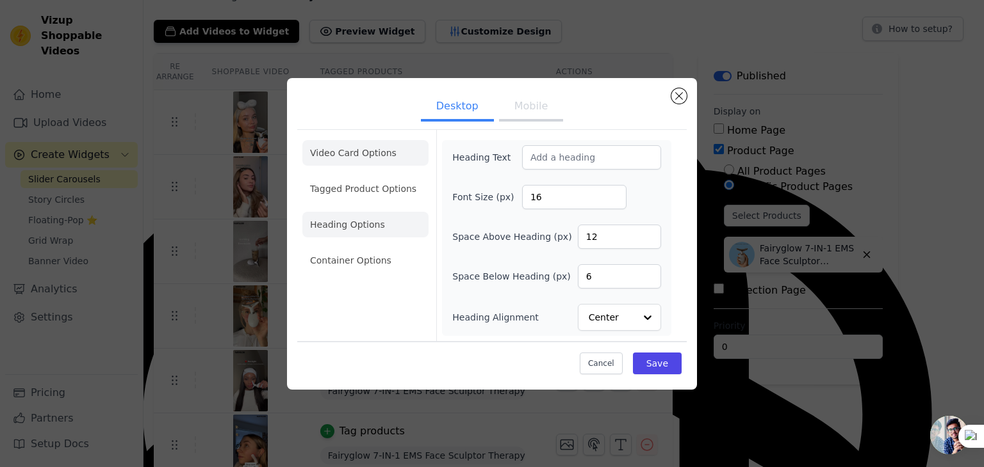
click at [356, 176] on li "Video Card Options" at bounding box center [365, 189] width 126 height 26
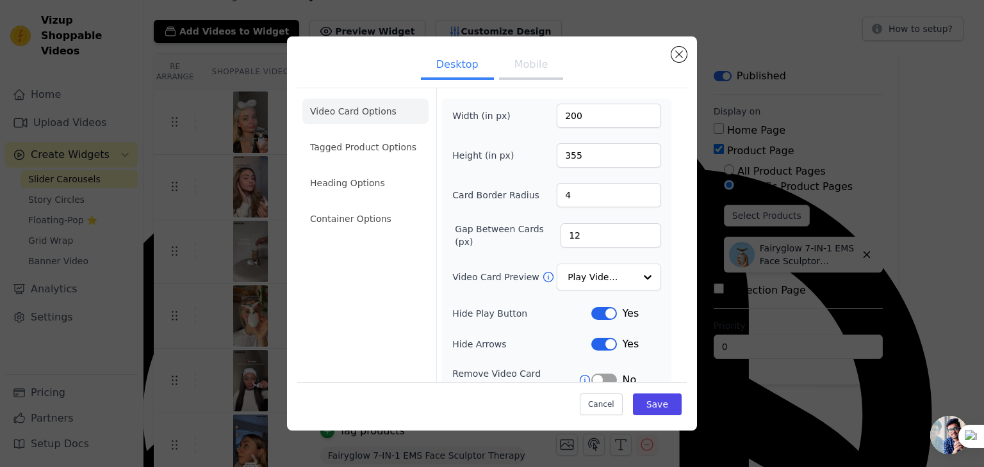
click at [530, 65] on button "Mobile" at bounding box center [531, 66] width 64 height 28
click at [640, 150] on input "356" at bounding box center [608, 155] width 104 height 24
click at [640, 150] on input "357" at bounding box center [608, 155] width 104 height 24
click at [640, 150] on input "358" at bounding box center [608, 155] width 104 height 24
click at [640, 150] on input "359" at bounding box center [608, 155] width 104 height 24
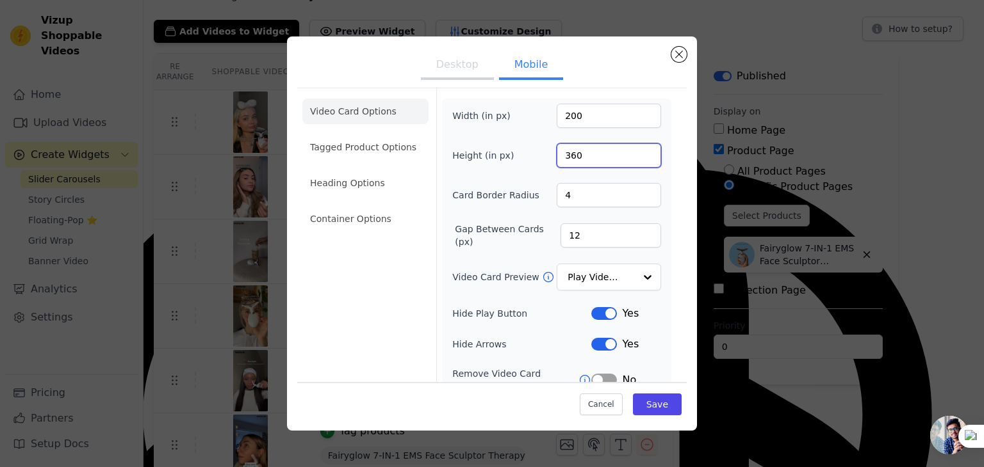
click at [640, 150] on input "360" at bounding box center [608, 155] width 104 height 24
click at [640, 150] on input "361" at bounding box center [608, 155] width 104 height 24
click at [640, 150] on input "362" at bounding box center [608, 155] width 104 height 24
click at [640, 150] on input "363" at bounding box center [608, 155] width 104 height 24
click at [640, 150] on input "364" at bounding box center [608, 155] width 104 height 24
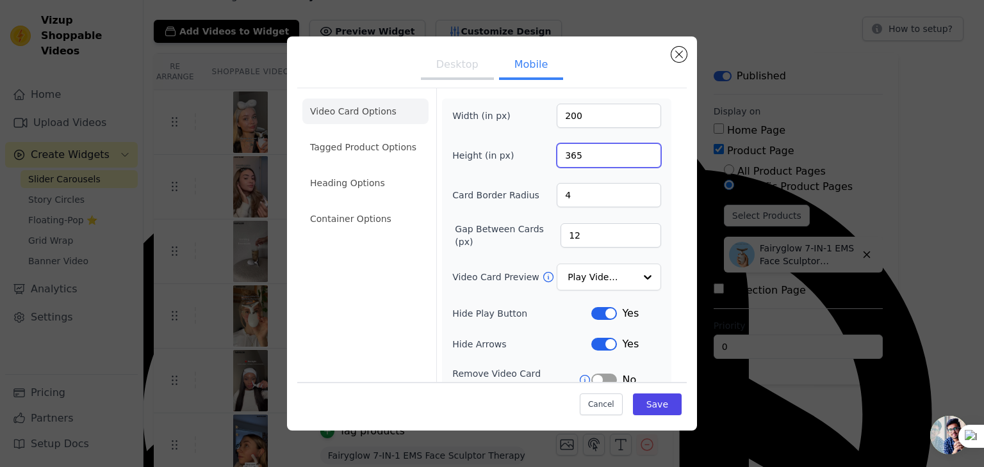
click at [640, 150] on input "365" at bounding box center [608, 155] width 104 height 24
click at [638, 160] on input "364" at bounding box center [608, 155] width 104 height 24
click at [638, 160] on input "363" at bounding box center [608, 155] width 104 height 24
click at [638, 160] on input "362" at bounding box center [608, 155] width 104 height 24
click at [638, 160] on input "361" at bounding box center [608, 155] width 104 height 24
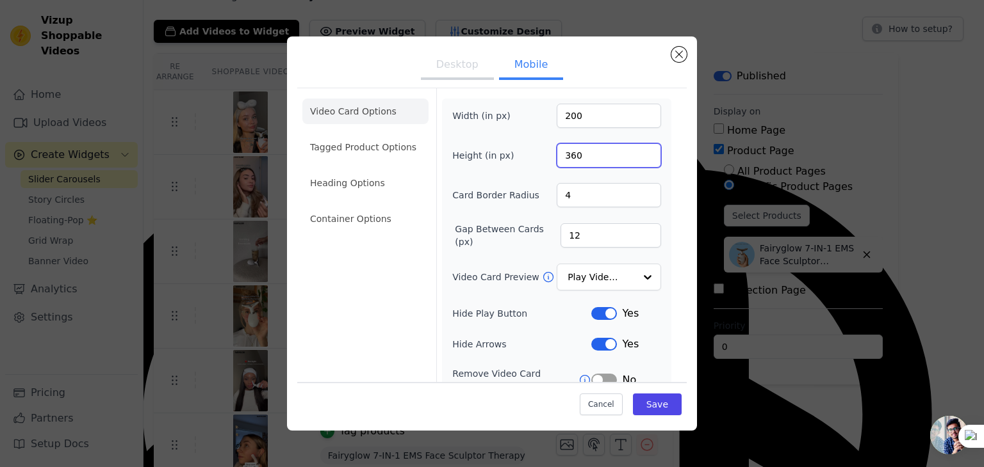
click at [638, 160] on input "360" at bounding box center [608, 155] width 104 height 24
click at [638, 160] on input "359" at bounding box center [608, 155] width 104 height 24
click at [638, 160] on input "358" at bounding box center [608, 155] width 104 height 24
click at [638, 160] on input "357" at bounding box center [608, 155] width 104 height 24
click at [638, 160] on input "356" at bounding box center [608, 155] width 104 height 24
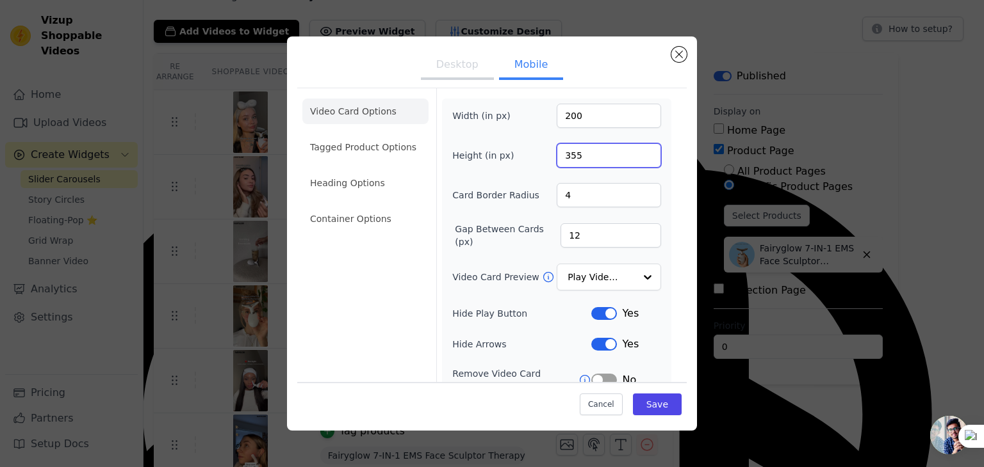
click at [638, 160] on input "355" at bounding box center [608, 155] width 104 height 24
click at [638, 159] on input "354" at bounding box center [608, 155] width 104 height 24
click at [638, 159] on input "353" at bounding box center [608, 155] width 104 height 24
click at [638, 159] on input "352" at bounding box center [608, 155] width 104 height 24
click at [638, 159] on input "351" at bounding box center [608, 155] width 104 height 24
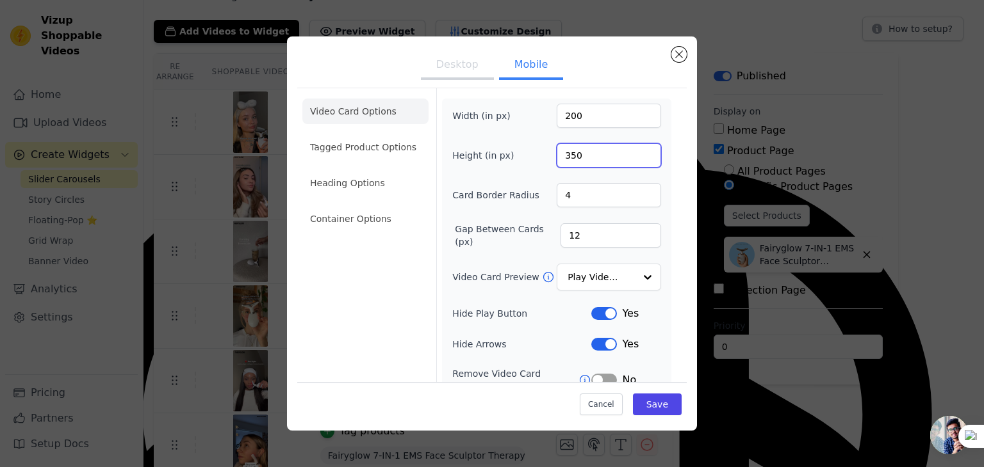
click at [638, 159] on input "350" at bounding box center [608, 155] width 104 height 24
click at [638, 159] on input "349" at bounding box center [608, 155] width 104 height 24
click at [638, 159] on input "348" at bounding box center [608, 155] width 104 height 24
click at [638, 159] on input "347" at bounding box center [608, 155] width 104 height 24
click at [638, 159] on input "346" at bounding box center [608, 155] width 104 height 24
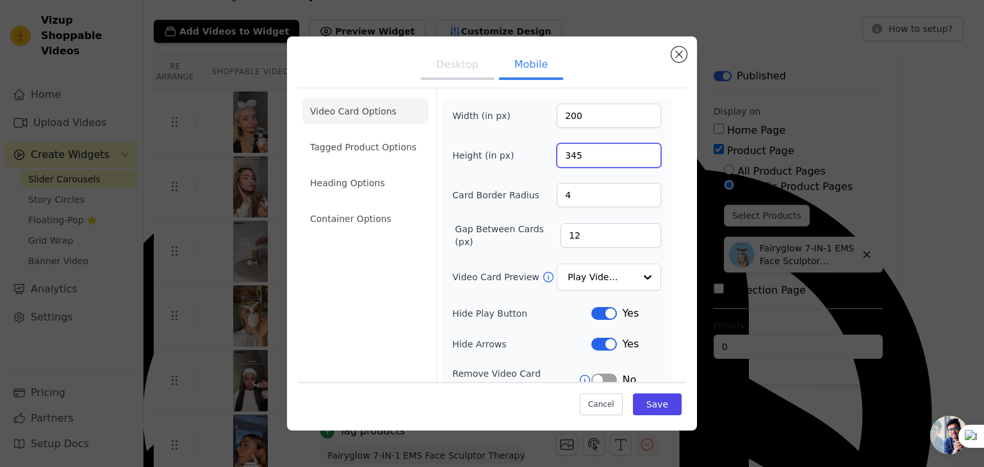
click at [638, 159] on input "345" at bounding box center [608, 155] width 104 height 24
click at [638, 159] on input "344" at bounding box center [608, 155] width 104 height 24
click at [638, 159] on input "343" at bounding box center [608, 155] width 104 height 24
click at [638, 159] on input "342" at bounding box center [608, 155] width 104 height 24
click at [638, 159] on input "341" at bounding box center [608, 155] width 104 height 24
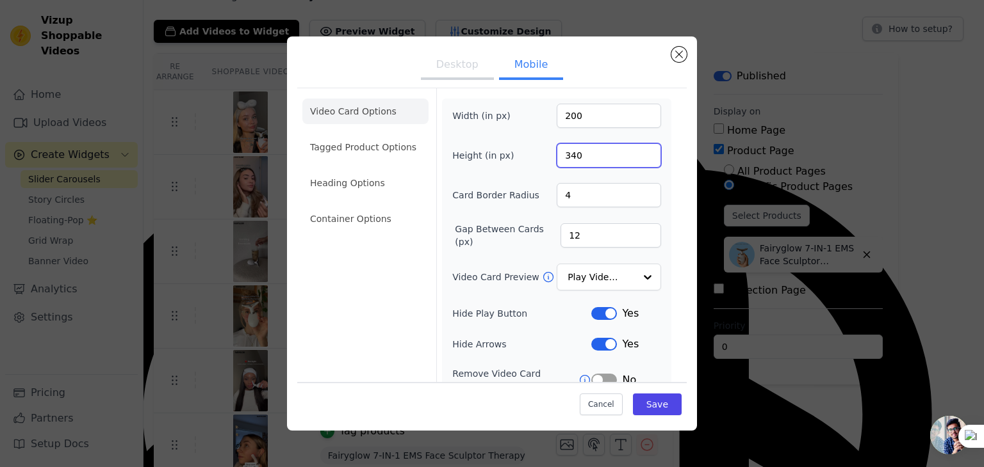
click at [638, 159] on input "340" at bounding box center [608, 155] width 104 height 24
click at [638, 159] on input "339" at bounding box center [608, 155] width 104 height 24
click at [638, 159] on input "338" at bounding box center [608, 155] width 104 height 24
click at [638, 159] on input "337" at bounding box center [608, 155] width 104 height 24
click at [638, 159] on input "336" at bounding box center [608, 155] width 104 height 24
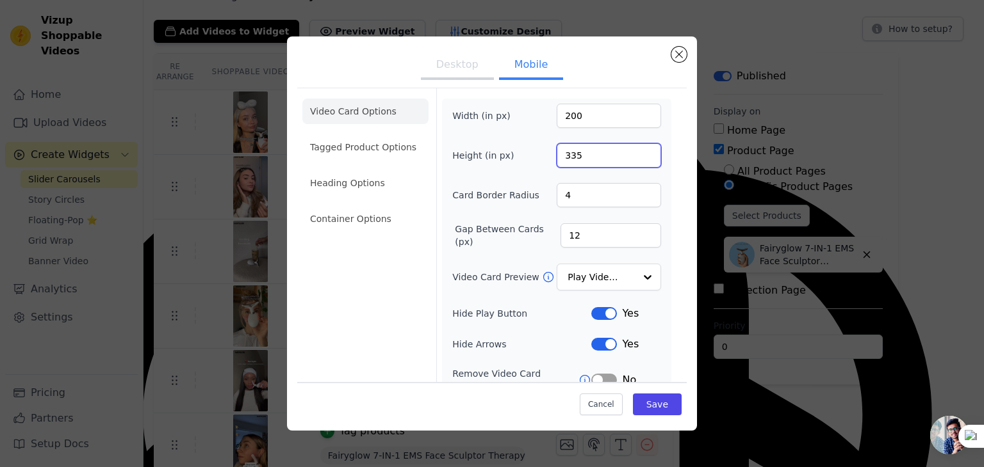
click at [638, 159] on input "335" at bounding box center [608, 155] width 104 height 24
click at [638, 159] on input "334" at bounding box center [608, 155] width 104 height 24
click at [638, 159] on input "333" at bounding box center [608, 155] width 104 height 24
click at [638, 159] on input "332" at bounding box center [608, 155] width 104 height 24
click at [638, 159] on input "331" at bounding box center [608, 155] width 104 height 24
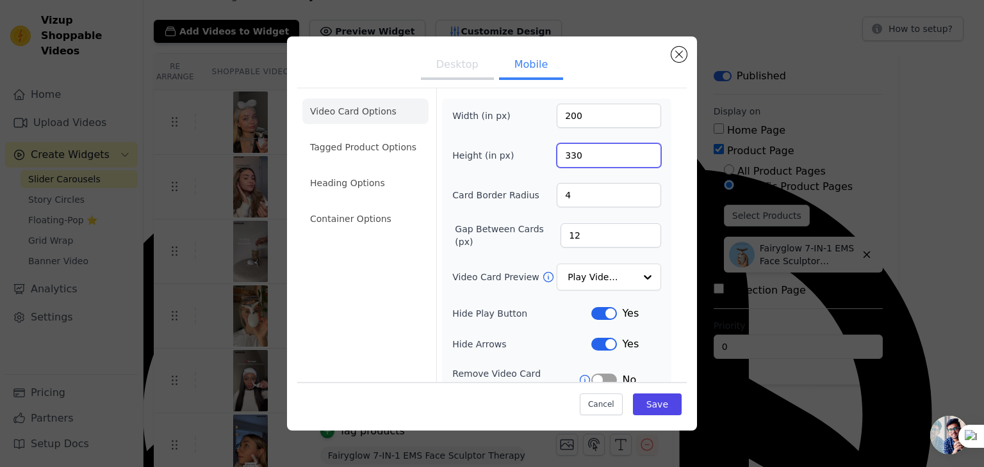
click at [638, 159] on input "330" at bounding box center [608, 155] width 104 height 24
click at [638, 159] on input "329" at bounding box center [608, 155] width 104 height 24
click at [638, 159] on input "328" at bounding box center [608, 155] width 104 height 24
click at [638, 159] on input "327" at bounding box center [608, 155] width 104 height 24
click at [638, 159] on input "326" at bounding box center [608, 155] width 104 height 24
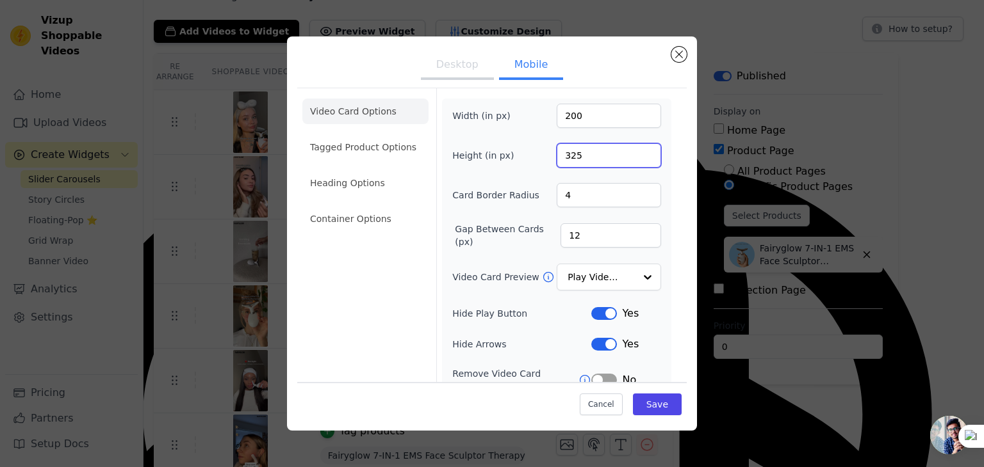
click at [638, 159] on input "325" at bounding box center [608, 155] width 104 height 24
click at [638, 159] on input "324" at bounding box center [608, 155] width 104 height 24
click at [638, 159] on input "323" at bounding box center [608, 155] width 104 height 24
click at [638, 159] on input "322" at bounding box center [608, 155] width 104 height 24
click at [638, 159] on input "321" at bounding box center [608, 155] width 104 height 24
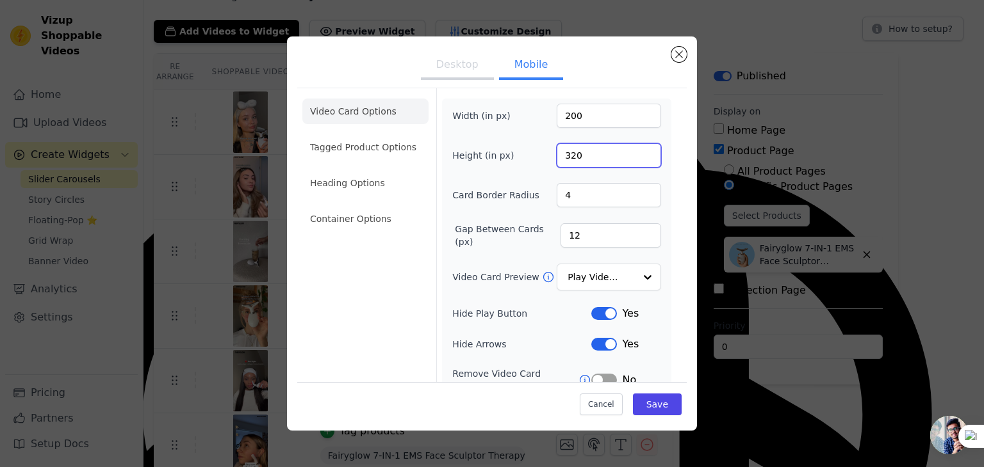
click at [638, 159] on input "320" at bounding box center [608, 155] width 104 height 24
click at [638, 159] on input "319" at bounding box center [608, 155] width 104 height 24
click at [638, 159] on input "318" at bounding box center [608, 155] width 104 height 24
click at [638, 159] on input "317" at bounding box center [608, 155] width 104 height 24
click at [638, 159] on input "316" at bounding box center [608, 155] width 104 height 24
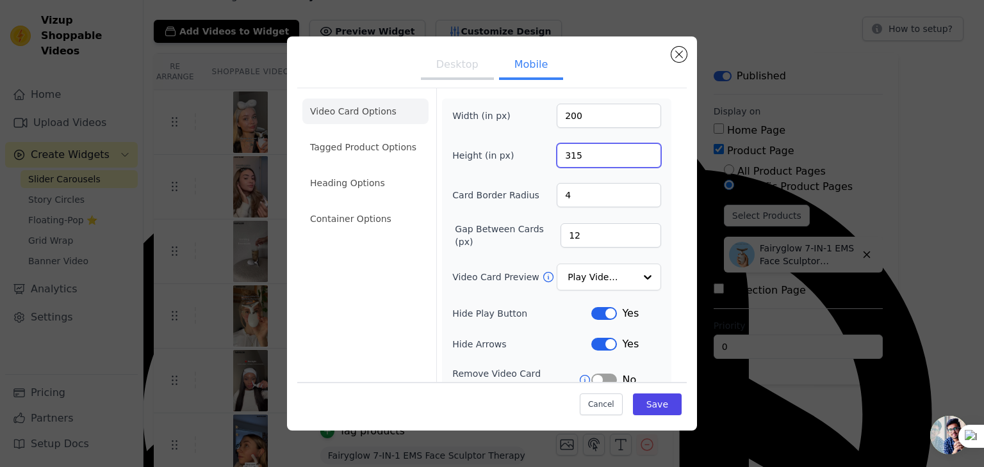
click at [638, 159] on input "315" at bounding box center [608, 155] width 104 height 24
click at [638, 159] on input "314" at bounding box center [608, 155] width 104 height 24
click at [638, 159] on input "313" at bounding box center [608, 155] width 104 height 24
click at [638, 159] on input "312" at bounding box center [608, 155] width 104 height 24
click at [638, 159] on input "311" at bounding box center [608, 155] width 104 height 24
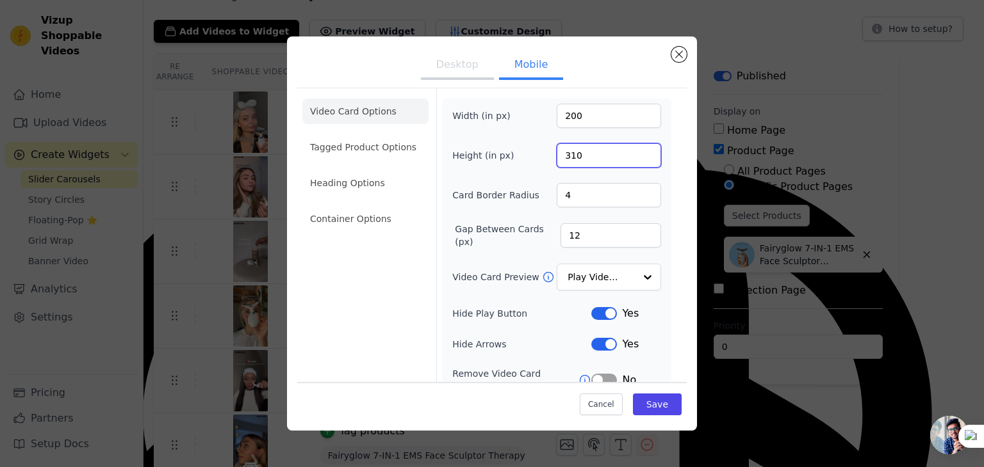
click at [638, 159] on input "310" at bounding box center [608, 155] width 104 height 24
click at [638, 159] on input "309" at bounding box center [608, 155] width 104 height 24
click at [638, 159] on input "308" at bounding box center [608, 155] width 104 height 24
click at [638, 159] on input "307" at bounding box center [608, 155] width 104 height 24
click at [638, 159] on input "306" at bounding box center [608, 155] width 104 height 24
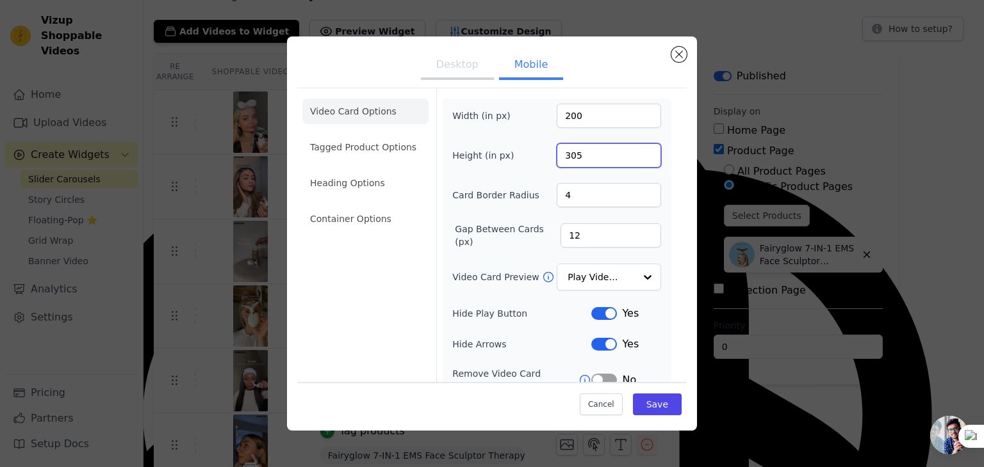
click at [638, 159] on input "305" at bounding box center [608, 155] width 104 height 24
click at [638, 159] on input "304" at bounding box center [608, 155] width 104 height 24
click at [638, 159] on input "303" at bounding box center [608, 155] width 104 height 24
click at [638, 159] on input "302" at bounding box center [608, 155] width 104 height 24
click at [638, 159] on input "301" at bounding box center [608, 155] width 104 height 24
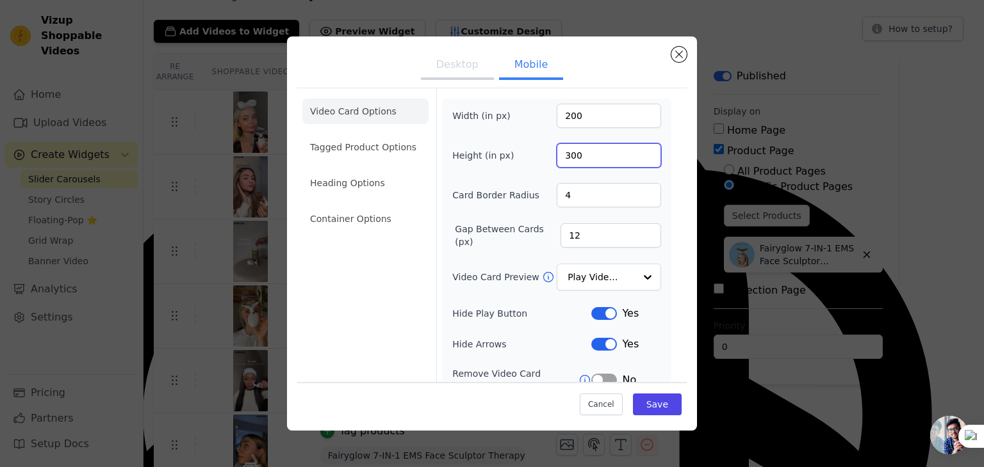
click at [638, 159] on input "300" at bounding box center [608, 155] width 104 height 24
click at [638, 159] on input "299" at bounding box center [608, 155] width 104 height 24
click at [638, 159] on input "298" at bounding box center [608, 155] width 104 height 24
click at [638, 159] on input "297" at bounding box center [608, 155] width 104 height 24
click at [638, 159] on input "296" at bounding box center [608, 155] width 104 height 24
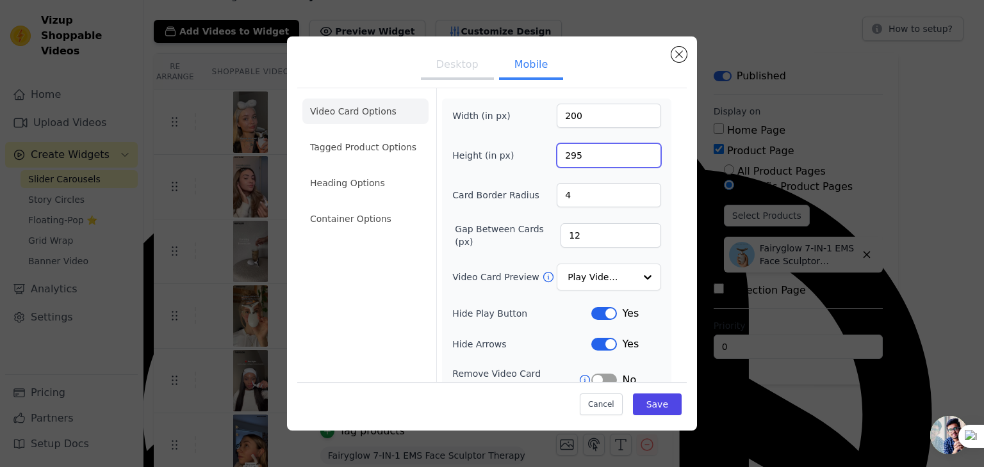
click at [638, 159] on input "295" at bounding box center [608, 155] width 104 height 24
click at [638, 159] on input "294" at bounding box center [608, 155] width 104 height 24
click at [638, 159] on input "293" at bounding box center [608, 155] width 104 height 24
click at [638, 159] on input "292" at bounding box center [608, 155] width 104 height 24
click at [638, 159] on input "291" at bounding box center [608, 155] width 104 height 24
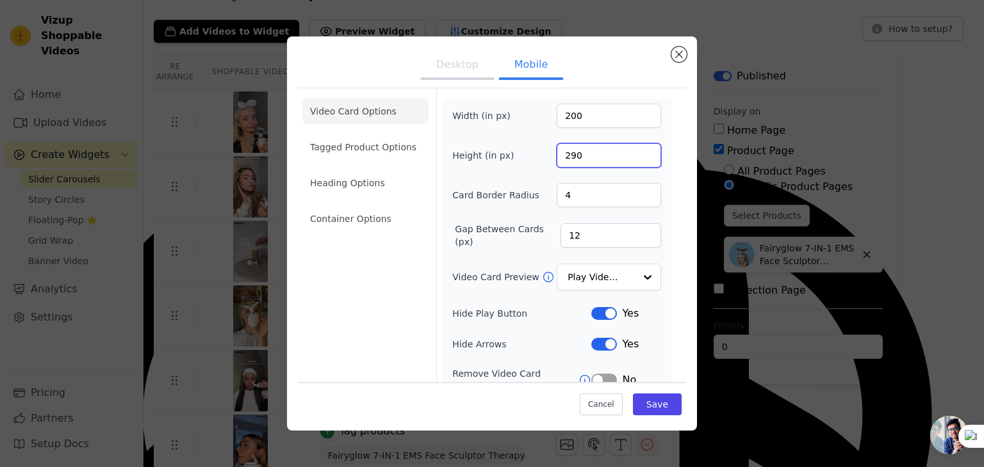
click at [638, 159] on input "290" at bounding box center [608, 155] width 104 height 24
click at [638, 159] on input "289" at bounding box center [608, 155] width 104 height 24
click at [638, 159] on input "288" at bounding box center [608, 155] width 104 height 24
click at [638, 159] on input "287" at bounding box center [608, 155] width 104 height 24
click at [638, 159] on input "286" at bounding box center [608, 155] width 104 height 24
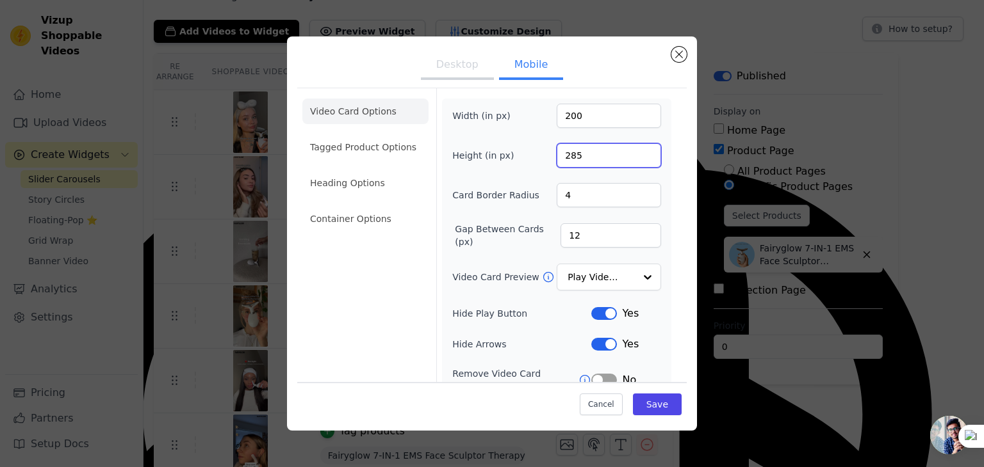
click at [638, 159] on input "285" at bounding box center [608, 155] width 104 height 24
click at [638, 159] on input "284" at bounding box center [608, 155] width 104 height 24
click at [638, 159] on input "283" at bounding box center [608, 155] width 104 height 24
click at [638, 159] on input "282" at bounding box center [608, 155] width 104 height 24
click at [638, 159] on input "281" at bounding box center [608, 155] width 104 height 24
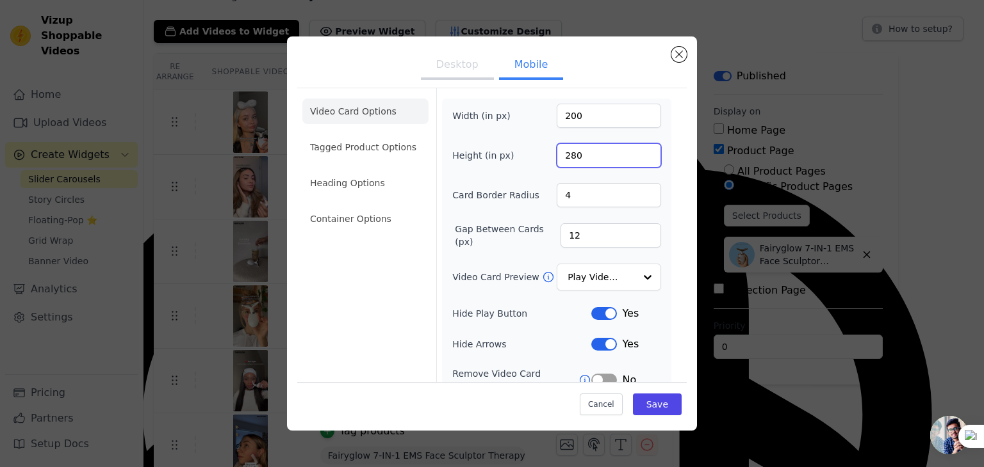
click at [638, 159] on input "280" at bounding box center [608, 155] width 104 height 24
click at [638, 159] on input "279" at bounding box center [608, 155] width 104 height 24
click at [638, 159] on input "278" at bounding box center [608, 155] width 104 height 24
click at [638, 159] on input "277" at bounding box center [608, 155] width 104 height 24
click at [638, 159] on input "276" at bounding box center [608, 155] width 104 height 24
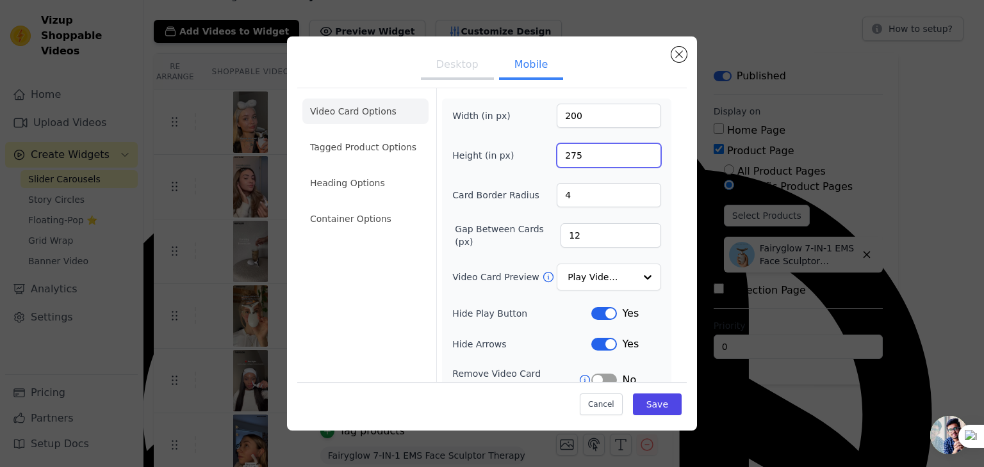
click at [638, 159] on input "275" at bounding box center [608, 155] width 104 height 24
click at [638, 159] on input "274" at bounding box center [608, 155] width 104 height 24
click at [638, 159] on input "272" at bounding box center [608, 155] width 104 height 24
click at [638, 159] on input "271" at bounding box center [608, 155] width 104 height 24
click at [638, 159] on input "270" at bounding box center [608, 155] width 104 height 24
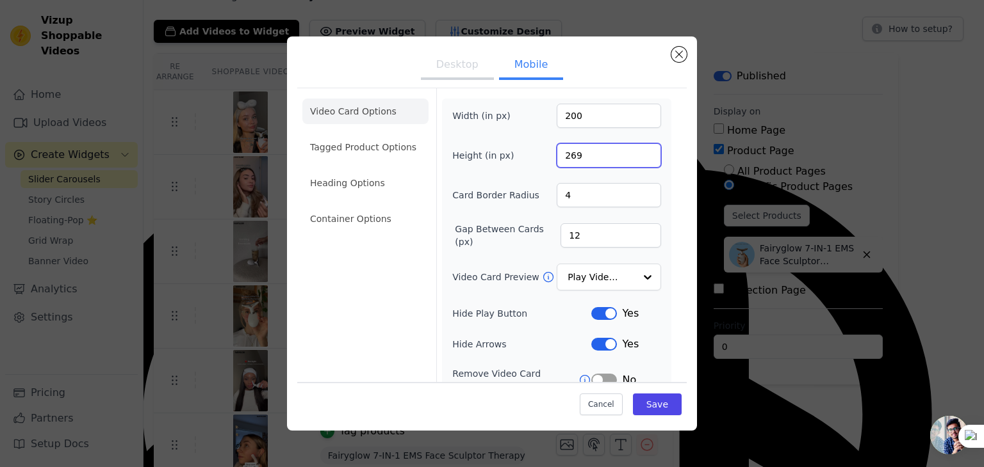
click at [638, 159] on input "269" at bounding box center [608, 155] width 104 height 24
click at [638, 159] on input "268" at bounding box center [608, 155] width 104 height 24
click at [638, 159] on input "267" at bounding box center [608, 155] width 104 height 24
click at [638, 159] on input "266" at bounding box center [608, 155] width 104 height 24
click at [638, 159] on input "265" at bounding box center [608, 155] width 104 height 24
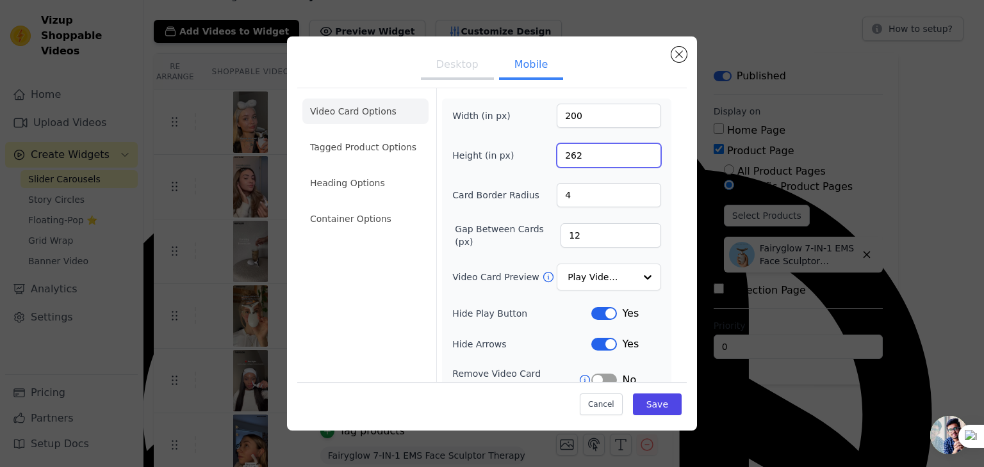
click at [638, 159] on input "262" at bounding box center [608, 155] width 104 height 24
click at [638, 159] on input "261" at bounding box center [608, 155] width 104 height 24
click at [638, 159] on input "260" at bounding box center [608, 155] width 104 height 24
click at [638, 159] on input "259" at bounding box center [608, 155] width 104 height 24
click at [638, 159] on input "258" at bounding box center [608, 155] width 104 height 24
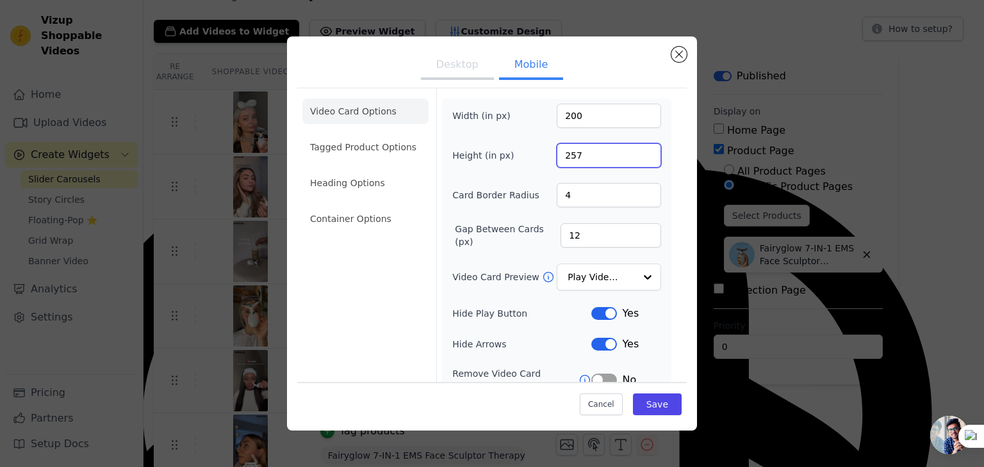
click at [638, 159] on input "257" at bounding box center [608, 155] width 104 height 24
click at [638, 159] on input "256" at bounding box center [608, 155] width 104 height 24
click at [638, 159] on input "255" at bounding box center [608, 155] width 104 height 24
click at [638, 159] on input "254" at bounding box center [608, 155] width 104 height 24
click at [638, 159] on input "252" at bounding box center [608, 155] width 104 height 24
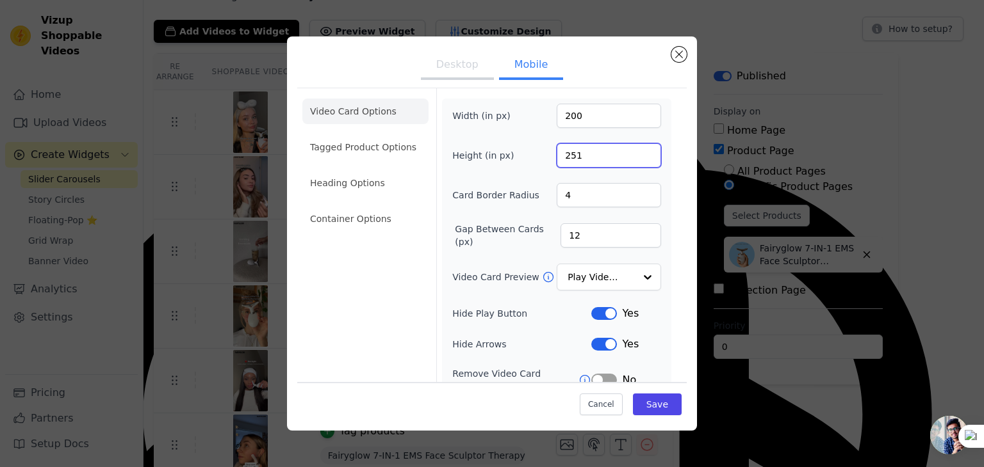
click at [638, 159] on input "251" at bounding box center [608, 155] width 104 height 24
click at [638, 159] on input "250" at bounding box center [608, 155] width 104 height 24
click at [638, 159] on input "249" at bounding box center [608, 155] width 104 height 24
click at [638, 159] on input "248" at bounding box center [608, 155] width 104 height 24
click at [638, 159] on input "247" at bounding box center [608, 155] width 104 height 24
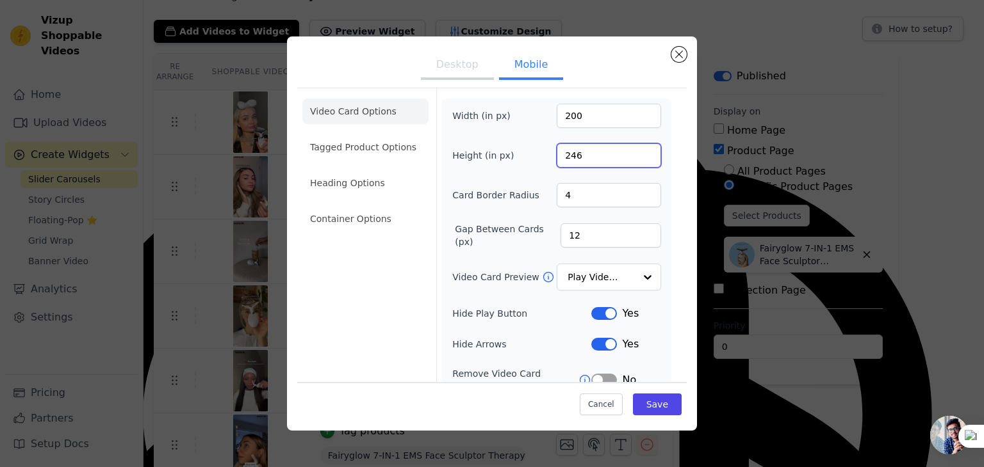
click at [638, 159] on input "246" at bounding box center [608, 155] width 104 height 24
click at [638, 159] on input "245" at bounding box center [608, 155] width 104 height 24
click at [638, 159] on input "244" at bounding box center [608, 155] width 104 height 24
click at [638, 159] on input "243" at bounding box center [608, 155] width 104 height 24
click at [638, 159] on input "242" at bounding box center [608, 155] width 104 height 24
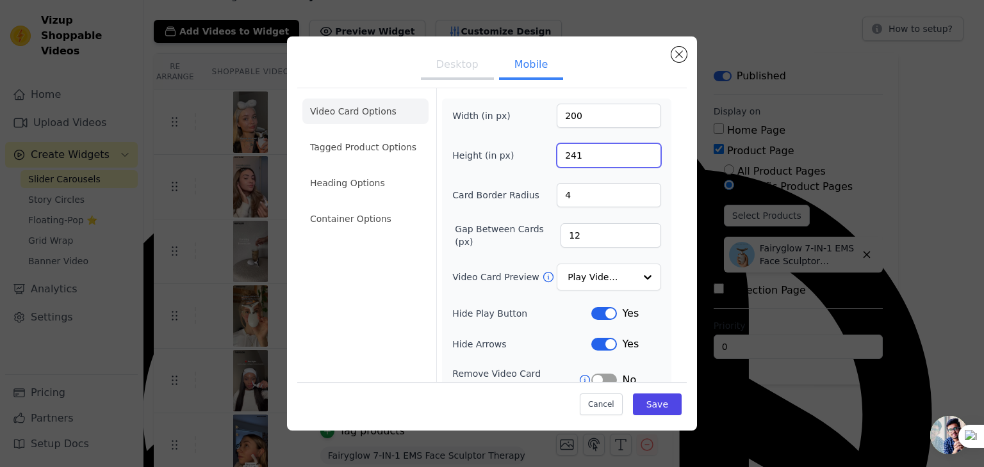
click at [638, 159] on input "241" at bounding box center [608, 155] width 104 height 24
click at [638, 159] on input "240" at bounding box center [608, 155] width 104 height 24
click at [638, 159] on input "239" at bounding box center [608, 155] width 104 height 24
click at [638, 159] on input "238" at bounding box center [608, 155] width 104 height 24
click at [638, 159] on input "237" at bounding box center [608, 155] width 104 height 24
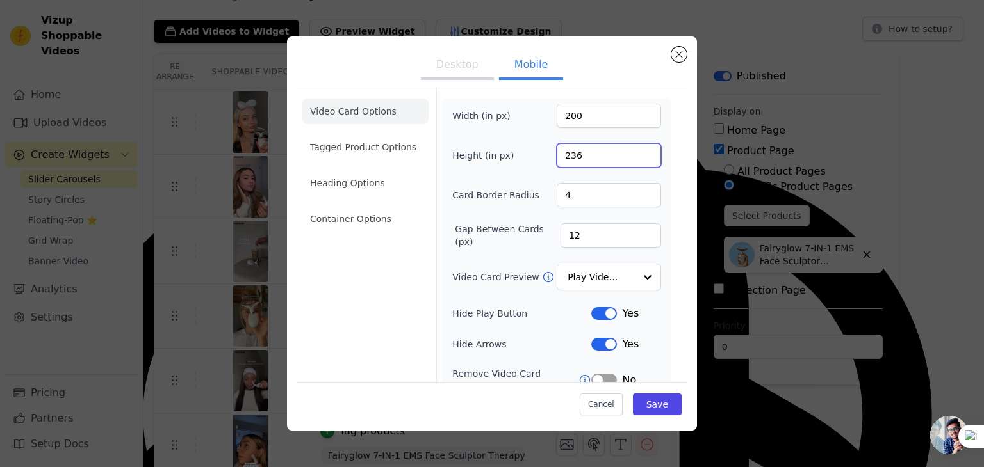
click at [638, 159] on input "236" at bounding box center [608, 155] width 104 height 24
click at [638, 159] on input "235" at bounding box center [608, 155] width 104 height 24
click at [638, 159] on input "234" at bounding box center [608, 155] width 104 height 24
click at [638, 159] on input "233" at bounding box center [608, 155] width 104 height 24
click at [638, 159] on input "232" at bounding box center [608, 155] width 104 height 24
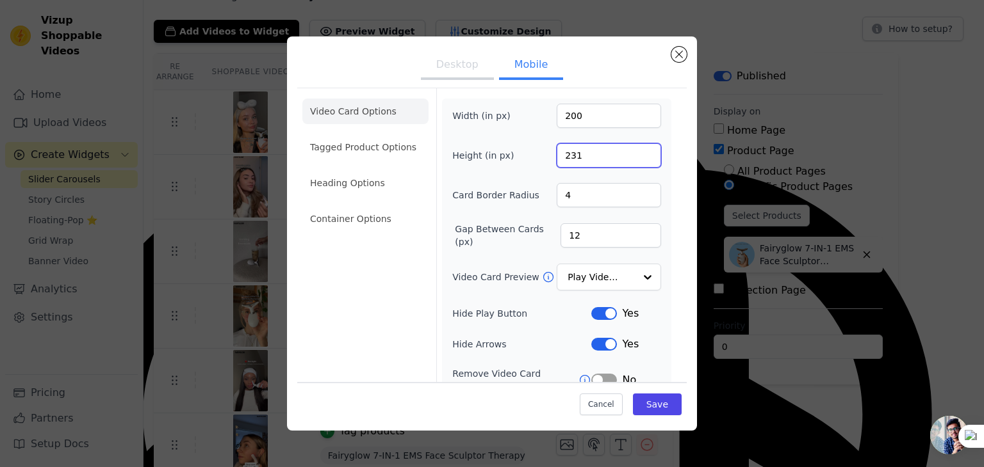
click at [638, 159] on input "231" at bounding box center [608, 155] width 104 height 24
click at [638, 159] on input "229" at bounding box center [608, 155] width 104 height 24
click at [638, 159] on input "228" at bounding box center [608, 155] width 104 height 24
click at [638, 159] on input "227" at bounding box center [608, 155] width 104 height 24
click at [638, 159] on input "226" at bounding box center [608, 155] width 104 height 24
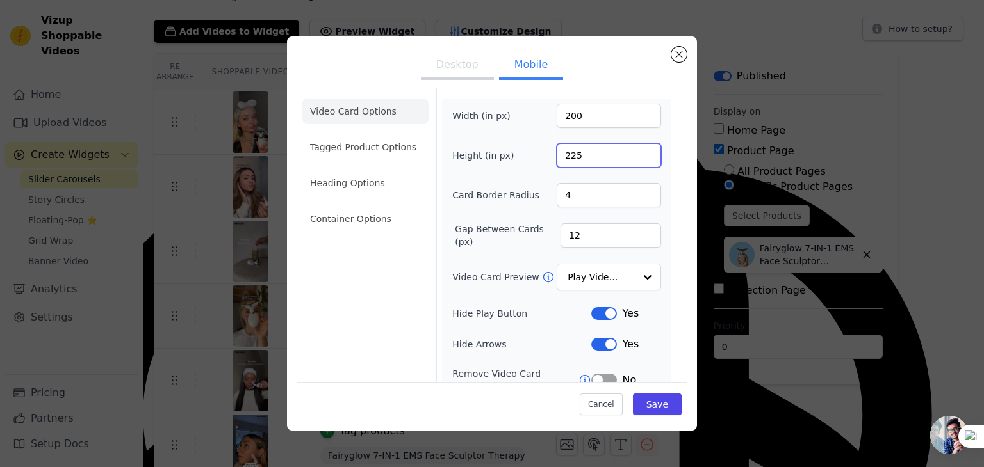
click at [638, 159] on input "225" at bounding box center [608, 155] width 104 height 24
click at [638, 159] on input "224" at bounding box center [608, 155] width 104 height 24
click at [638, 159] on input "223" at bounding box center [608, 155] width 104 height 24
click at [638, 159] on input "222" at bounding box center [608, 155] width 104 height 24
click at [638, 159] on input "221" at bounding box center [608, 155] width 104 height 24
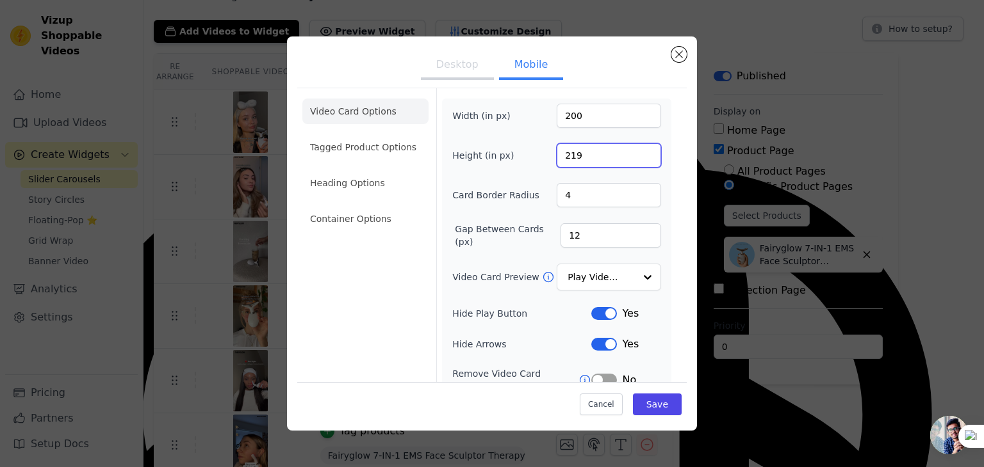
click at [638, 159] on input "219" at bounding box center [608, 155] width 104 height 24
click at [638, 159] on input "218" at bounding box center [608, 155] width 104 height 24
click at [638, 159] on input "217" at bounding box center [608, 155] width 104 height 24
click at [638, 159] on input "216" at bounding box center [608, 155] width 104 height 24
click at [638, 159] on input "215" at bounding box center [608, 155] width 104 height 24
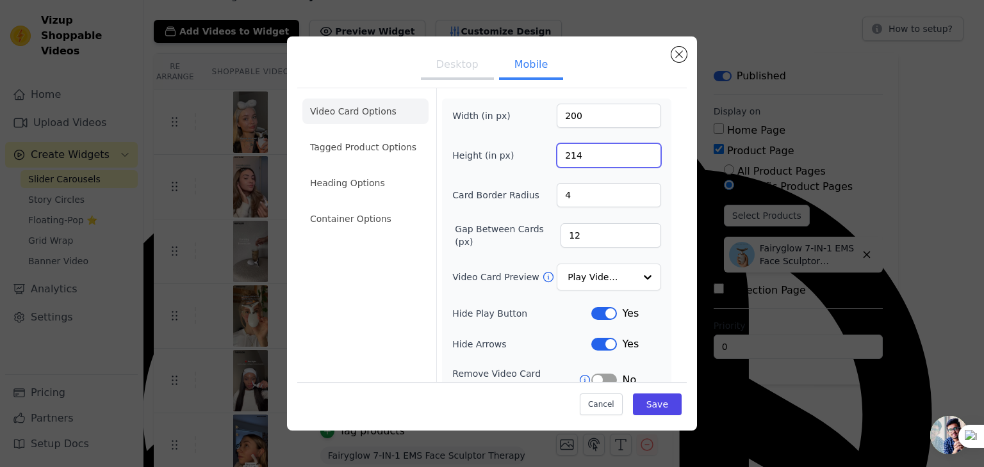
click at [638, 159] on input "214" at bounding box center [608, 155] width 104 height 24
click at [638, 159] on input "213" at bounding box center [608, 155] width 104 height 24
click at [638, 159] on input "212" at bounding box center [608, 155] width 104 height 24
click at [638, 159] on input "211" at bounding box center [608, 155] width 104 height 24
click at [638, 159] on input "210" at bounding box center [608, 155] width 104 height 24
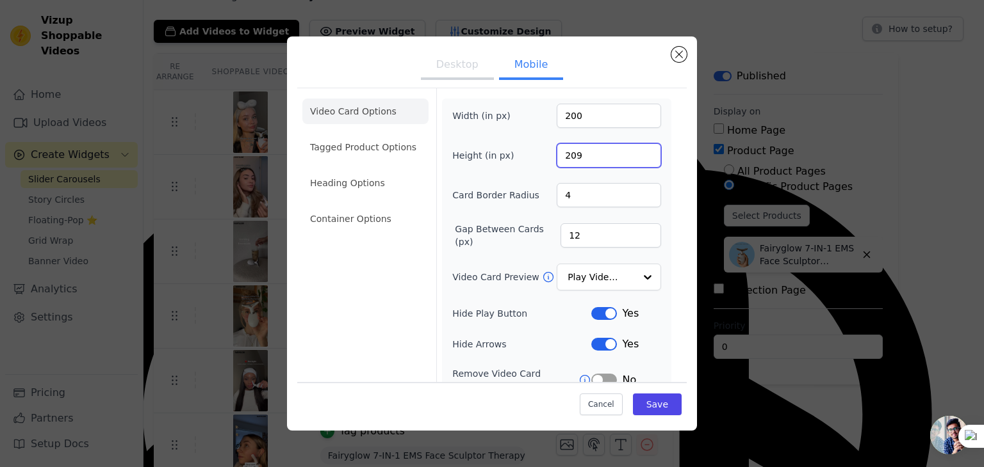
click at [638, 159] on input "209" at bounding box center [608, 155] width 104 height 24
click at [638, 159] on input "208" at bounding box center [608, 155] width 104 height 24
click at [638, 159] on input "207" at bounding box center [608, 155] width 104 height 24
click at [638, 159] on input "206" at bounding box center [608, 155] width 104 height 24
click at [638, 159] on input "205" at bounding box center [608, 155] width 104 height 24
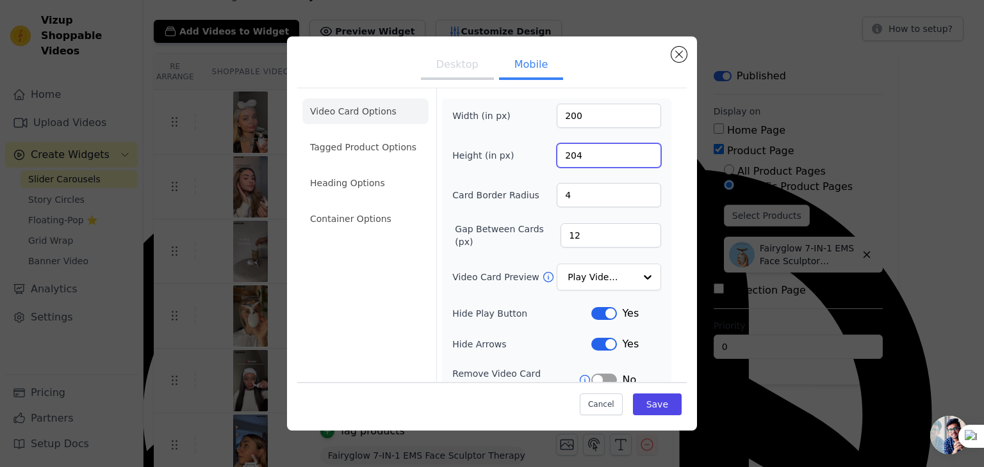
click at [638, 159] on input "204" at bounding box center [608, 155] width 104 height 24
click at [638, 159] on input "203" at bounding box center [608, 155] width 104 height 24
click at [638, 159] on input "202" at bounding box center [608, 155] width 104 height 24
click at [638, 159] on input "201" at bounding box center [608, 155] width 104 height 24
type input "200"
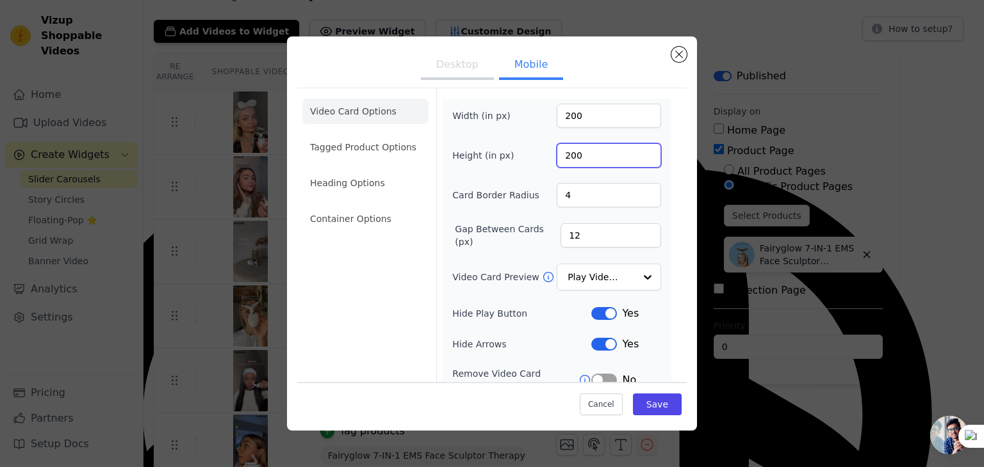
click at [638, 159] on input "200" at bounding box center [608, 155] width 104 height 24
click at [648, 408] on button "Save" at bounding box center [657, 405] width 49 height 22
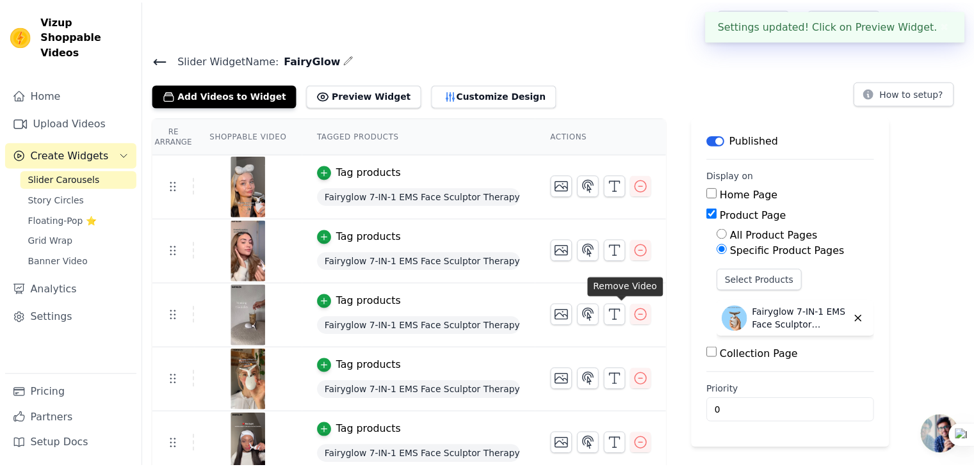
scroll to position [64, 0]
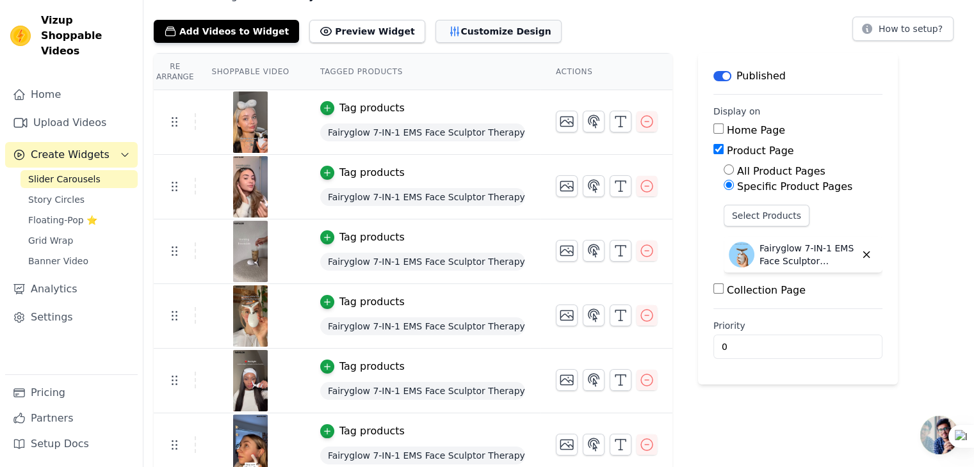
click at [435, 24] on button "Customize Design" at bounding box center [498, 31] width 126 height 23
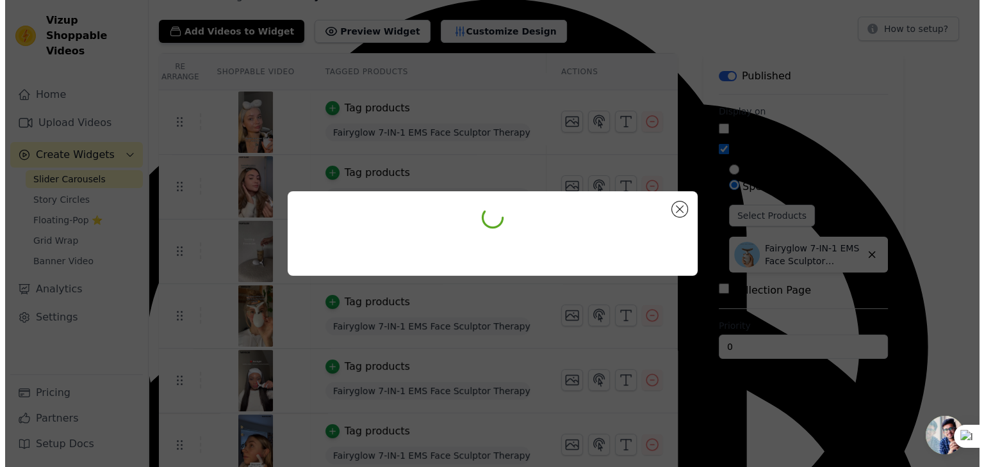
scroll to position [0, 0]
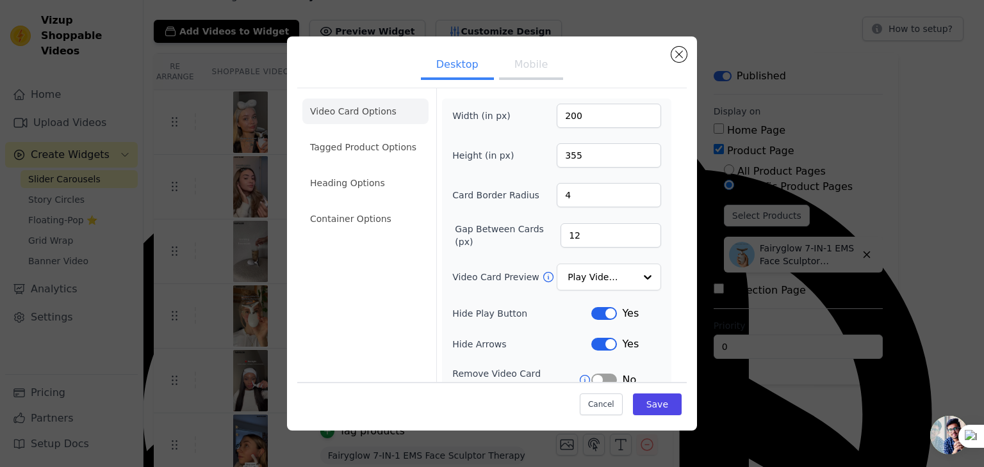
click at [510, 58] on button "Mobile" at bounding box center [531, 66] width 64 height 28
click at [637, 150] on input "201" at bounding box center [608, 155] width 104 height 24
click at [637, 150] on input "202" at bounding box center [608, 155] width 104 height 24
click at [637, 150] on input "203" at bounding box center [608, 155] width 104 height 24
click at [637, 150] on input "204" at bounding box center [608, 155] width 104 height 24
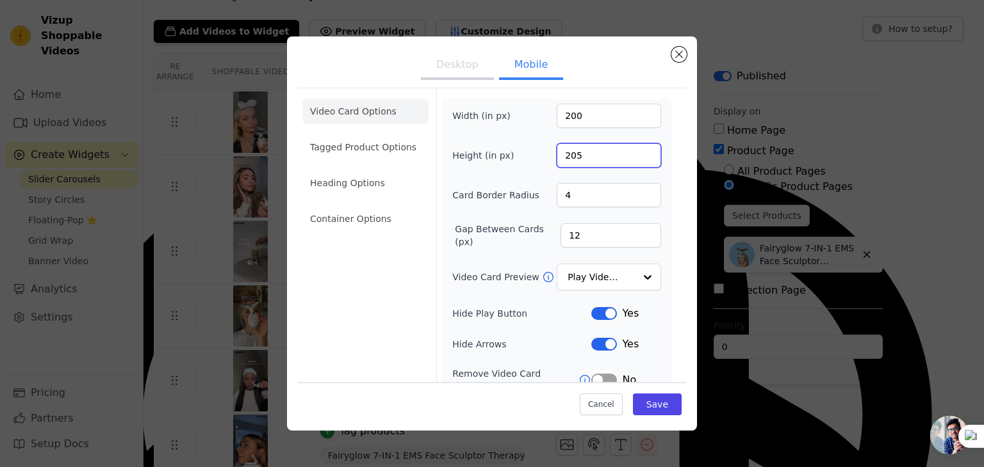
click at [637, 150] on input "205" at bounding box center [608, 155] width 104 height 24
click at [637, 150] on input "206" at bounding box center [608, 155] width 104 height 24
click at [637, 150] on input "207" at bounding box center [608, 155] width 104 height 24
click at [637, 150] on input "208" at bounding box center [608, 155] width 104 height 24
click at [637, 150] on input "209" at bounding box center [608, 155] width 104 height 24
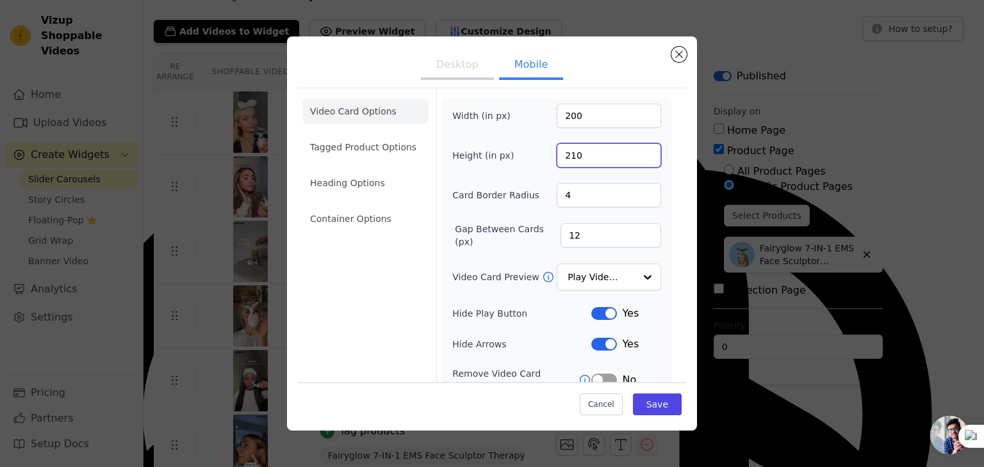
click at [637, 150] on input "210" at bounding box center [608, 155] width 104 height 24
click at [637, 150] on input "211" at bounding box center [608, 155] width 104 height 24
click at [638, 161] on input "210" at bounding box center [608, 155] width 104 height 24
click at [638, 161] on input "209" at bounding box center [608, 155] width 104 height 24
click at [638, 161] on input "208" at bounding box center [608, 155] width 104 height 24
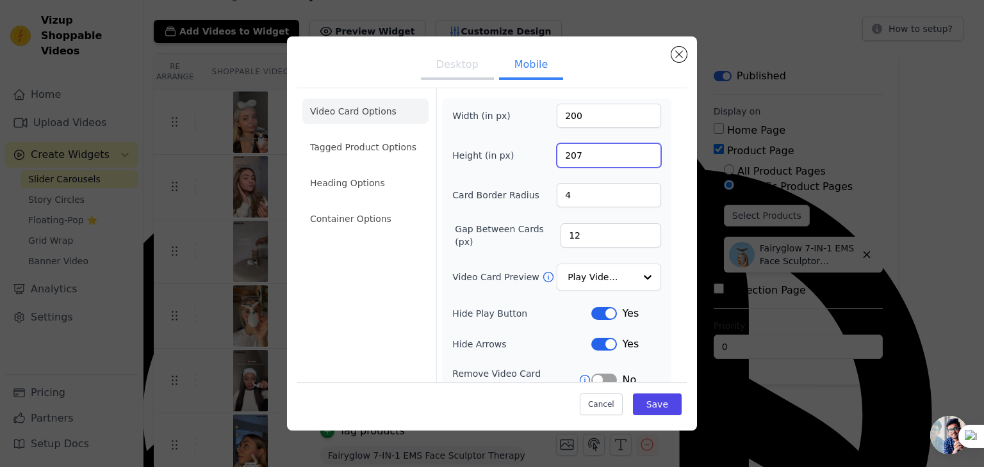
click at [638, 161] on input "207" at bounding box center [608, 155] width 104 height 24
click at [641, 161] on input "207" at bounding box center [608, 155] width 104 height 24
click at [637, 156] on input "206" at bounding box center [608, 155] width 104 height 24
click at [637, 156] on input "205" at bounding box center [608, 155] width 104 height 24
click at [637, 156] on input "204" at bounding box center [608, 155] width 104 height 24
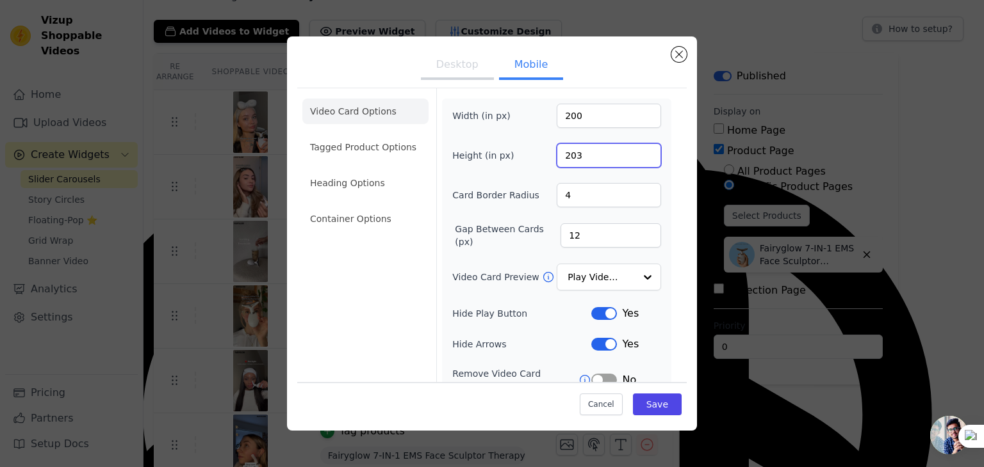
click at [637, 156] on input "203" at bounding box center [608, 155] width 104 height 24
click at [637, 156] on input "202" at bounding box center [608, 155] width 104 height 24
click at [637, 156] on input "201" at bounding box center [608, 155] width 104 height 24
type input "200"
click at [637, 156] on input "200" at bounding box center [608, 155] width 104 height 24
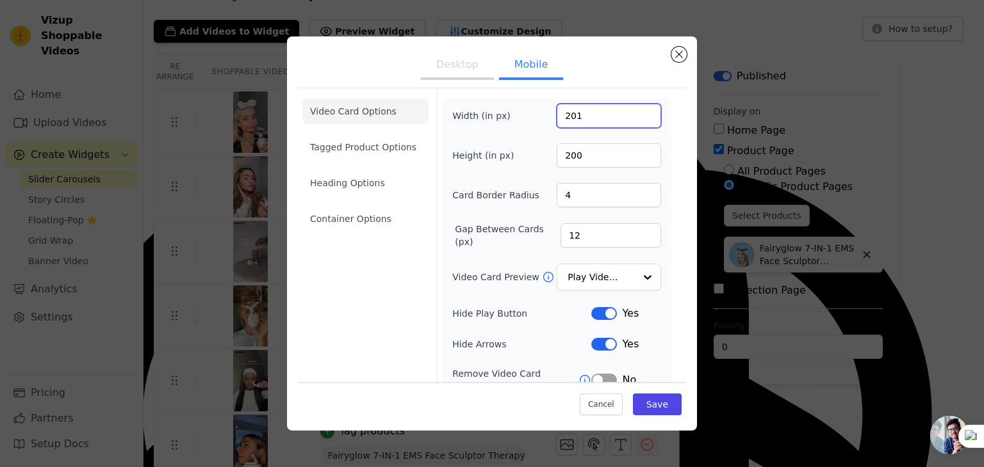
click at [638, 110] on input "201" at bounding box center [608, 116] width 104 height 24
click at [638, 110] on input "202" at bounding box center [608, 116] width 104 height 24
click at [638, 110] on input "203" at bounding box center [608, 116] width 104 height 24
click at [638, 110] on input "204" at bounding box center [608, 116] width 104 height 24
click at [638, 110] on input "205" at bounding box center [608, 116] width 104 height 24
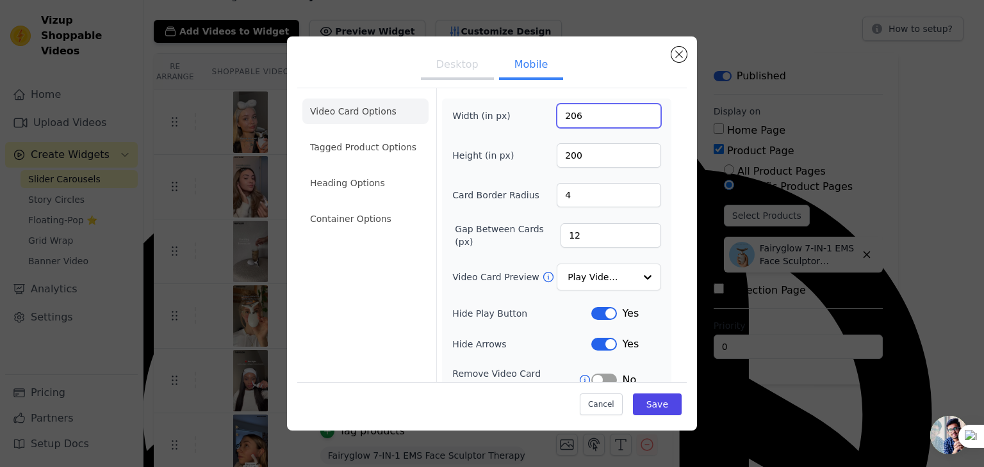
click at [638, 110] on input "206" at bounding box center [608, 116] width 104 height 24
click at [638, 110] on input "207" at bounding box center [608, 116] width 104 height 24
click at [638, 110] on input "208" at bounding box center [608, 116] width 104 height 24
click at [638, 110] on input "209" at bounding box center [608, 116] width 104 height 24
click at [638, 110] on input "210" at bounding box center [608, 116] width 104 height 24
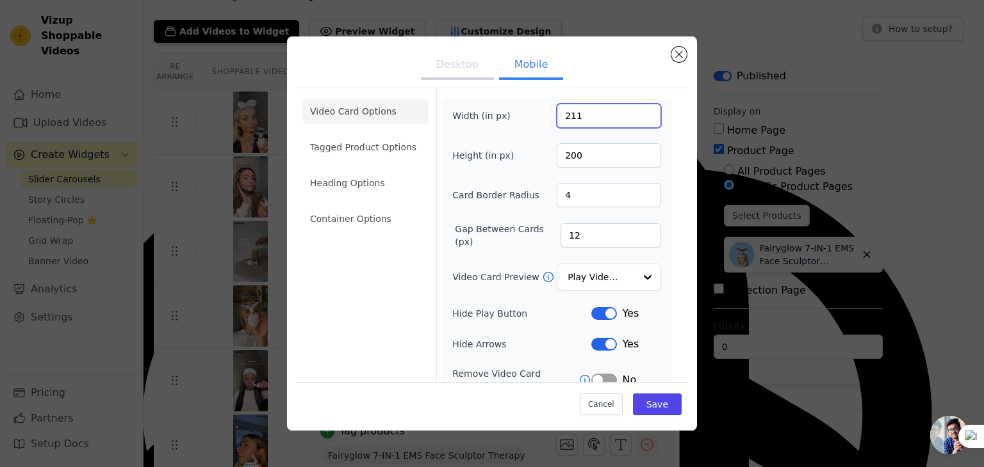
click at [638, 110] on input "211" at bounding box center [608, 116] width 104 height 24
click at [638, 110] on input "212" at bounding box center [608, 116] width 104 height 24
click at [638, 110] on input "213" at bounding box center [608, 116] width 104 height 24
click at [638, 110] on input "214" at bounding box center [608, 116] width 104 height 24
click at [638, 110] on input "215" at bounding box center [608, 116] width 104 height 24
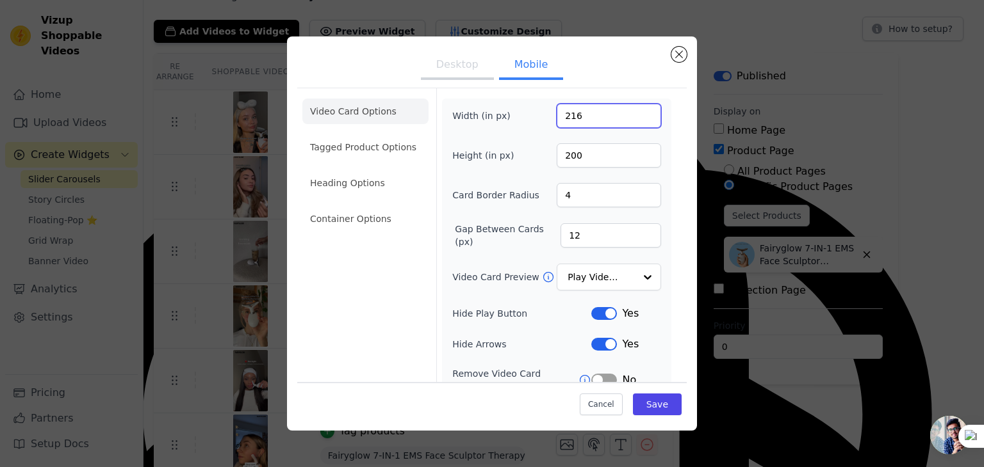
click at [638, 110] on input "216" at bounding box center [608, 116] width 104 height 24
click at [638, 110] on input "217" at bounding box center [608, 116] width 104 height 24
click at [638, 110] on input "218" at bounding box center [608, 116] width 104 height 24
click at [638, 110] on input "219" at bounding box center [608, 116] width 104 height 24
click at [638, 110] on input "220" at bounding box center [608, 116] width 104 height 24
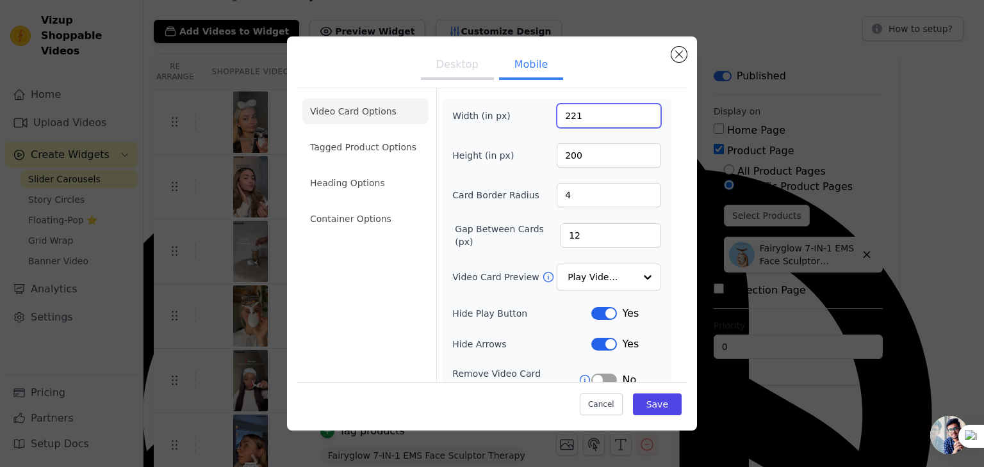
click at [638, 110] on input "221" at bounding box center [608, 116] width 104 height 24
click at [638, 110] on input "222" at bounding box center [608, 116] width 104 height 24
click at [638, 110] on input "223" at bounding box center [608, 116] width 104 height 24
click at [638, 110] on input "224" at bounding box center [608, 116] width 104 height 24
click at [638, 110] on input "225" at bounding box center [608, 116] width 104 height 24
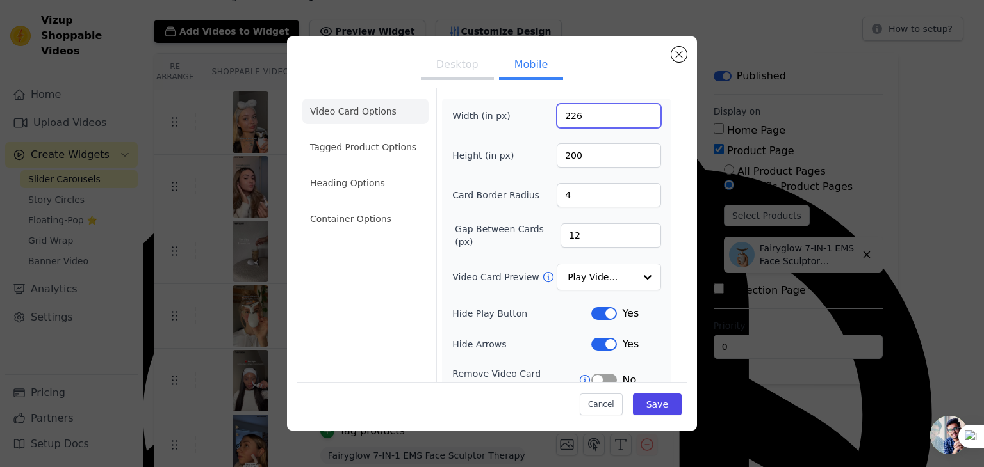
click at [638, 110] on input "226" at bounding box center [608, 116] width 104 height 24
click at [638, 110] on input "227" at bounding box center [608, 116] width 104 height 24
click at [638, 110] on input "228" at bounding box center [608, 116] width 104 height 24
click at [638, 110] on input "229" at bounding box center [608, 116] width 104 height 24
click at [638, 110] on input "230" at bounding box center [608, 116] width 104 height 24
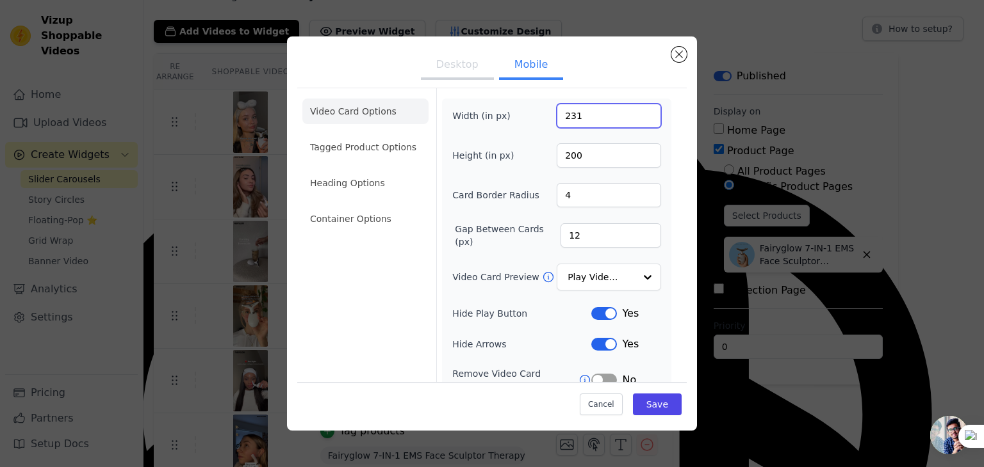
click at [638, 110] on input "231" at bounding box center [608, 116] width 104 height 24
click at [638, 110] on input "232" at bounding box center [608, 116] width 104 height 24
click at [638, 110] on input "233" at bounding box center [608, 116] width 104 height 24
click at [638, 110] on input "234" at bounding box center [608, 116] width 104 height 24
click at [638, 110] on input "235" at bounding box center [608, 116] width 104 height 24
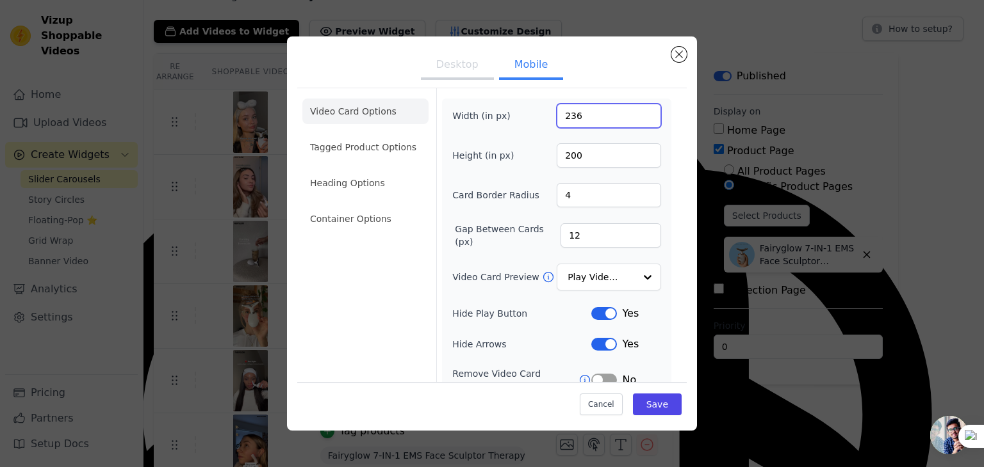
click at [638, 110] on input "236" at bounding box center [608, 116] width 104 height 24
click at [638, 108] on input "237" at bounding box center [608, 116] width 104 height 24
click at [638, 108] on input "238" at bounding box center [608, 116] width 104 height 24
click at [638, 108] on input "239" at bounding box center [608, 116] width 104 height 24
click at [638, 108] on input "240" at bounding box center [608, 116] width 104 height 24
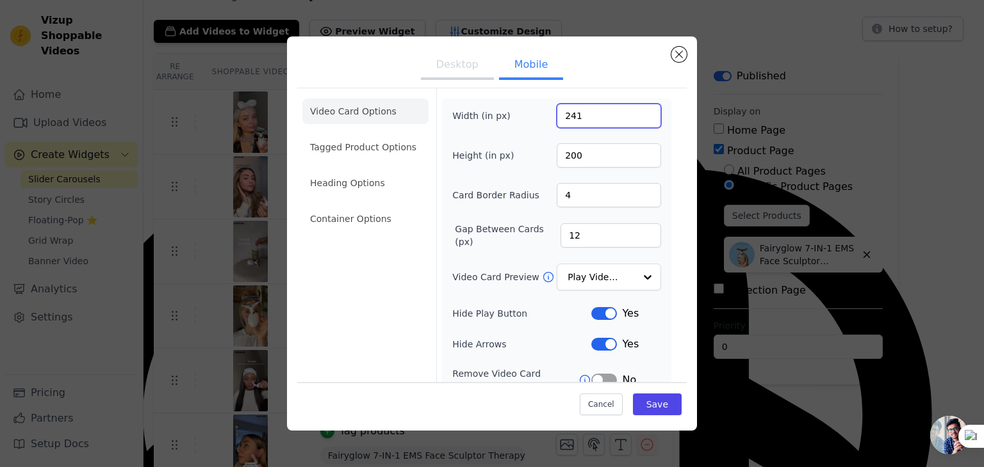
click at [638, 108] on input "241" at bounding box center [608, 116] width 104 height 24
click at [638, 108] on input "242" at bounding box center [608, 116] width 104 height 24
click at [638, 108] on input "243" at bounding box center [608, 116] width 104 height 24
click at [638, 108] on input "244" at bounding box center [608, 116] width 104 height 24
click at [638, 108] on input "245" at bounding box center [608, 116] width 104 height 24
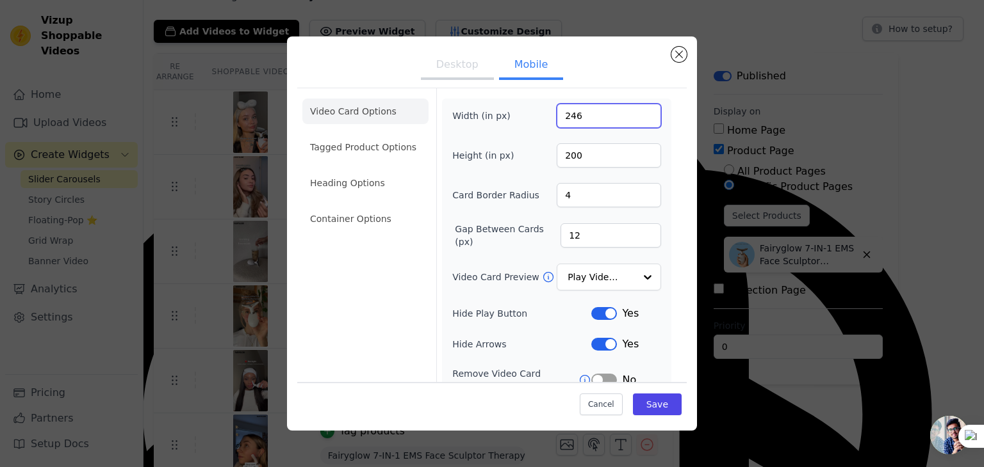
click at [638, 108] on input "246" at bounding box center [608, 116] width 104 height 24
click at [638, 108] on input "247" at bounding box center [608, 116] width 104 height 24
click at [638, 108] on input "248" at bounding box center [608, 116] width 104 height 24
click at [638, 108] on input "249" at bounding box center [608, 116] width 104 height 24
click at [638, 108] on input "250" at bounding box center [608, 116] width 104 height 24
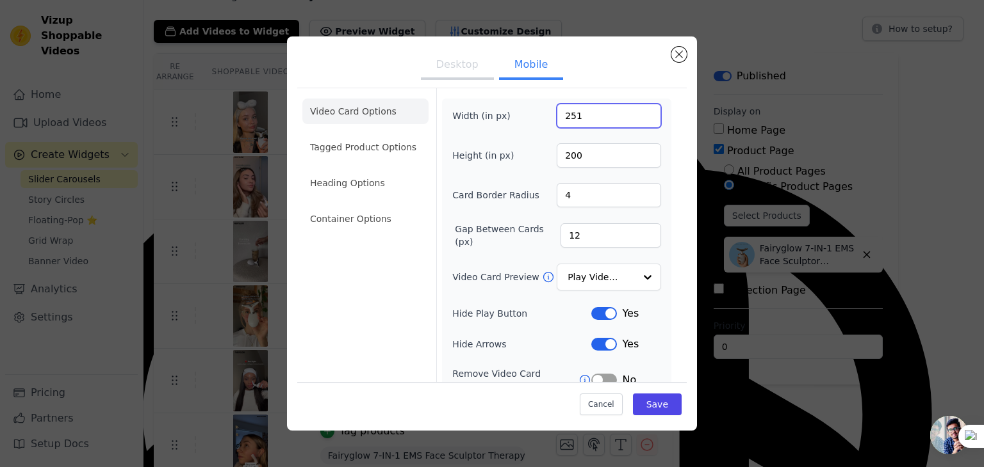
click at [638, 108] on input "251" at bounding box center [608, 116] width 104 height 24
click at [638, 108] on input "252" at bounding box center [608, 116] width 104 height 24
click at [638, 108] on input "253" at bounding box center [608, 116] width 104 height 24
click at [638, 108] on input "254" at bounding box center [608, 116] width 104 height 24
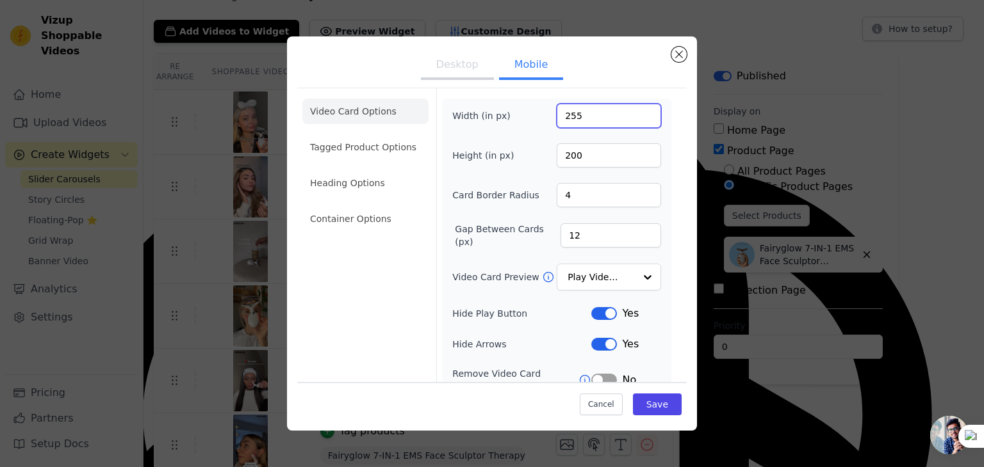
click at [638, 108] on input "255" at bounding box center [608, 116] width 104 height 24
click at [638, 108] on input "256" at bounding box center [608, 116] width 104 height 24
click at [638, 108] on input "257" at bounding box center [608, 116] width 104 height 24
click at [638, 108] on input "258" at bounding box center [608, 116] width 104 height 24
click at [638, 108] on input "259" at bounding box center [608, 116] width 104 height 24
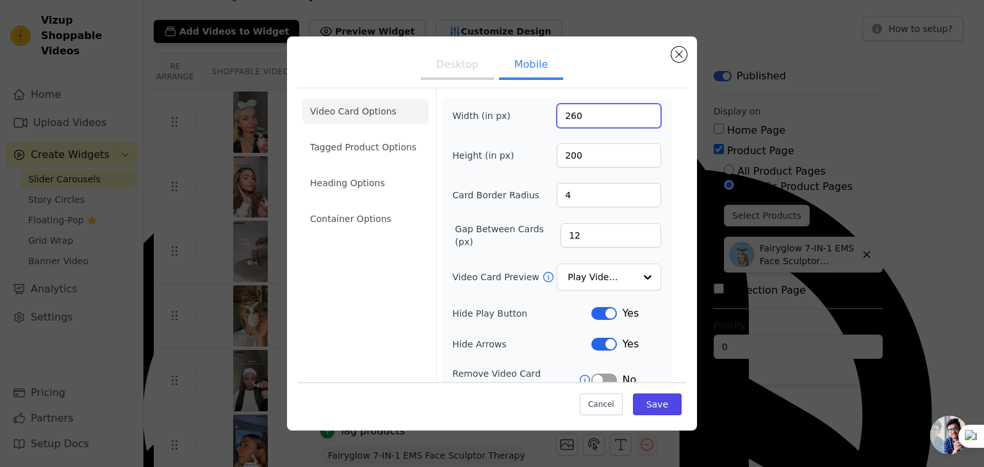
click at [638, 108] on input "260" at bounding box center [608, 116] width 104 height 24
click at [638, 108] on input "261" at bounding box center [608, 116] width 104 height 24
click at [638, 108] on input "262" at bounding box center [608, 116] width 104 height 24
click at [638, 108] on input "263" at bounding box center [608, 116] width 104 height 24
click at [638, 108] on input "264" at bounding box center [608, 116] width 104 height 24
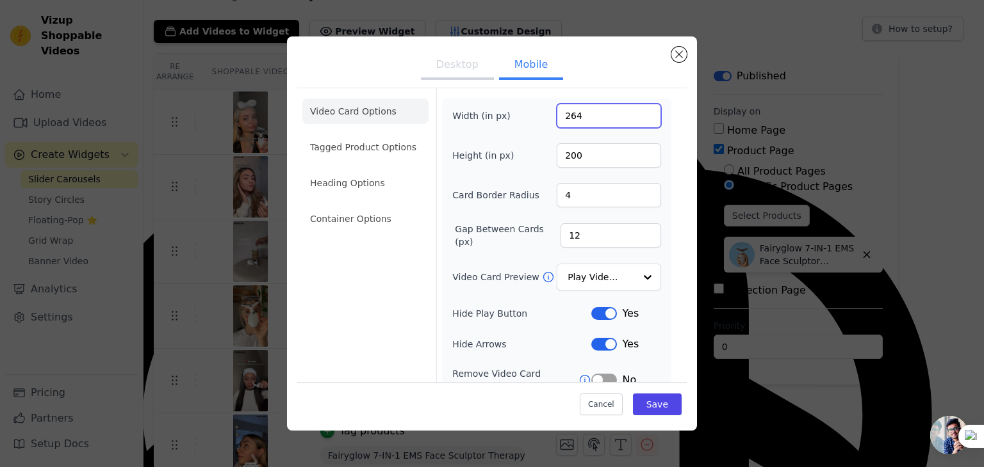
click at [638, 108] on input "264" at bounding box center [608, 116] width 104 height 24
click at [638, 108] on input "265" at bounding box center [608, 116] width 104 height 24
click at [638, 108] on input "267" at bounding box center [608, 116] width 104 height 24
click at [638, 108] on input "268" at bounding box center [608, 116] width 104 height 24
click at [638, 108] on input "269" at bounding box center [608, 116] width 104 height 24
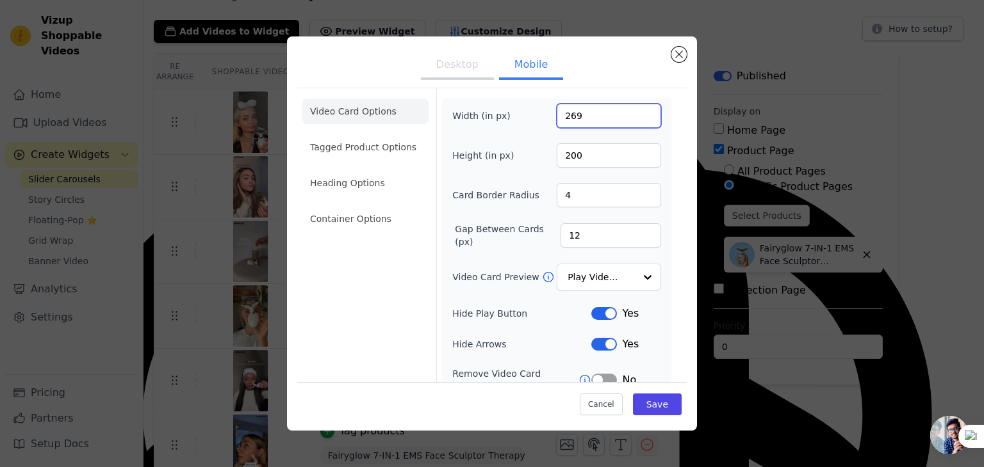
click at [638, 108] on input "269" at bounding box center [608, 116] width 104 height 24
click at [638, 108] on input "270" at bounding box center [608, 116] width 104 height 24
click at [638, 108] on input "271" at bounding box center [608, 116] width 104 height 24
click at [638, 108] on input "272" at bounding box center [608, 116] width 104 height 24
click at [638, 108] on input "273" at bounding box center [608, 116] width 104 height 24
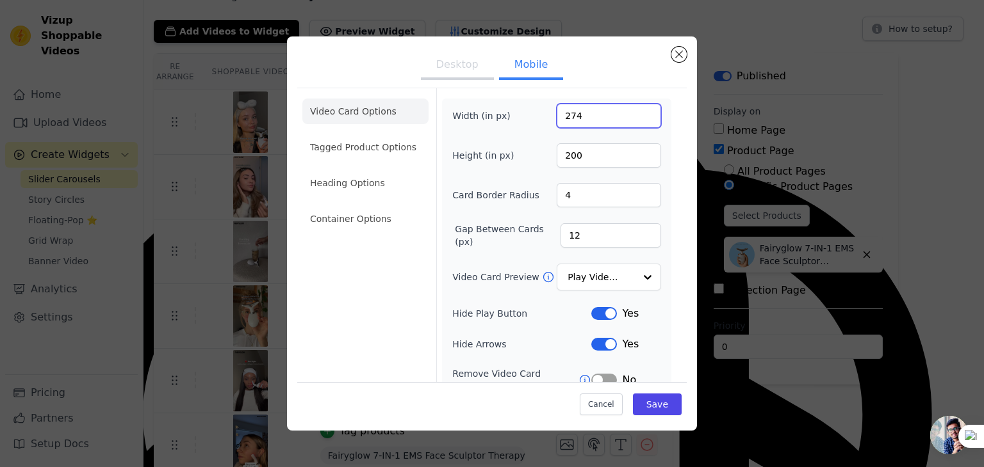
click at [638, 108] on input "274" at bounding box center [608, 116] width 104 height 24
click at [638, 108] on input "275" at bounding box center [608, 116] width 104 height 24
click at [638, 108] on input "276" at bounding box center [608, 116] width 104 height 24
click at [638, 108] on input "277" at bounding box center [608, 116] width 104 height 24
click at [638, 108] on input "278" at bounding box center [608, 116] width 104 height 24
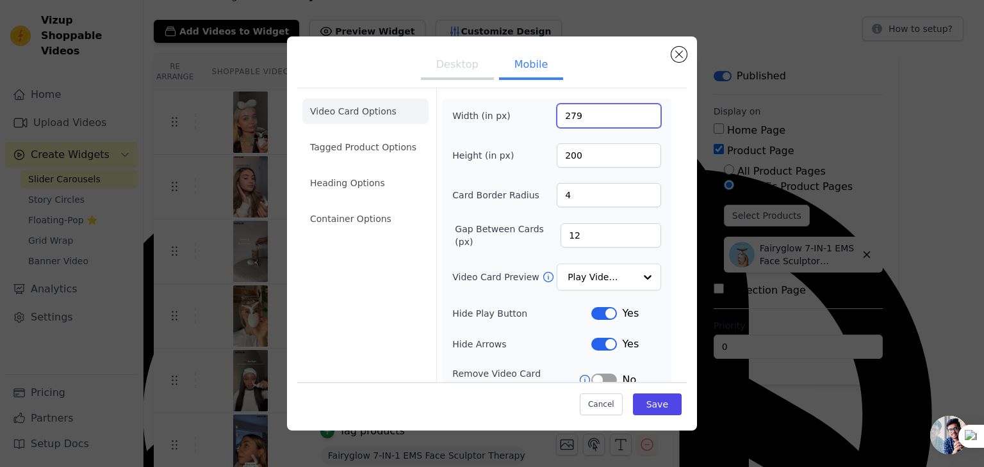
click at [638, 108] on input "279" at bounding box center [608, 116] width 104 height 24
click at [638, 108] on input "280" at bounding box center [608, 116] width 104 height 24
click at [638, 108] on input "281" at bounding box center [608, 116] width 104 height 24
click at [638, 108] on input "282" at bounding box center [608, 116] width 104 height 24
click at [638, 108] on input "283" at bounding box center [608, 116] width 104 height 24
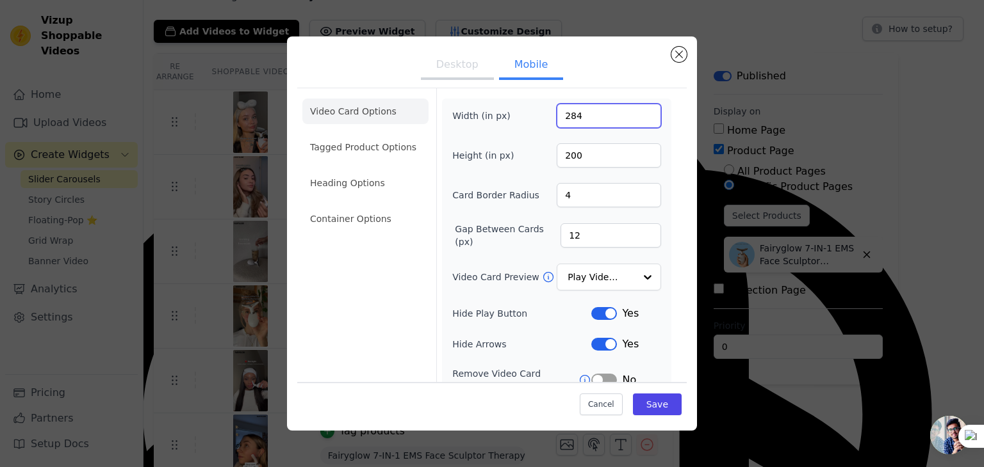
click at [638, 108] on input "284" at bounding box center [608, 116] width 104 height 24
click at [638, 108] on input "285" at bounding box center [608, 116] width 104 height 24
click at [638, 108] on input "286" at bounding box center [608, 116] width 104 height 24
click at [638, 108] on input "287" at bounding box center [608, 116] width 104 height 24
click at [638, 108] on input "288" at bounding box center [608, 116] width 104 height 24
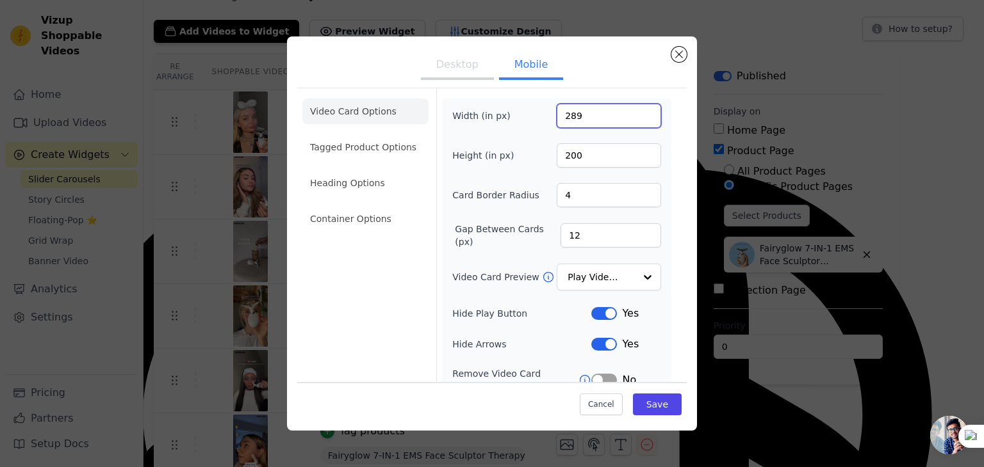
click at [638, 108] on input "289" at bounding box center [608, 116] width 104 height 24
click at [638, 108] on input "290" at bounding box center [608, 116] width 104 height 24
click at [638, 108] on input "291" at bounding box center [608, 116] width 104 height 24
click at [638, 108] on input "292" at bounding box center [608, 116] width 104 height 24
click at [638, 108] on input "293" at bounding box center [608, 116] width 104 height 24
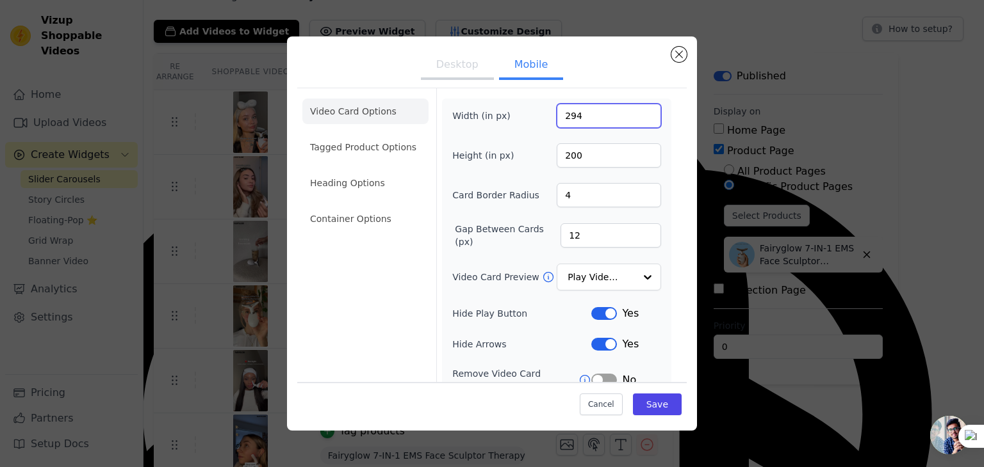
click at [638, 108] on input "294" at bounding box center [608, 116] width 104 height 24
click at [638, 108] on input "295" at bounding box center [608, 116] width 104 height 24
click at [638, 108] on input "296" at bounding box center [608, 116] width 104 height 24
click at [638, 108] on input "297" at bounding box center [608, 116] width 104 height 24
click at [638, 108] on input "298" at bounding box center [608, 116] width 104 height 24
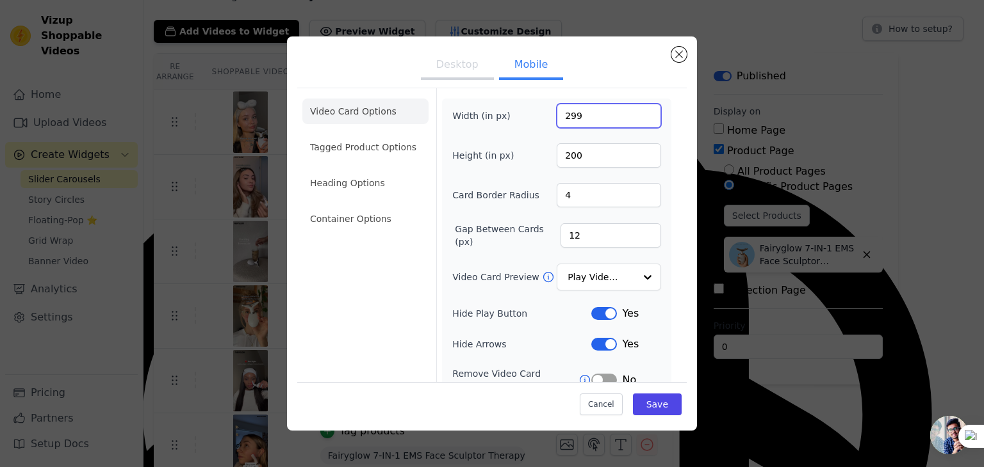
click at [638, 108] on input "299" at bounding box center [608, 116] width 104 height 24
type input "300"
click at [638, 108] on input "300" at bounding box center [608, 116] width 104 height 24
click at [661, 404] on button "Save" at bounding box center [657, 405] width 49 height 22
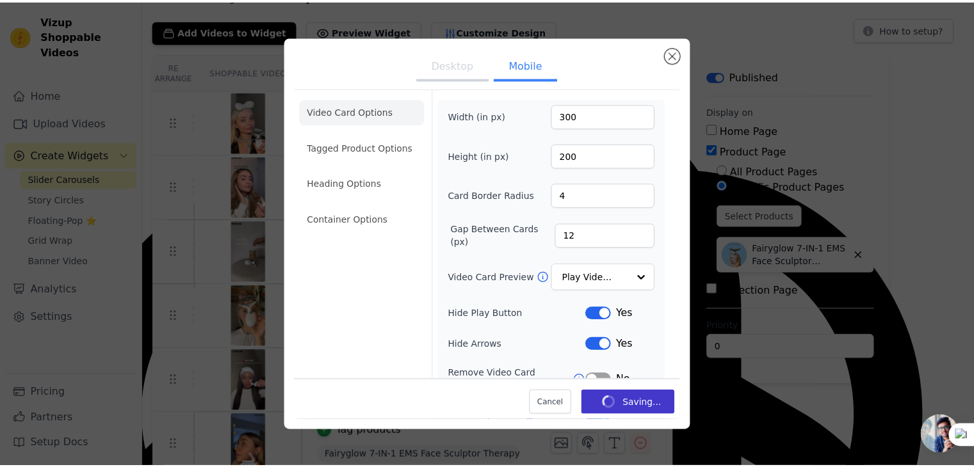
scroll to position [64, 0]
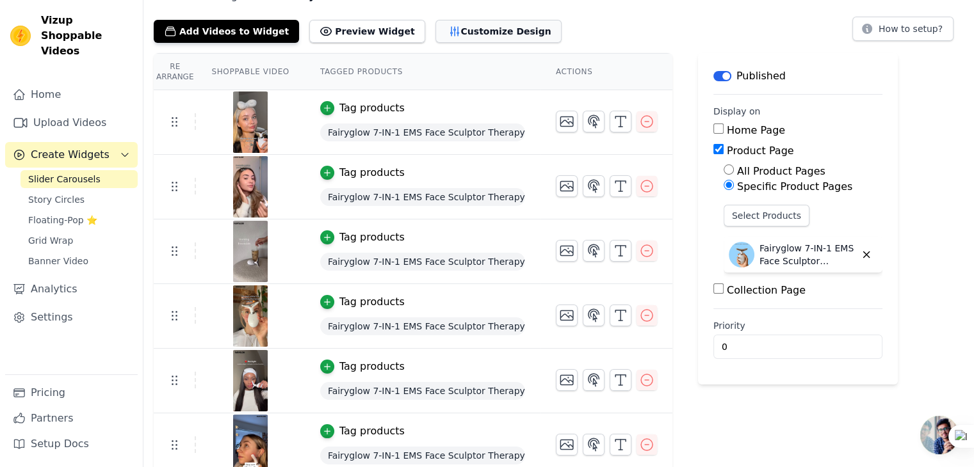
click at [455, 28] on button "Customize Design" at bounding box center [498, 31] width 126 height 23
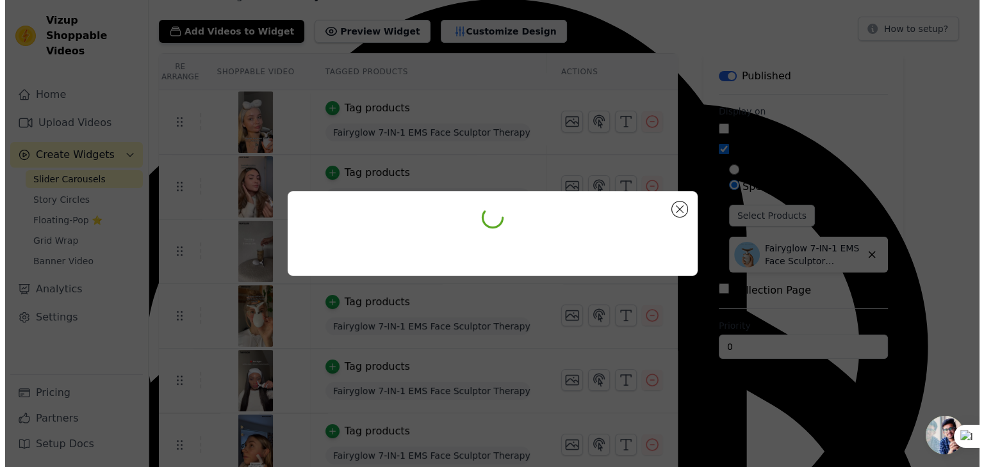
scroll to position [0, 0]
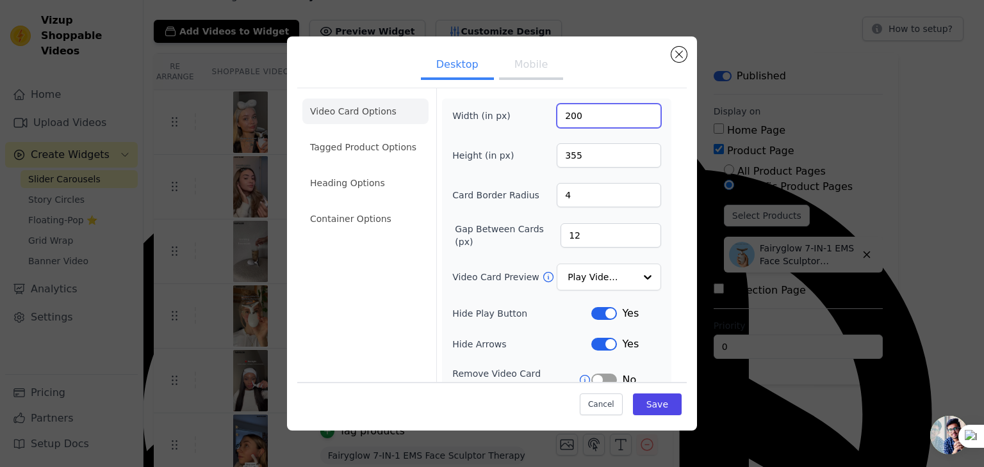
click at [579, 121] on input "200" at bounding box center [608, 116] width 104 height 24
click at [520, 60] on button "Mobile" at bounding box center [531, 66] width 64 height 28
click at [575, 109] on input "300" at bounding box center [608, 116] width 104 height 24
click at [568, 117] on input "90200" at bounding box center [608, 116] width 104 height 24
type input "200"
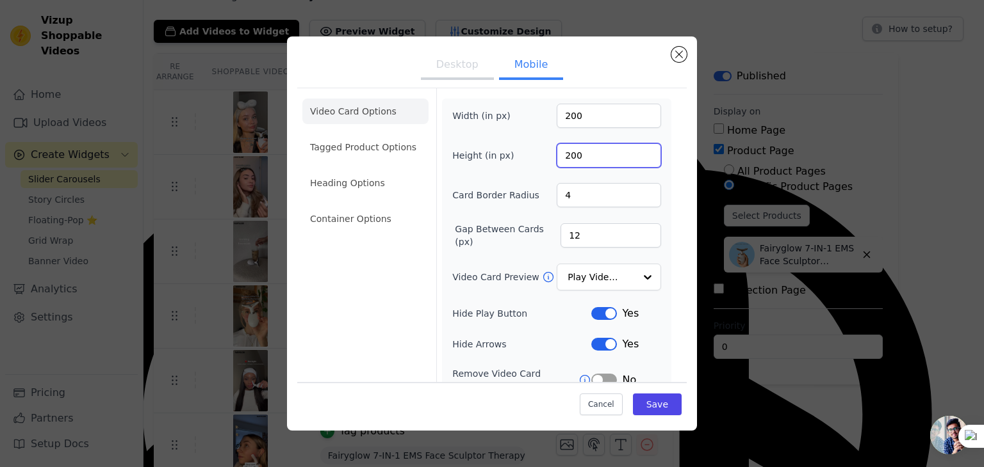
click at [595, 152] on input "200" at bounding box center [608, 155] width 104 height 24
type input "400"
click at [638, 409] on button "Save" at bounding box center [657, 405] width 49 height 22
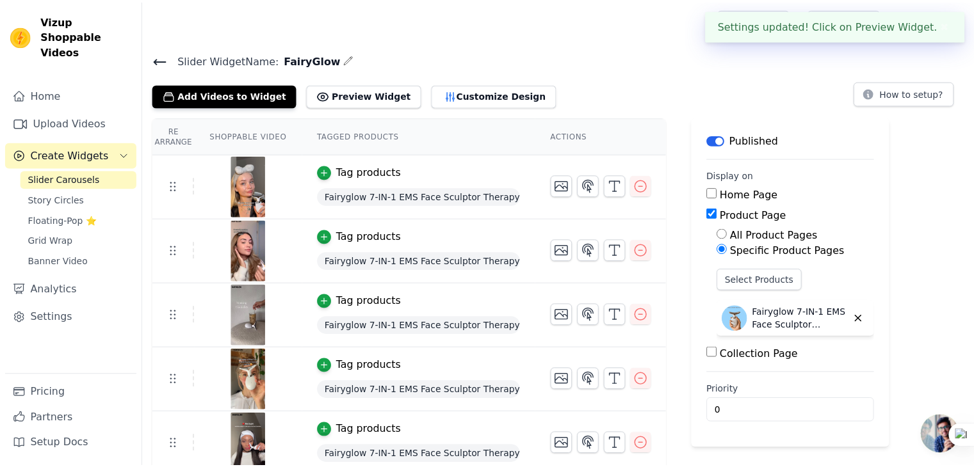
scroll to position [64, 0]
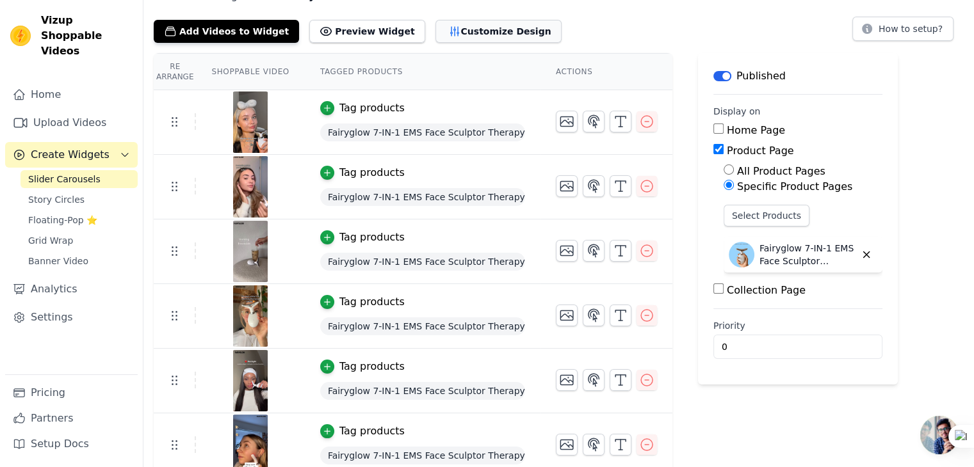
click at [469, 31] on button "Customize Design" at bounding box center [498, 31] width 126 height 23
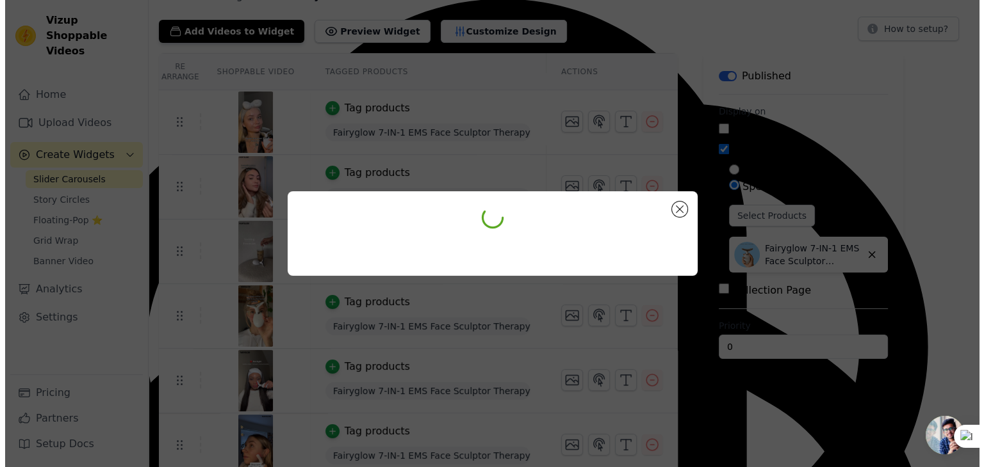
scroll to position [0, 0]
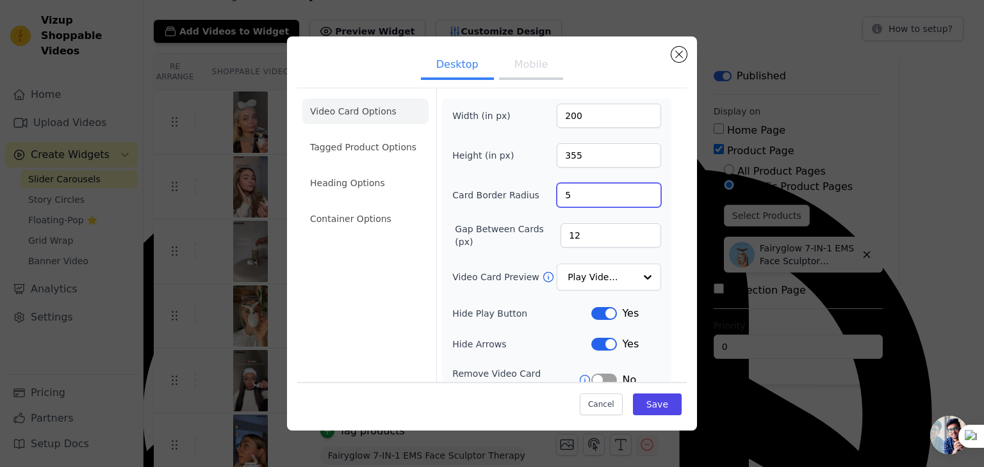
click at [638, 190] on input "5" at bounding box center [608, 195] width 104 height 24
click at [638, 190] on input "6" at bounding box center [608, 195] width 104 height 24
click at [638, 190] on input "7" at bounding box center [608, 195] width 104 height 24
click at [638, 190] on input "8" at bounding box center [608, 195] width 104 height 24
click at [638, 190] on input "9" at bounding box center [608, 195] width 104 height 24
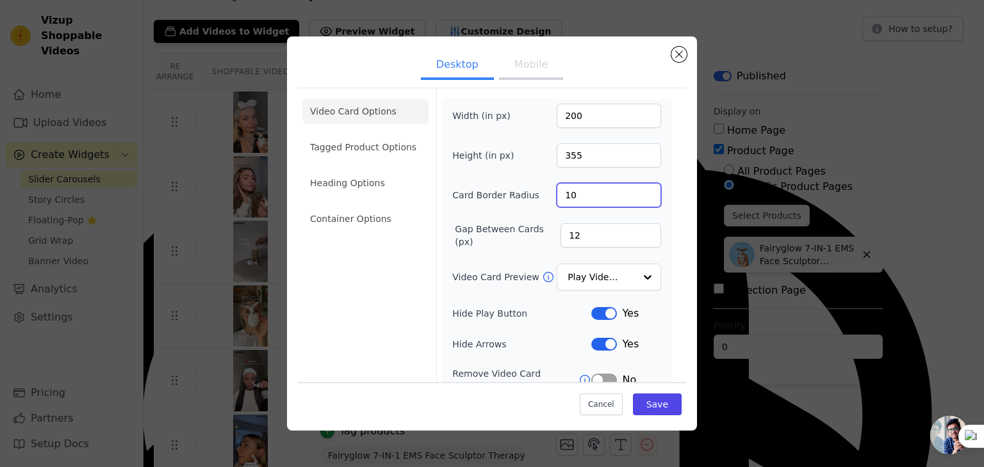
type input "10"
click at [638, 190] on input "10" at bounding box center [608, 195] width 104 height 24
click at [635, 413] on button "Save" at bounding box center [657, 405] width 49 height 22
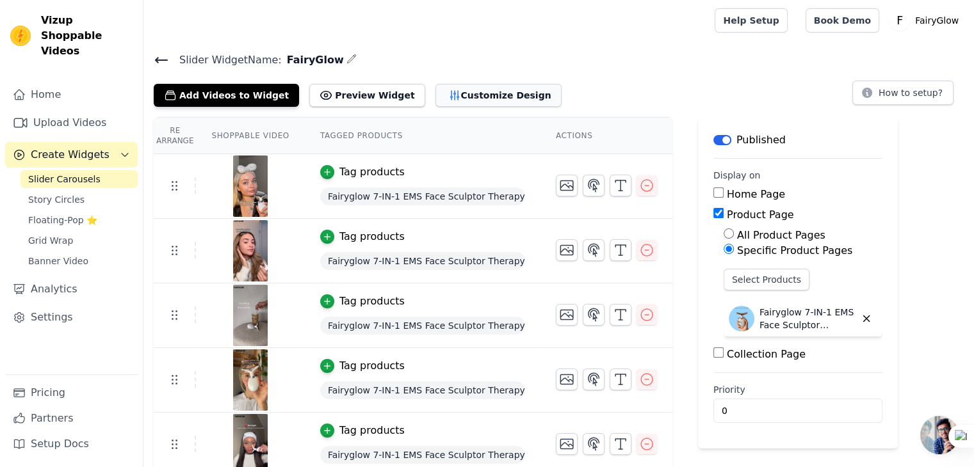
click at [476, 97] on button "Customize Design" at bounding box center [498, 95] width 126 height 23
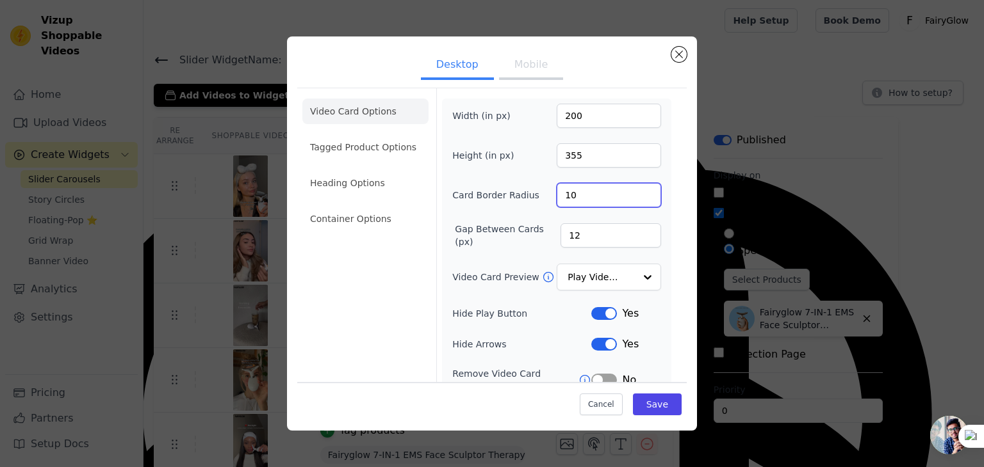
click at [599, 195] on input "10" at bounding box center [608, 195] width 104 height 24
type input "1"
type input "50"
click at [645, 407] on button "Save" at bounding box center [657, 405] width 49 height 22
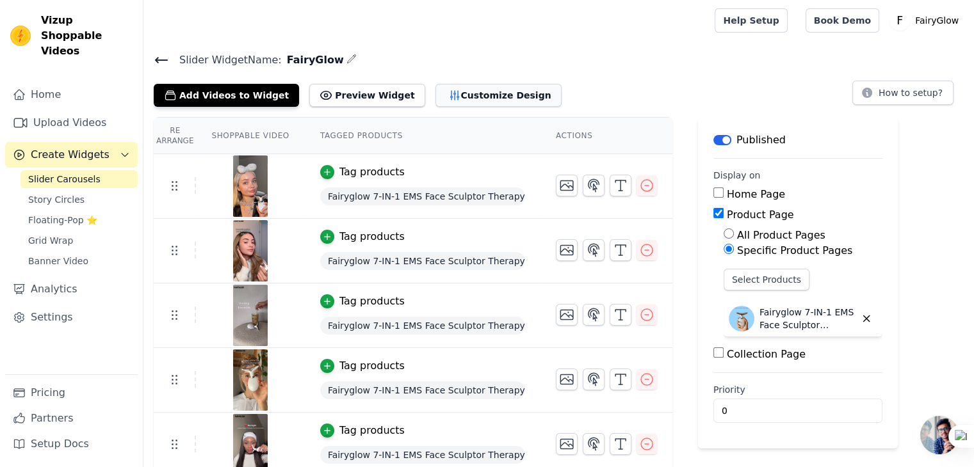
click at [471, 94] on button "Customize Design" at bounding box center [498, 95] width 126 height 23
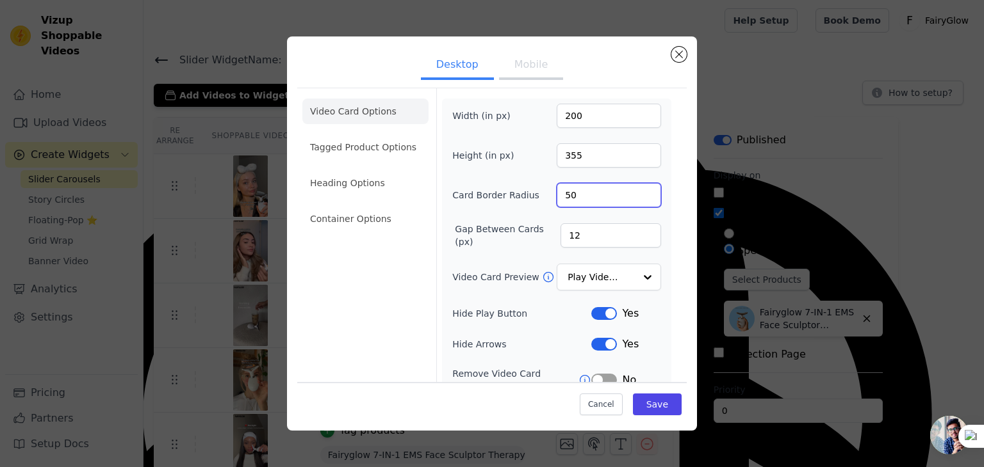
click at [607, 200] on input "50" at bounding box center [608, 195] width 104 height 24
type input "5"
click at [612, 239] on input "12" at bounding box center [610, 235] width 101 height 24
type input "1"
type input "2"
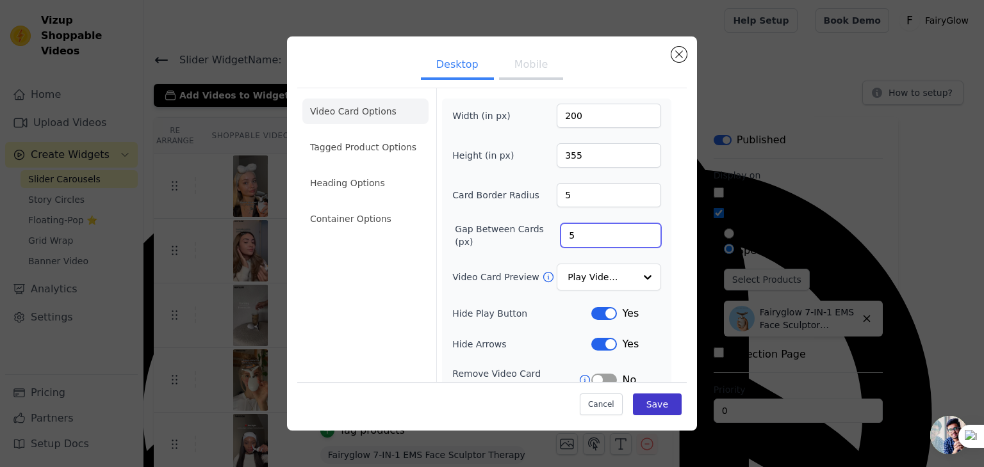
type input "5"
click at [633, 403] on button "Save" at bounding box center [657, 405] width 49 height 22
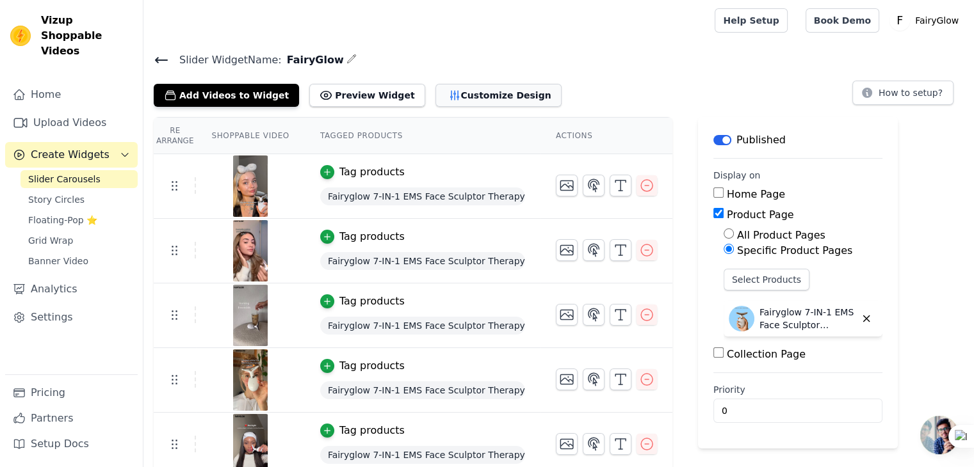
click at [472, 95] on button "Customize Design" at bounding box center [498, 95] width 126 height 23
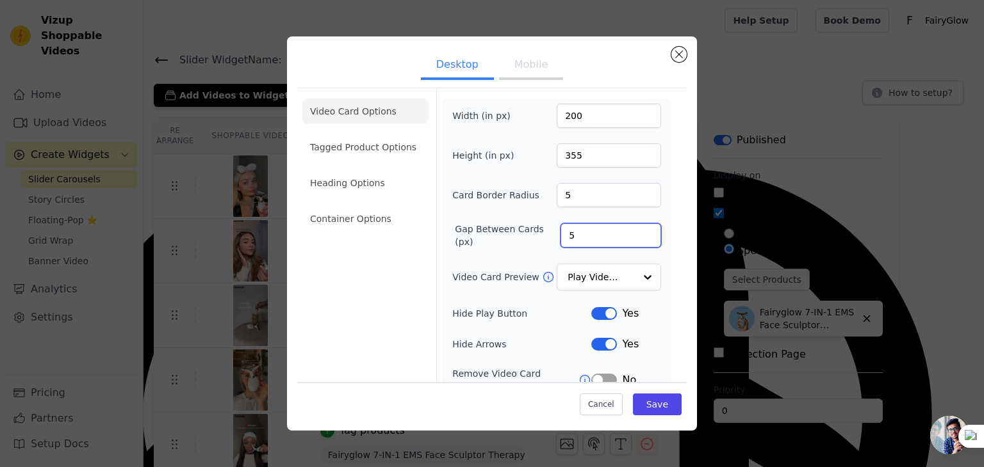
click at [593, 233] on input "5" at bounding box center [610, 235] width 101 height 24
type input "0"
type input "1"
click at [652, 399] on button "Save" at bounding box center [657, 405] width 49 height 22
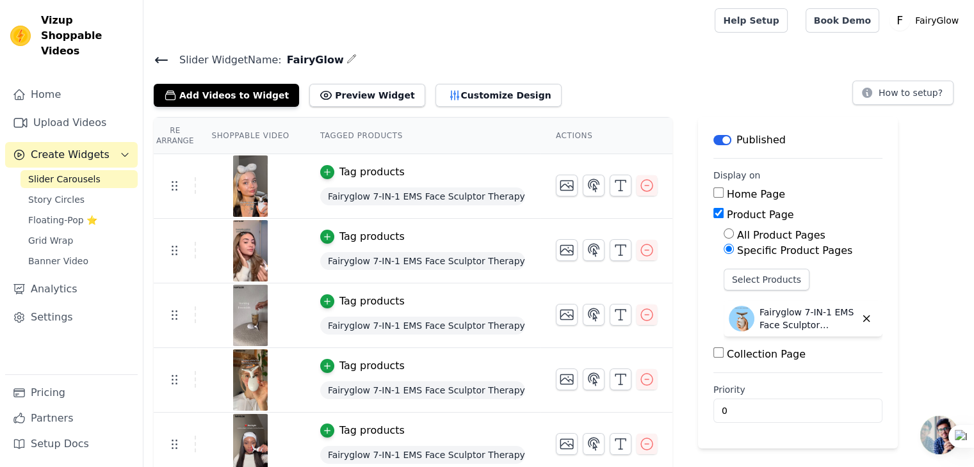
click at [484, 106] on button "Customize Design" at bounding box center [498, 95] width 126 height 23
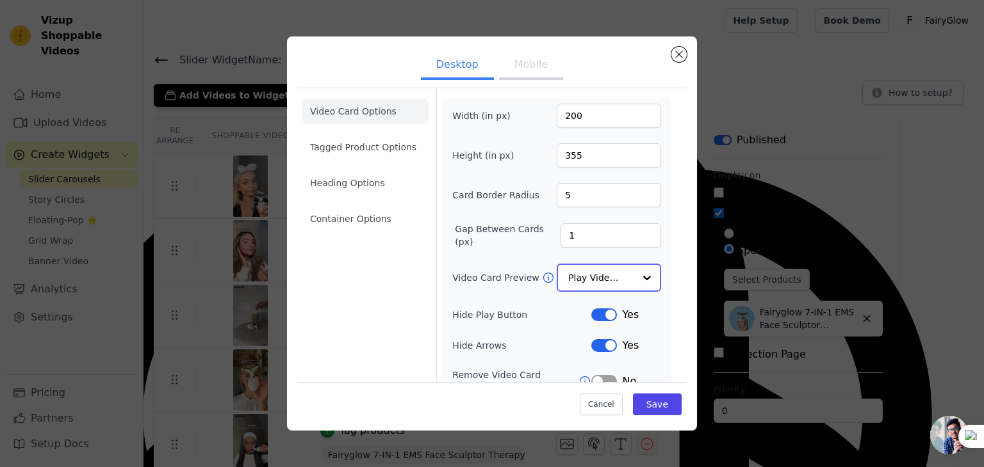
click at [587, 271] on input "Video Card Preview" at bounding box center [601, 278] width 66 height 26
drag, startPoint x: 587, startPoint y: 271, endPoint x: 505, endPoint y: 300, distance: 87.1
click at [505, 300] on div "Width (in px) 200 Height (in px) 355 Card Border Radius 5 Gap Between Cards (px…" at bounding box center [556, 295] width 209 height 382
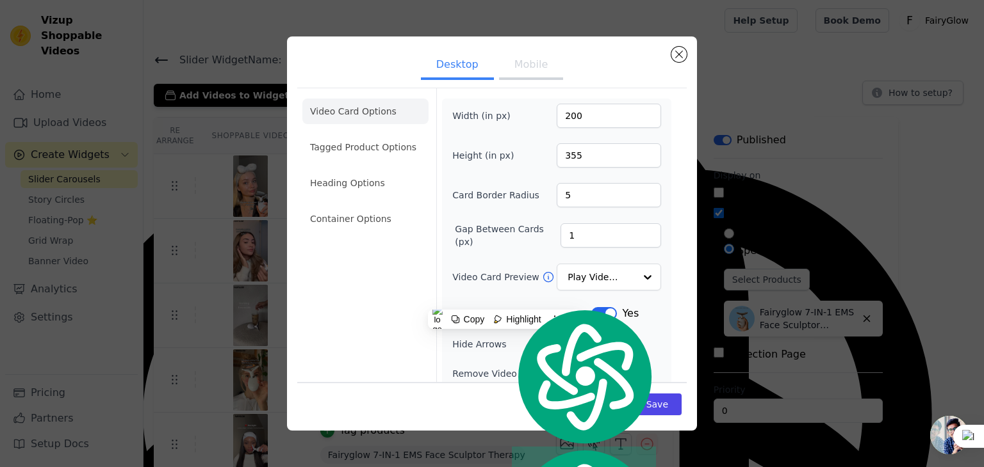
click at [487, 264] on div "Video Card Preview Play Video In Loop" at bounding box center [556, 277] width 209 height 27
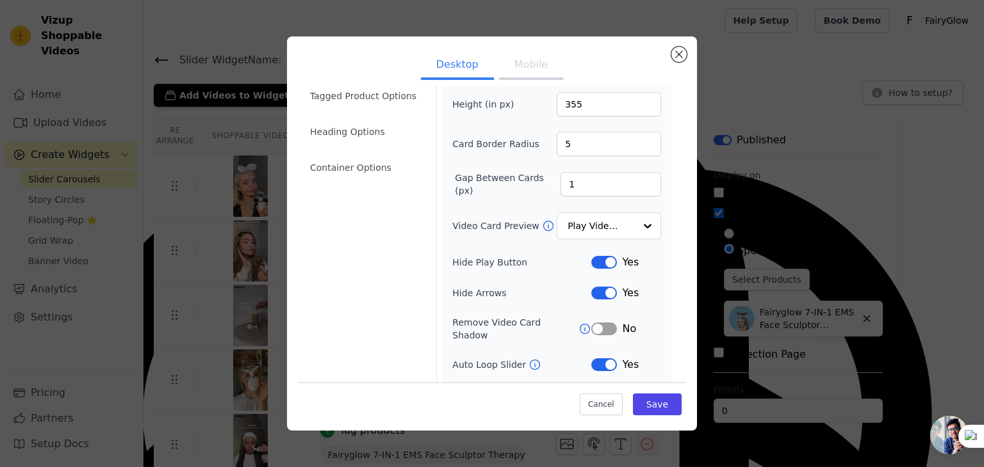
scroll to position [49, 0]
click at [608, 295] on button "Label" at bounding box center [604, 295] width 26 height 13
click at [597, 294] on button "Label" at bounding box center [604, 295] width 26 height 13
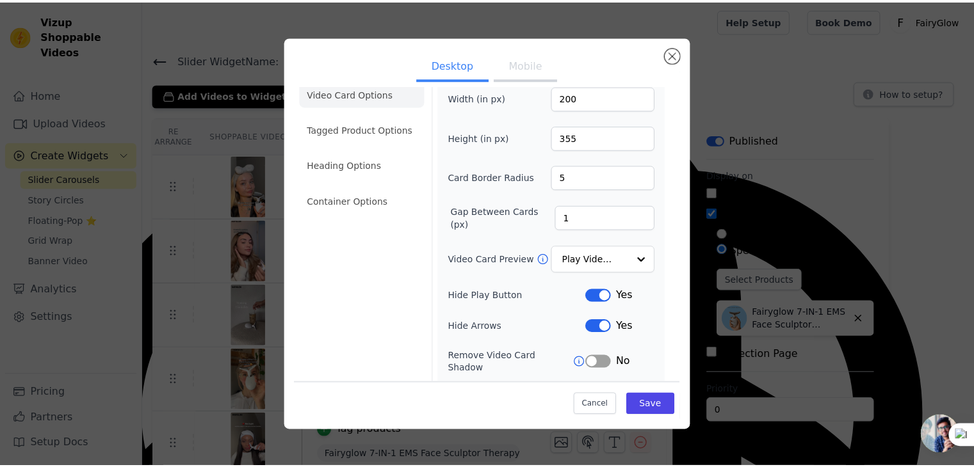
scroll to position [0, 0]
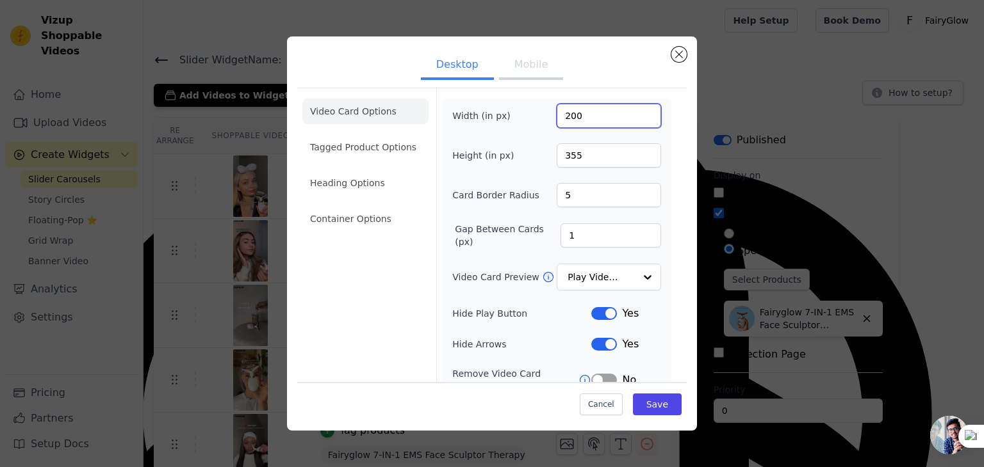
click at [587, 115] on input "200" at bounding box center [608, 116] width 104 height 24
type input "50"
click at [530, 75] on button "Mobile" at bounding box center [531, 66] width 64 height 28
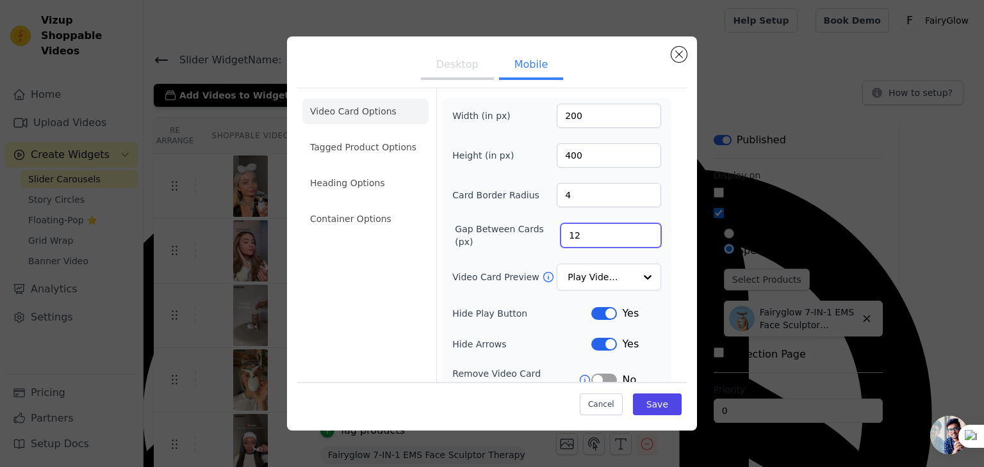
click at [581, 235] on input "12" at bounding box center [610, 235] width 101 height 24
type input "1"
click at [656, 402] on button "Save" at bounding box center [657, 405] width 49 height 22
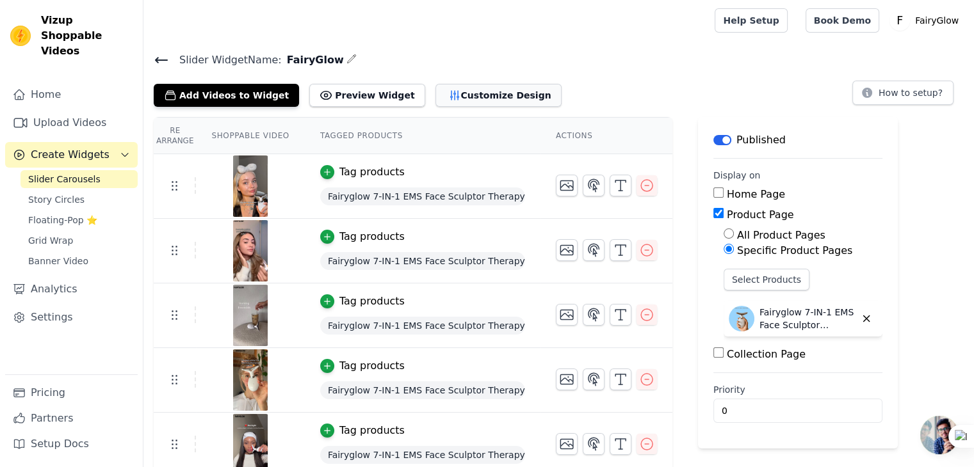
click at [475, 105] on button "Customize Design" at bounding box center [498, 95] width 126 height 23
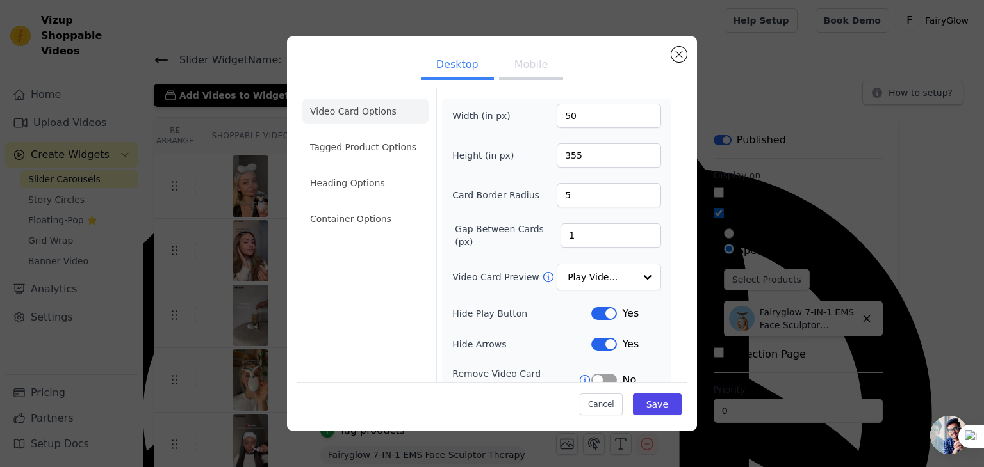
click at [511, 67] on button "Mobile" at bounding box center [531, 66] width 64 height 28
click at [562, 231] on input "1" at bounding box center [610, 235] width 101 height 24
type input "0"
click at [656, 398] on button "Save" at bounding box center [657, 405] width 49 height 22
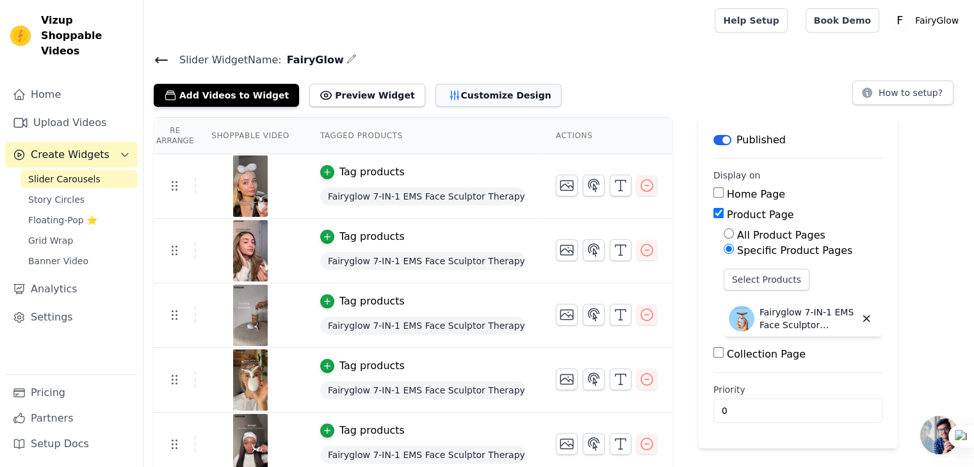
click at [475, 88] on button "Customize Design" at bounding box center [498, 95] width 126 height 23
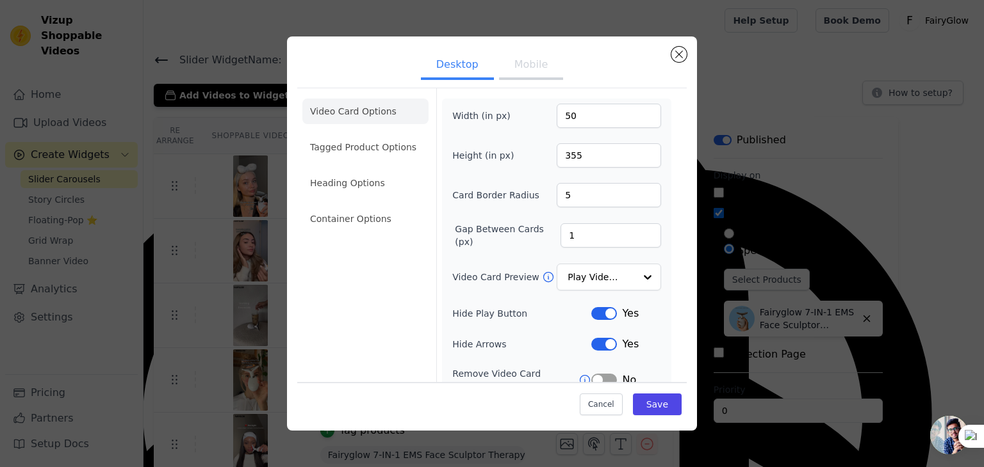
click at [534, 59] on button "Mobile" at bounding box center [531, 66] width 64 height 28
click at [572, 191] on input "4" at bounding box center [608, 195] width 104 height 24
type input "20"
click at [607, 401] on button "Cancel" at bounding box center [601, 405] width 43 height 22
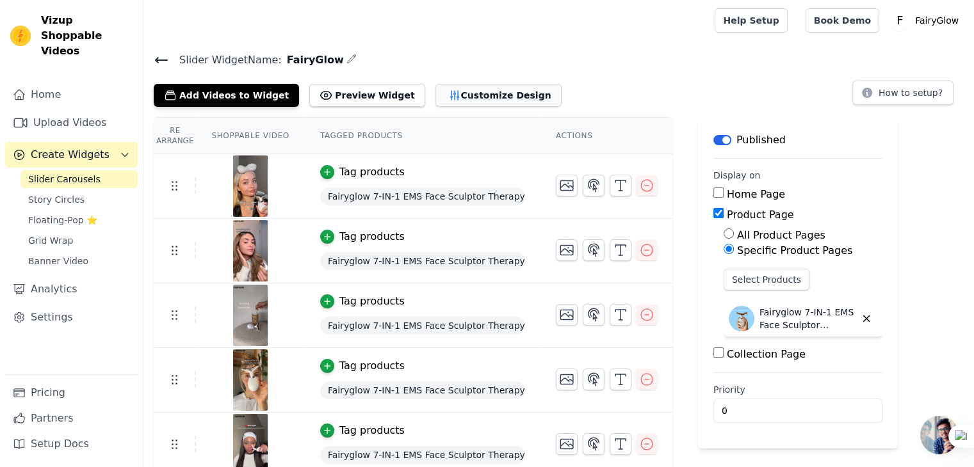
click at [481, 93] on button "Customize Design" at bounding box center [498, 95] width 126 height 23
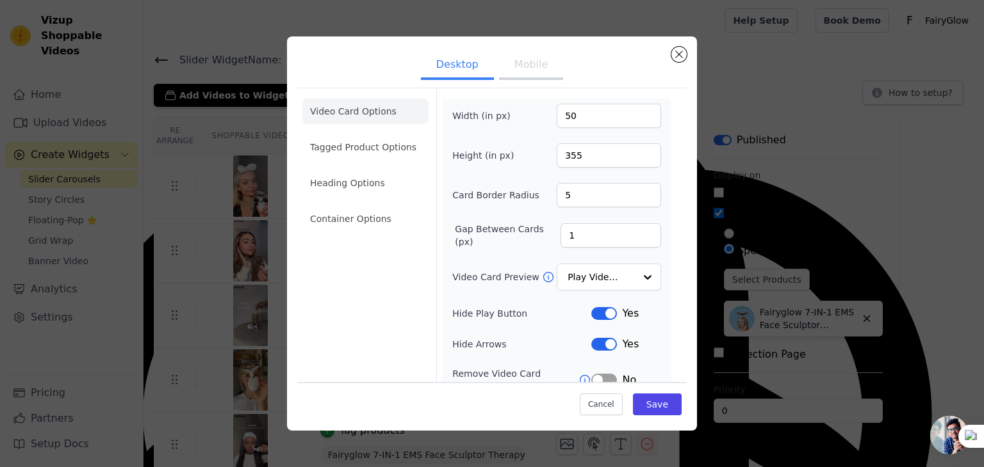
click at [516, 79] on button "Mobile" at bounding box center [531, 66] width 64 height 28
click at [581, 197] on input "4" at bounding box center [608, 195] width 104 height 24
type input "40"
click at [653, 414] on button "Save" at bounding box center [657, 405] width 49 height 22
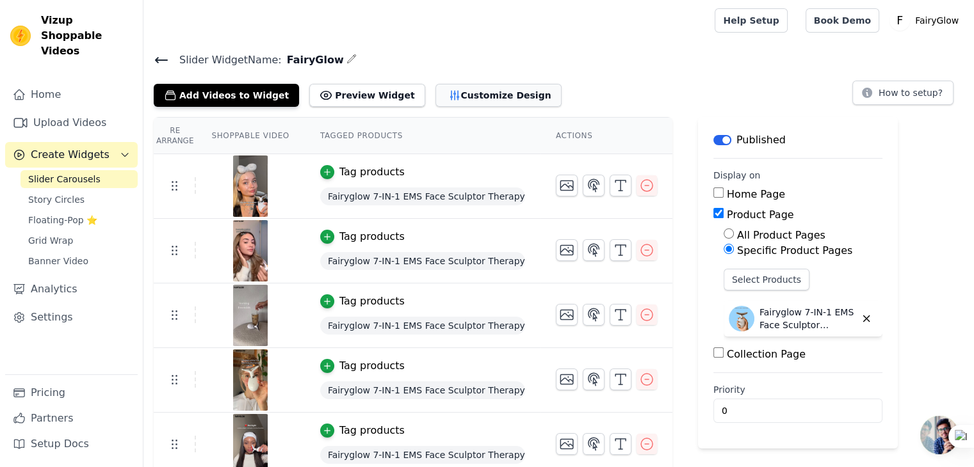
click at [466, 95] on button "Customize Design" at bounding box center [498, 95] width 126 height 23
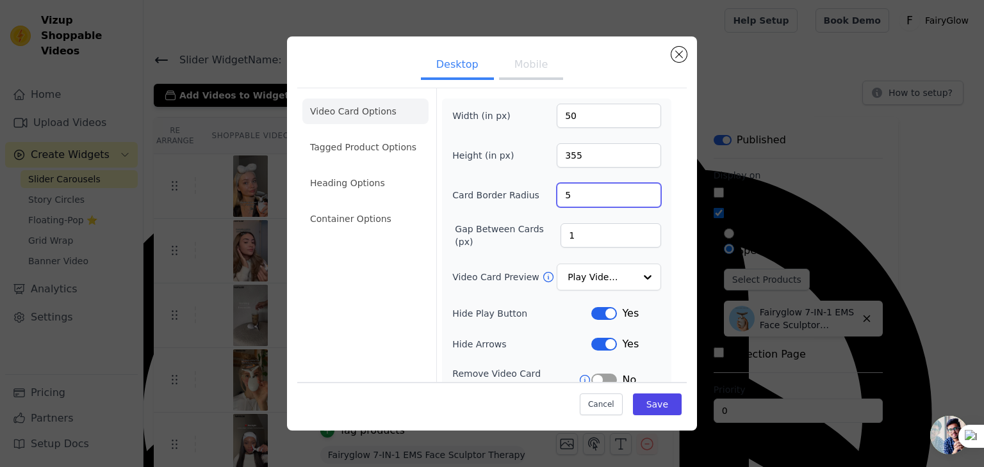
click at [581, 193] on input "5" at bounding box center [608, 195] width 104 height 24
click at [522, 56] on button "Mobile" at bounding box center [531, 66] width 64 height 28
click at [571, 186] on input "40" at bounding box center [608, 195] width 104 height 24
type input "4"
type input "20"
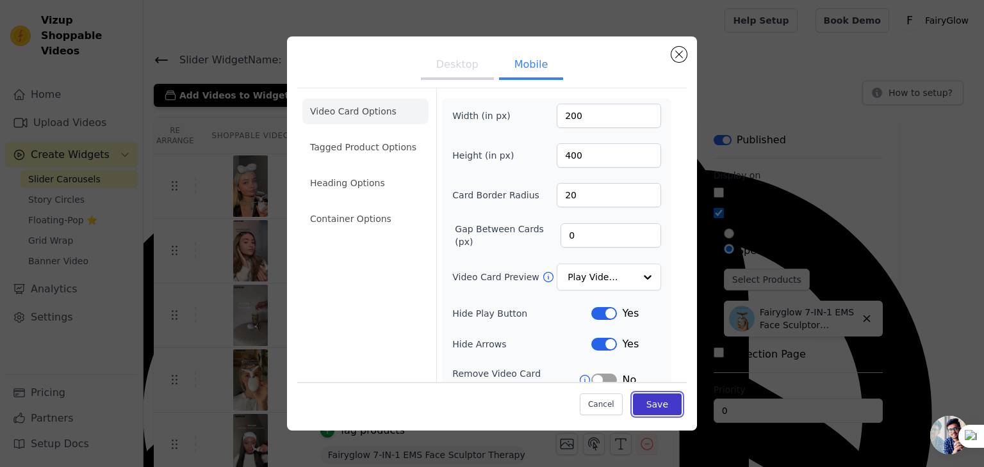
click at [651, 405] on button "Save" at bounding box center [657, 405] width 49 height 22
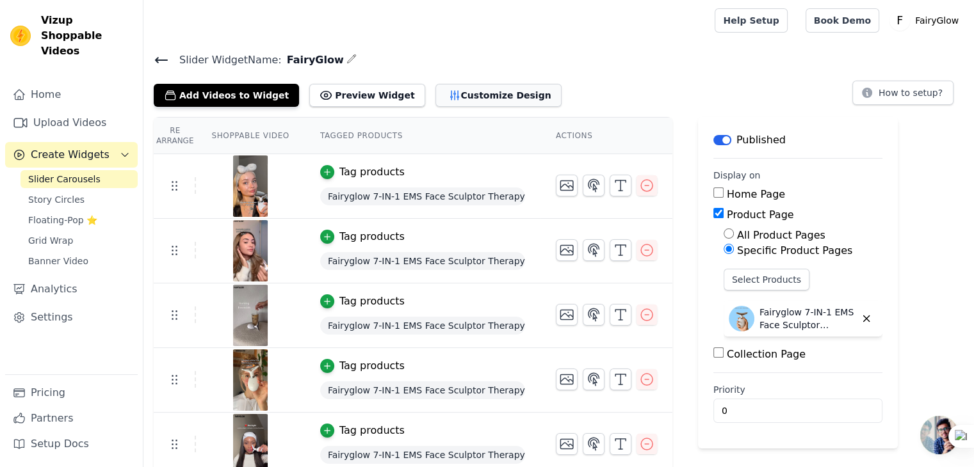
click at [494, 98] on button "Customize Design" at bounding box center [498, 95] width 126 height 23
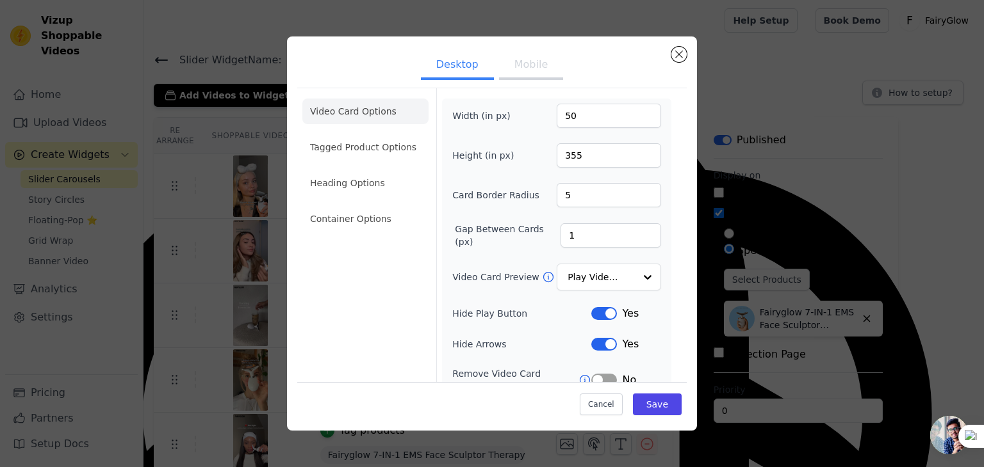
click at [532, 60] on button "Mobile" at bounding box center [531, 66] width 64 height 28
click at [567, 199] on input "20" at bounding box center [608, 195] width 104 height 24
type input "2"
type input "10"
click at [652, 408] on button "Save" at bounding box center [657, 405] width 49 height 22
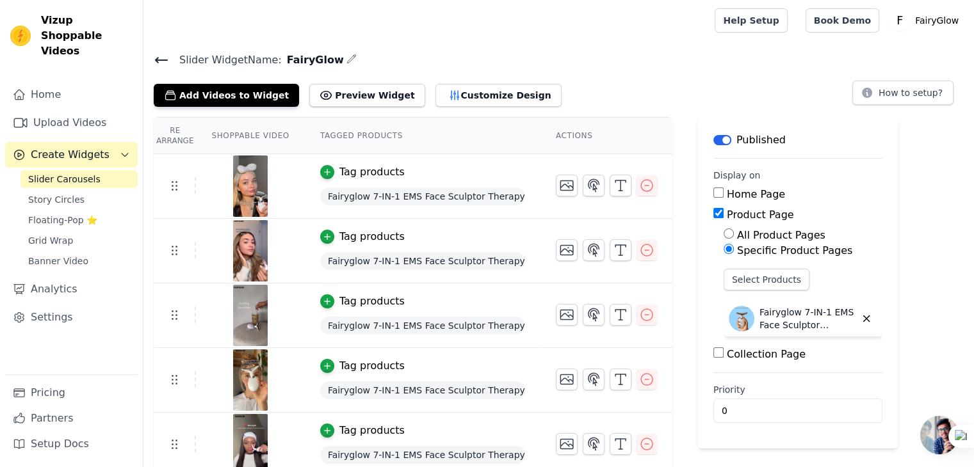
click at [456, 77] on div "Slider Widget Name: FairyGlow Add Videos to Widget Preview Widget Customize Des…" at bounding box center [558, 79] width 831 height 56
click at [453, 86] on button "Customize Design" at bounding box center [498, 95] width 126 height 23
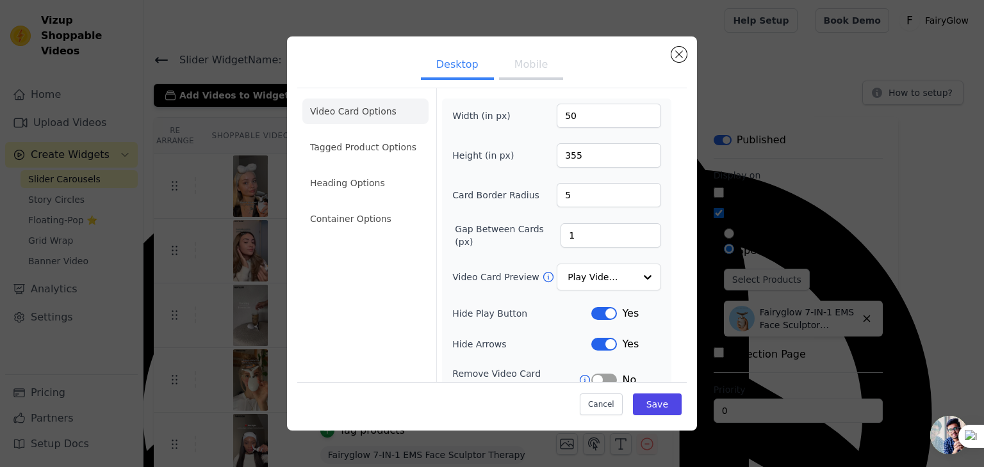
click at [528, 77] on button "Mobile" at bounding box center [531, 66] width 64 height 28
click at [579, 156] on input "400" at bounding box center [608, 155] width 104 height 24
type input "1200"
click at [658, 403] on button "Save" at bounding box center [657, 405] width 49 height 22
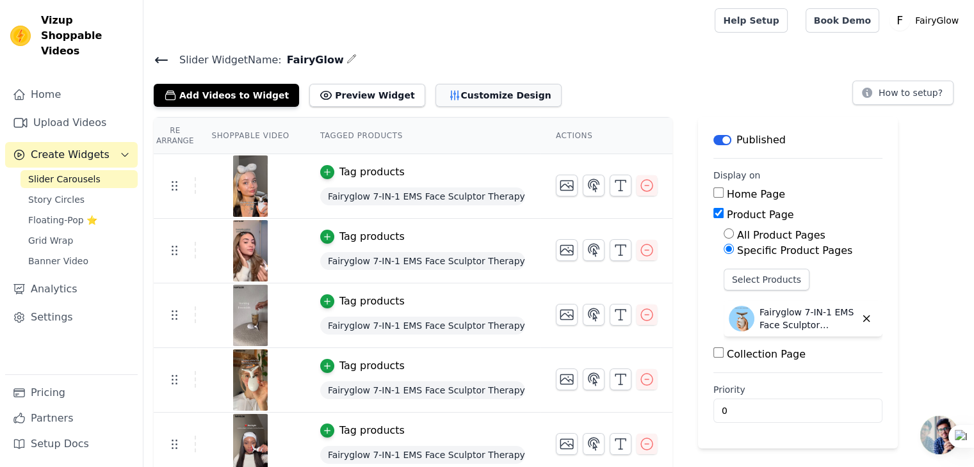
click at [494, 93] on button "Customize Design" at bounding box center [498, 95] width 126 height 23
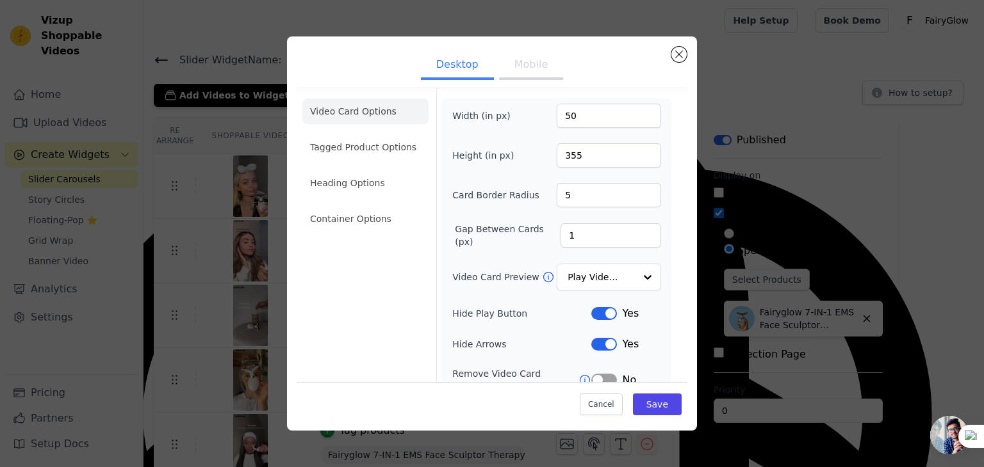
click at [527, 62] on button "Mobile" at bounding box center [531, 66] width 64 height 28
click at [560, 158] on input "1200" at bounding box center [608, 155] width 104 height 24
type input "200"
click at [653, 405] on button "Save" at bounding box center [657, 405] width 49 height 22
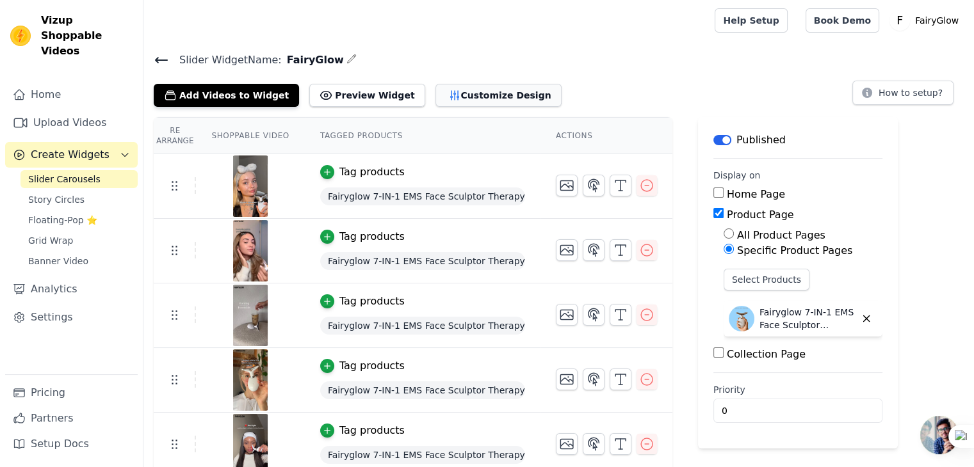
drag, startPoint x: 653, startPoint y: 405, endPoint x: 479, endPoint y: 92, distance: 357.8
click at [479, 92] on button "Customize Design" at bounding box center [498, 95] width 126 height 23
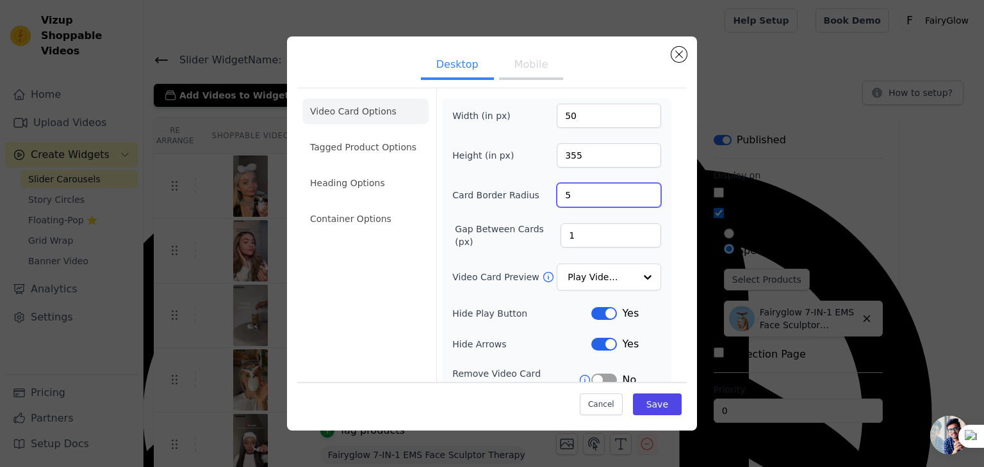
click at [566, 191] on input "5" at bounding box center [608, 195] width 104 height 24
click at [511, 69] on button "Mobile" at bounding box center [531, 66] width 64 height 28
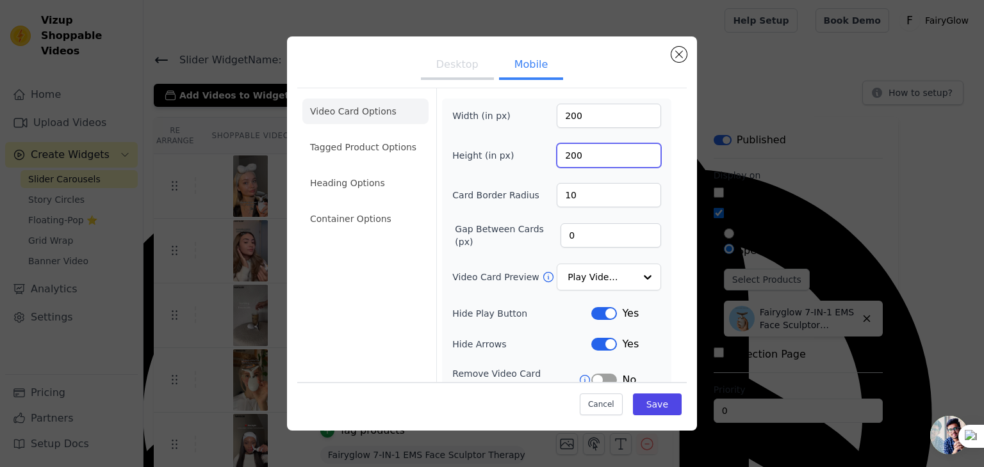
click at [576, 159] on input "200" at bounding box center [608, 155] width 104 height 24
type input "20"
click at [640, 405] on button "Save" at bounding box center [657, 405] width 49 height 22
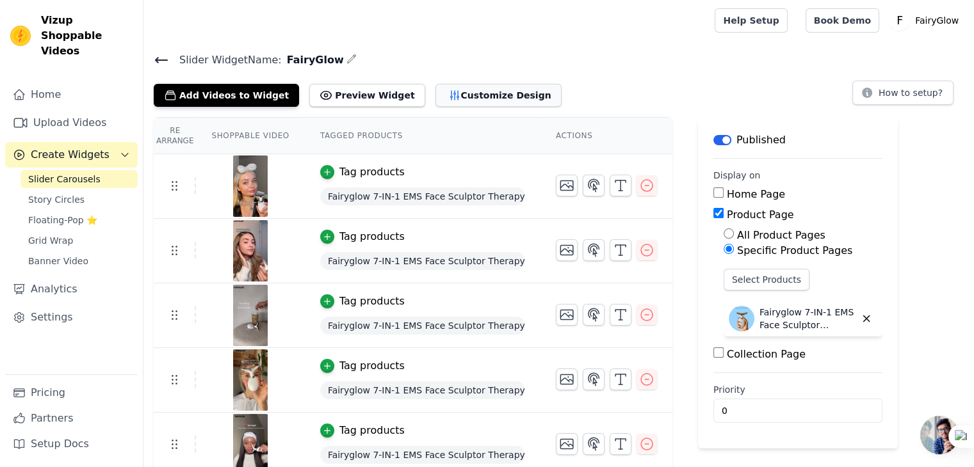
click at [492, 104] on button "Customize Design" at bounding box center [498, 95] width 126 height 23
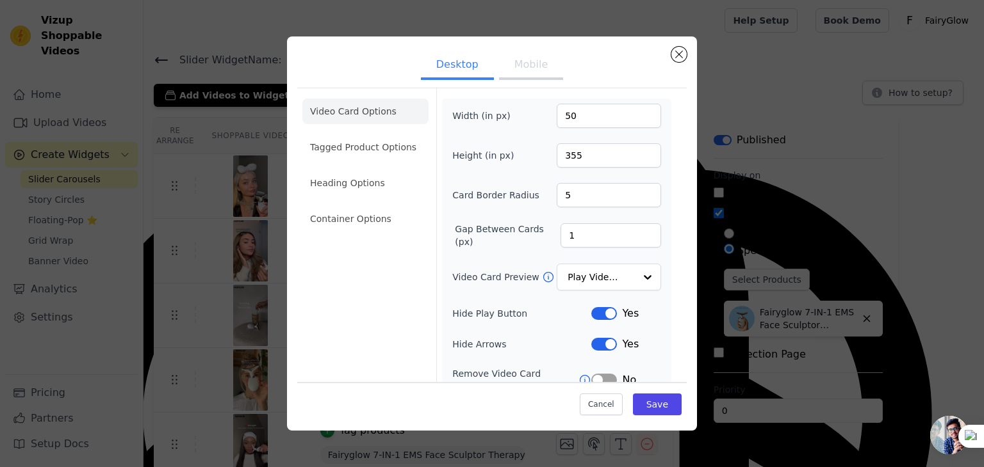
click at [530, 65] on button "Mobile" at bounding box center [531, 66] width 64 height 28
click at [576, 161] on input "20" at bounding box center [608, 155] width 104 height 24
type input "400"
click at [654, 407] on button "Save" at bounding box center [657, 405] width 49 height 22
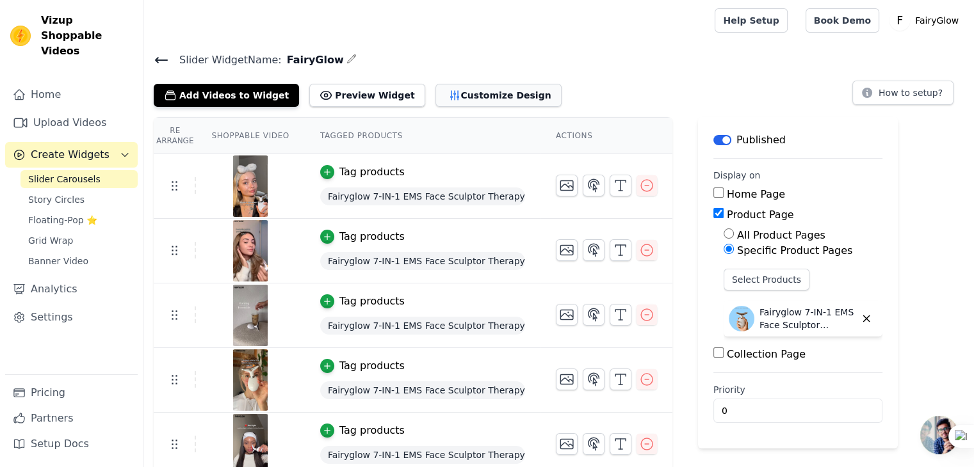
click at [487, 92] on button "Customize Design" at bounding box center [498, 95] width 126 height 23
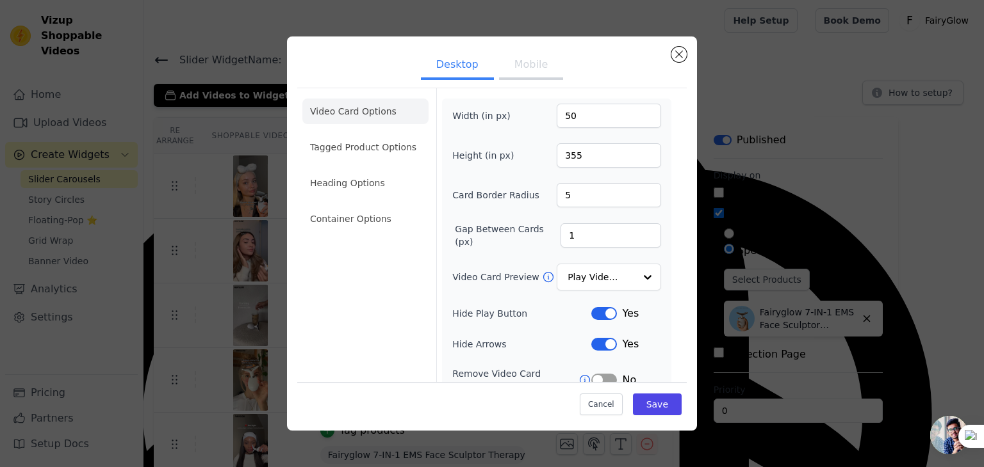
click at [535, 70] on button "Mobile" at bounding box center [531, 66] width 64 height 28
click at [562, 116] on input "200" at bounding box center [608, 116] width 104 height 24
click at [562, 116] on input "1" at bounding box center [608, 116] width 104 height 24
type input "1"
click at [642, 412] on button "Save" at bounding box center [657, 405] width 49 height 22
